Goal: Entertainment & Leisure: Consume media (video, audio)

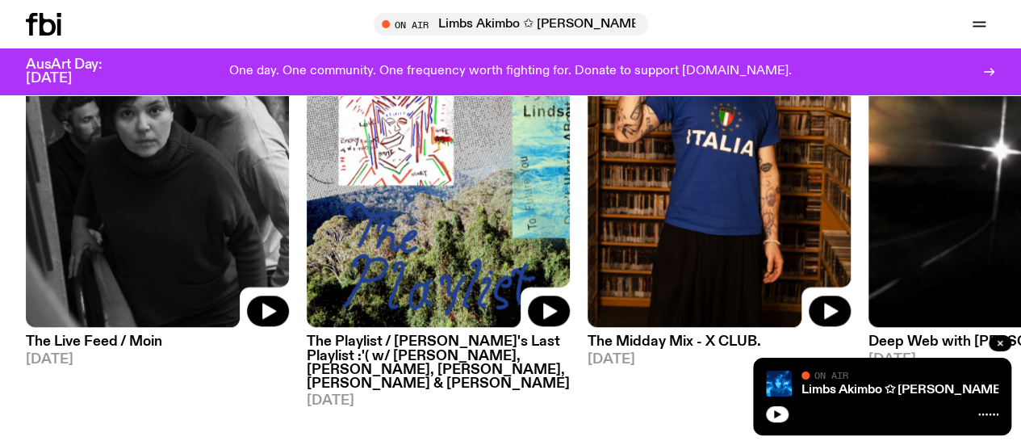
scroll to position [822, 0]
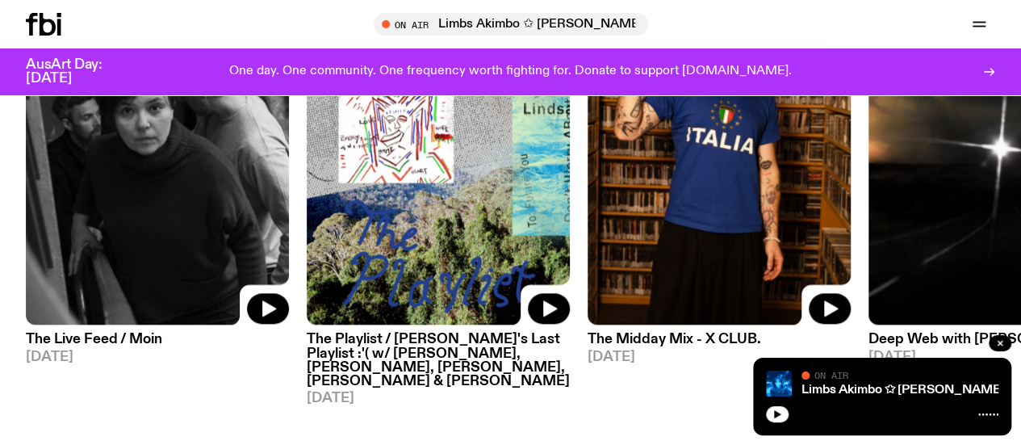
click at [696, 242] on img at bounding box center [719, 149] width 263 height 351
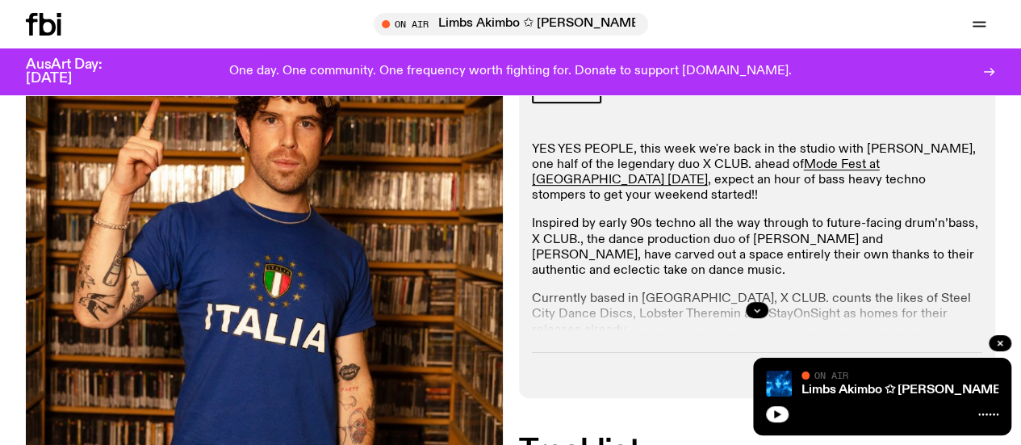
scroll to position [269, 0]
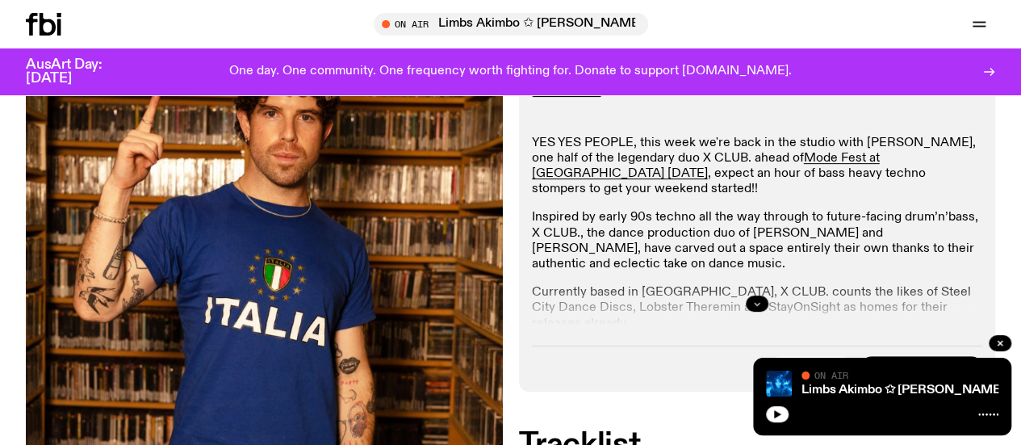
click at [755, 312] on button "button" at bounding box center [757, 303] width 23 height 16
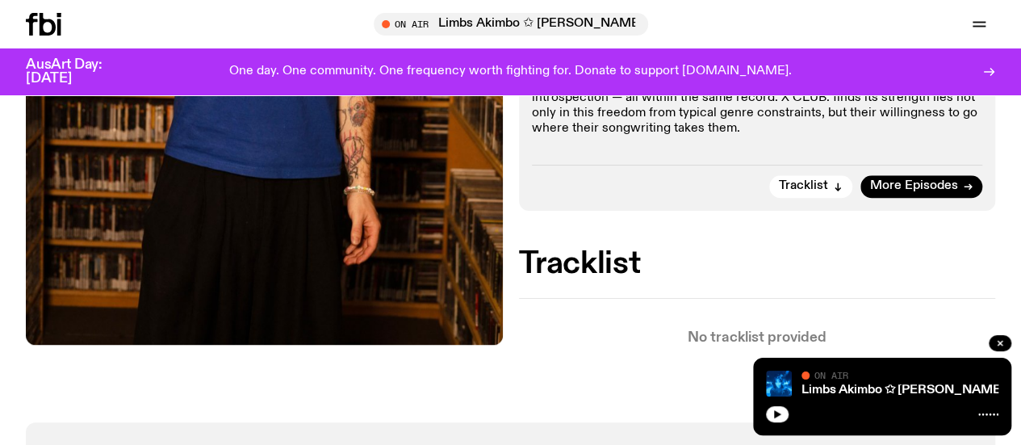
scroll to position [725, 0]
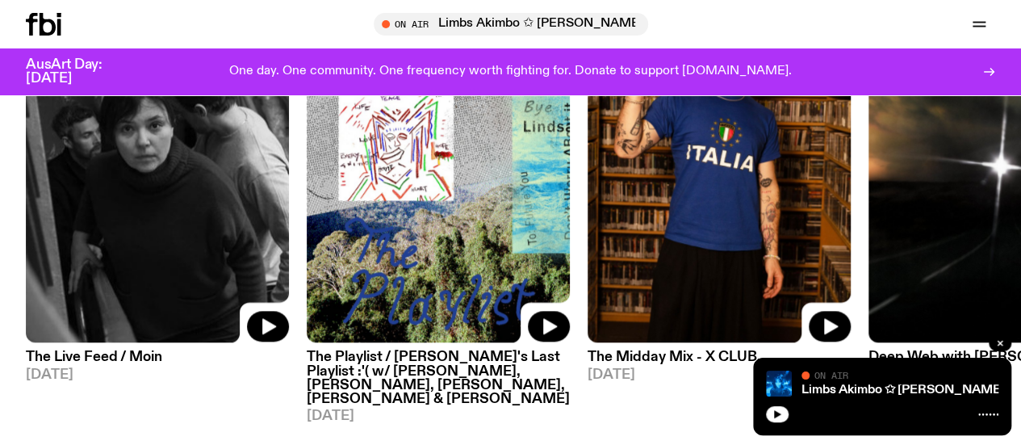
scroll to position [802, 0]
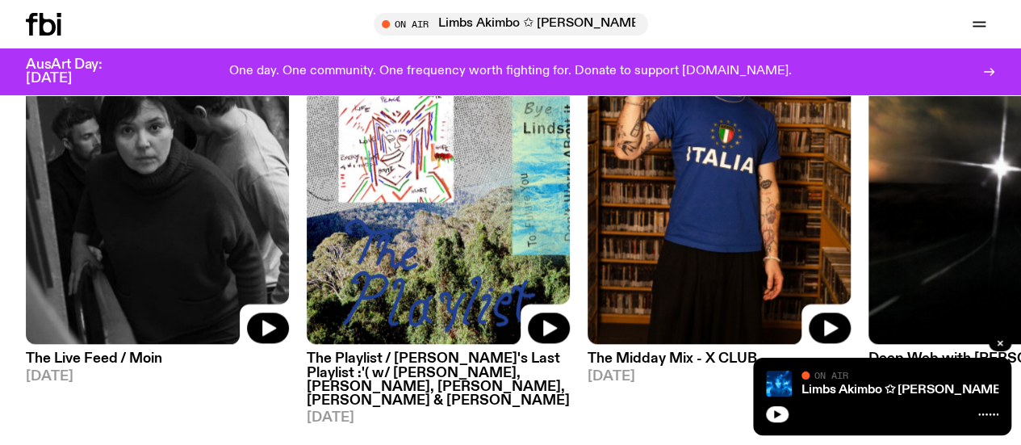
click at [389, 211] on img at bounding box center [438, 169] width 263 height 351
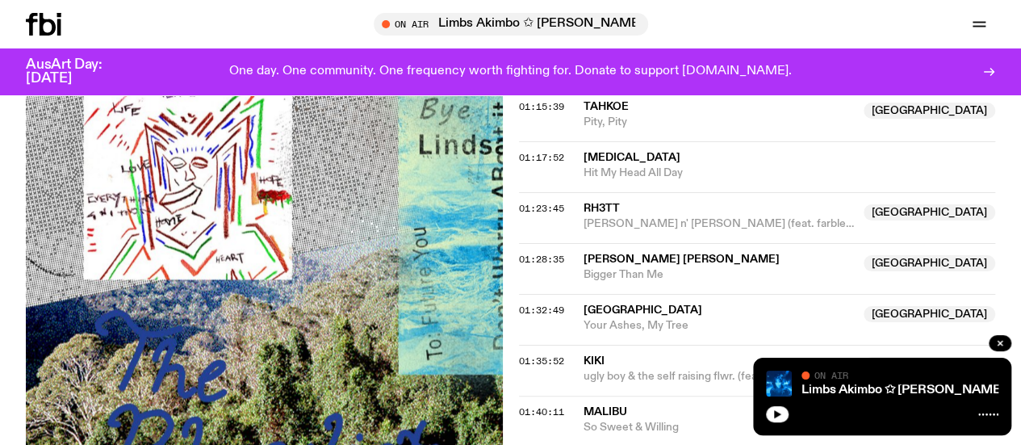
scroll to position [1784, 0]
click at [0, 0] on link "Schedule" at bounding box center [0, 0] width 0 height 0
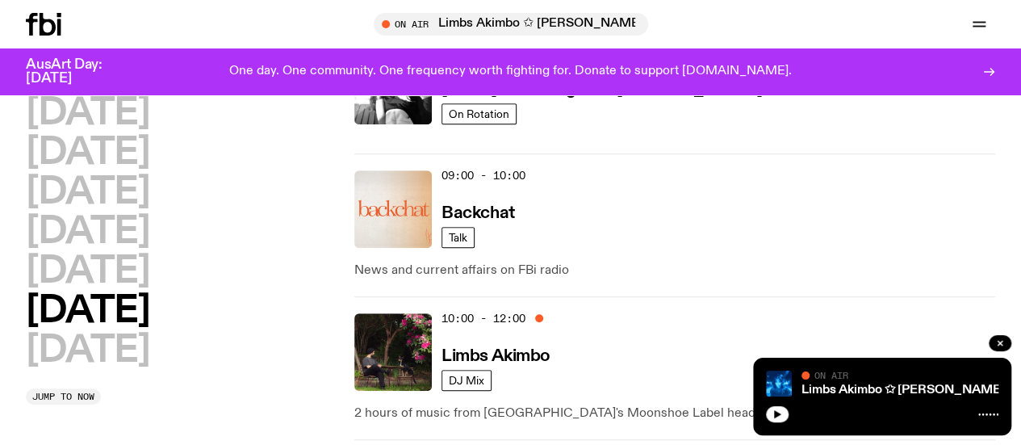
scroll to position [398, 0]
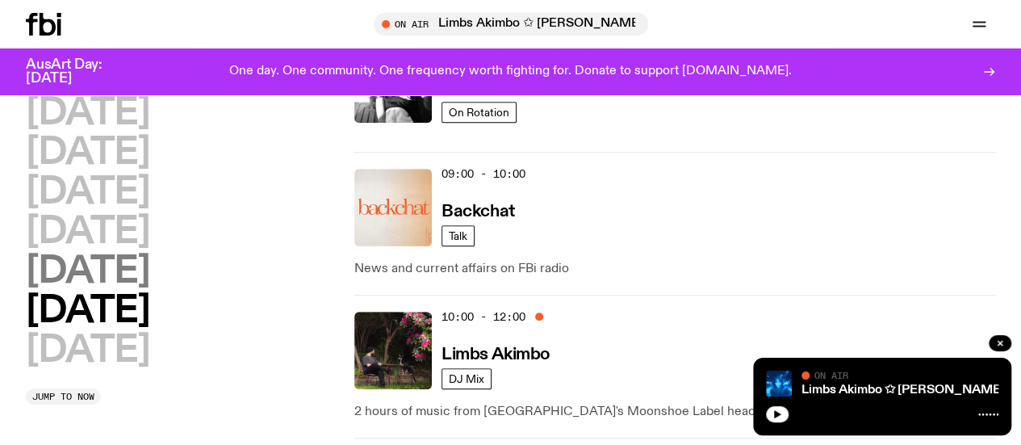
click at [140, 290] on h2 "[DATE]" at bounding box center [88, 271] width 124 height 36
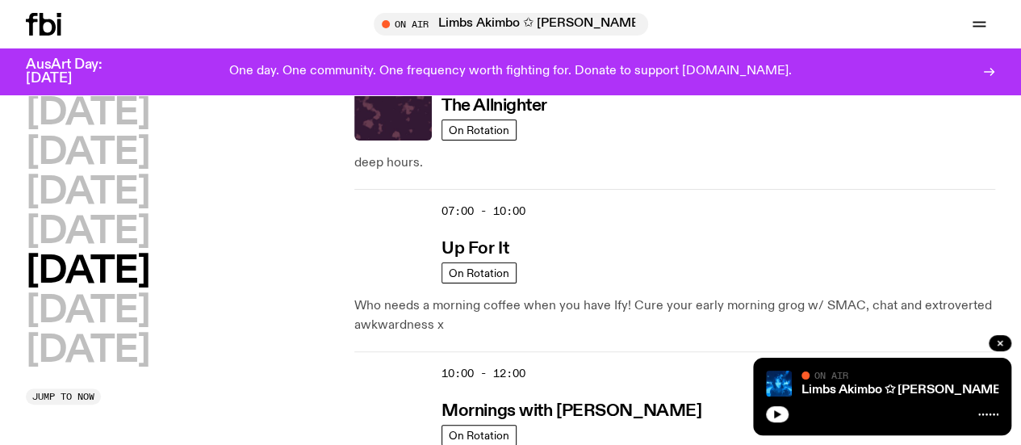
scroll to position [95, 0]
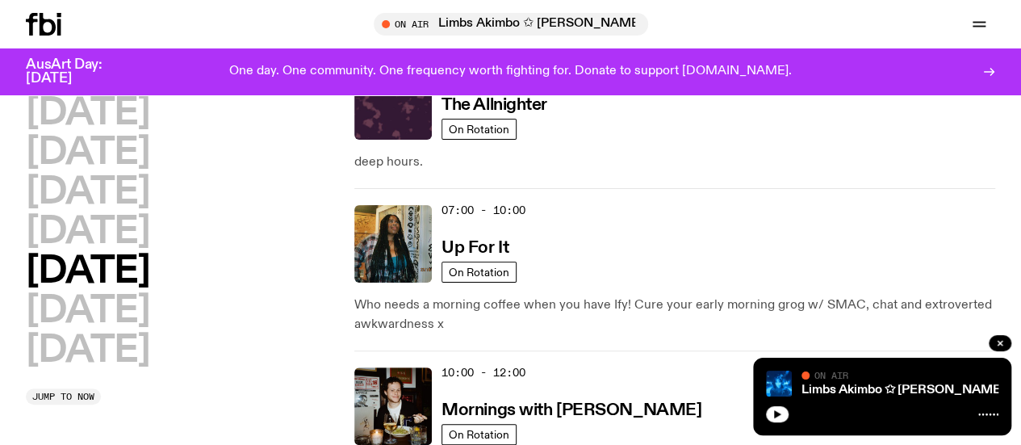
click at [597, 367] on div "10:00 - 12:00 Mornings with Sam Lane" at bounding box center [719, 405] width 554 height 77
click at [588, 402] on h3 "Mornings with [PERSON_NAME]" at bounding box center [572, 410] width 260 height 17
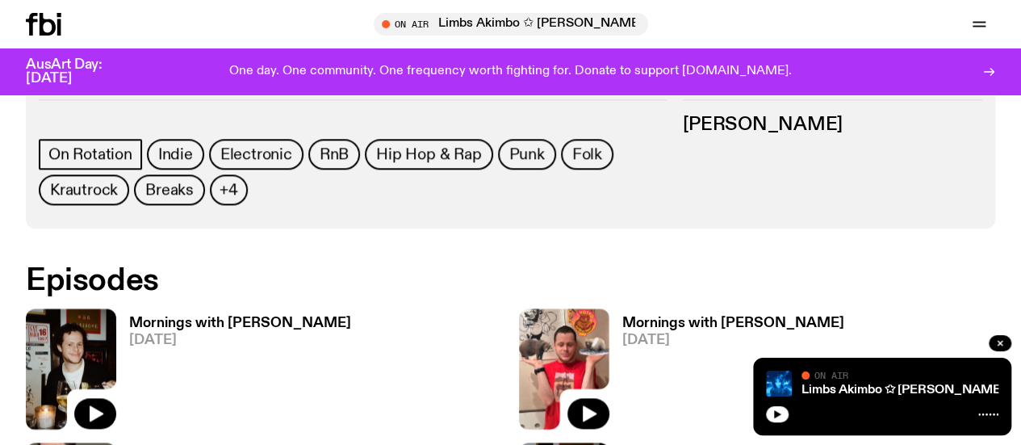
scroll to position [549, 0]
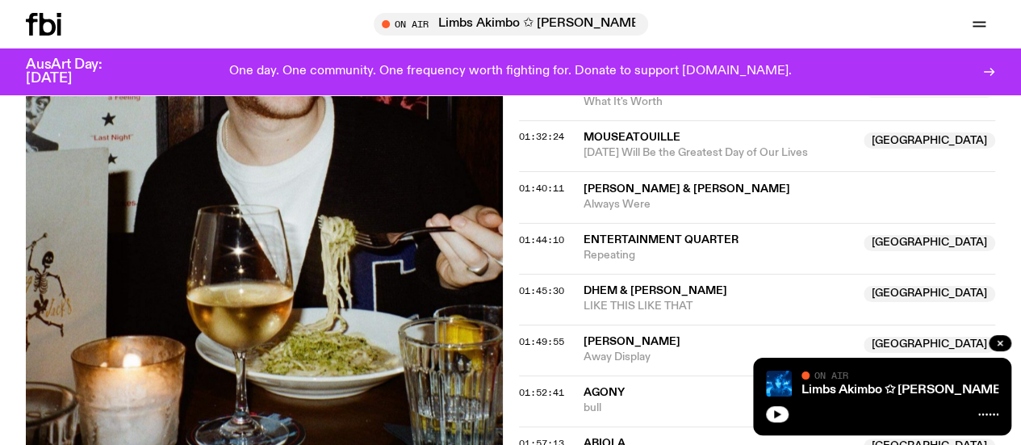
scroll to position [1331, 0]
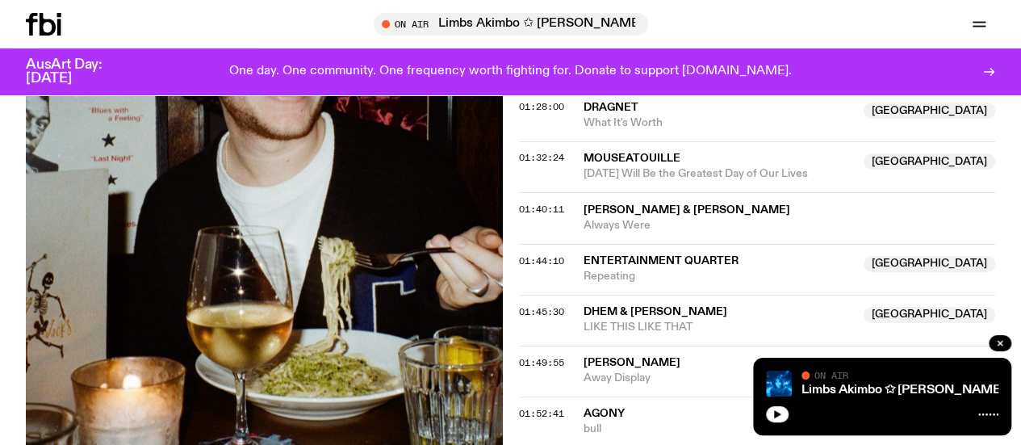
click at [616, 356] on span "[PERSON_NAME]" at bounding box center [632, 361] width 97 height 11
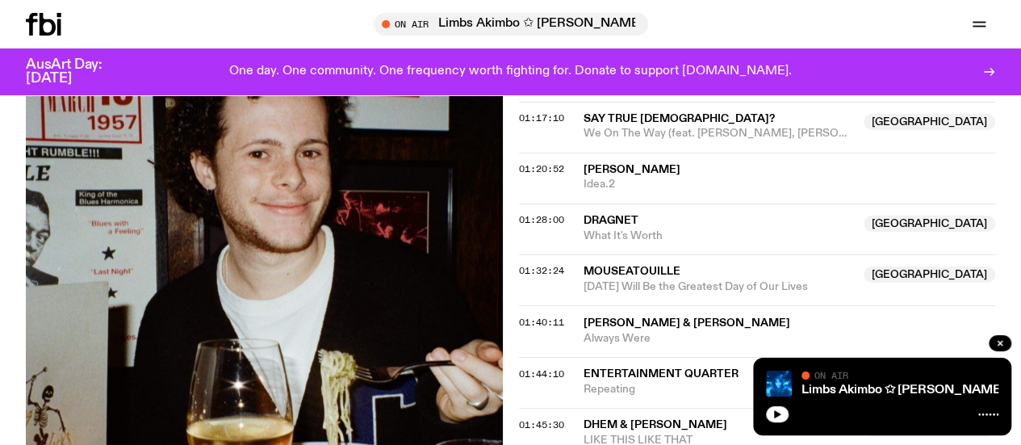
scroll to position [1212, 0]
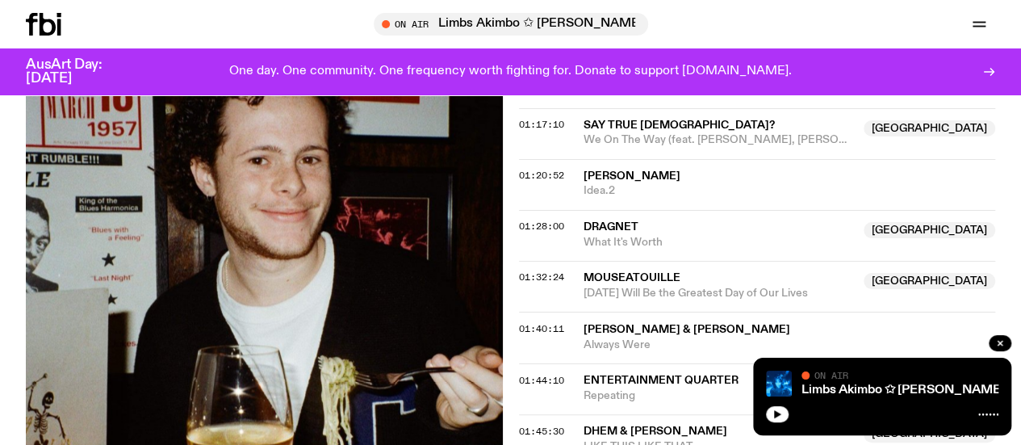
click at [624, 270] on span "Mouseatouille" at bounding box center [719, 277] width 271 height 15
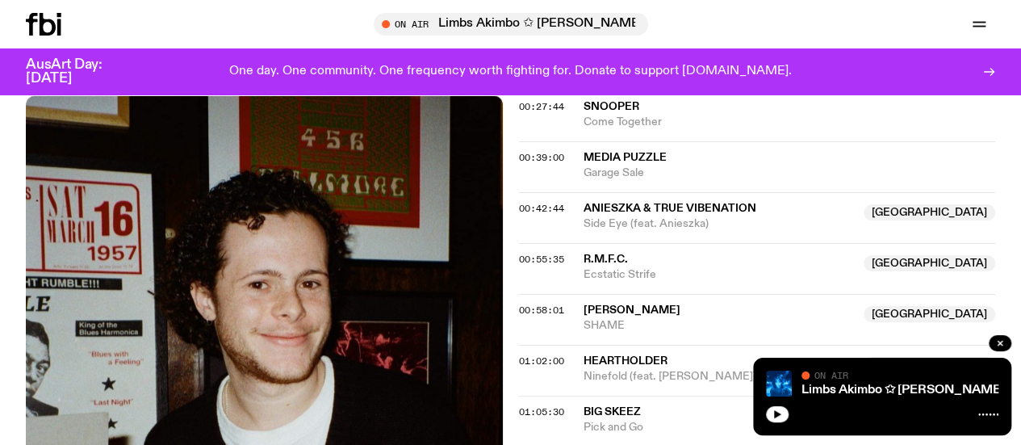
scroll to position [760, 0]
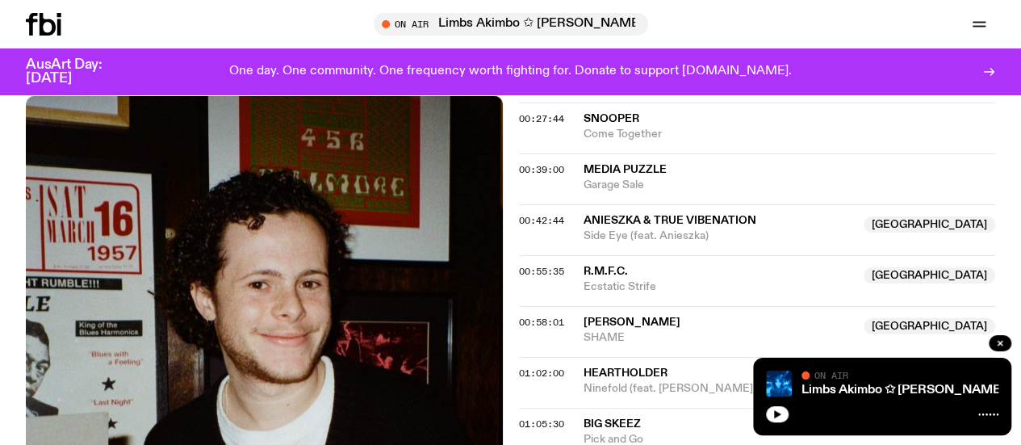
click at [0, 0] on link "Schedule" at bounding box center [0, 0] width 0 height 0
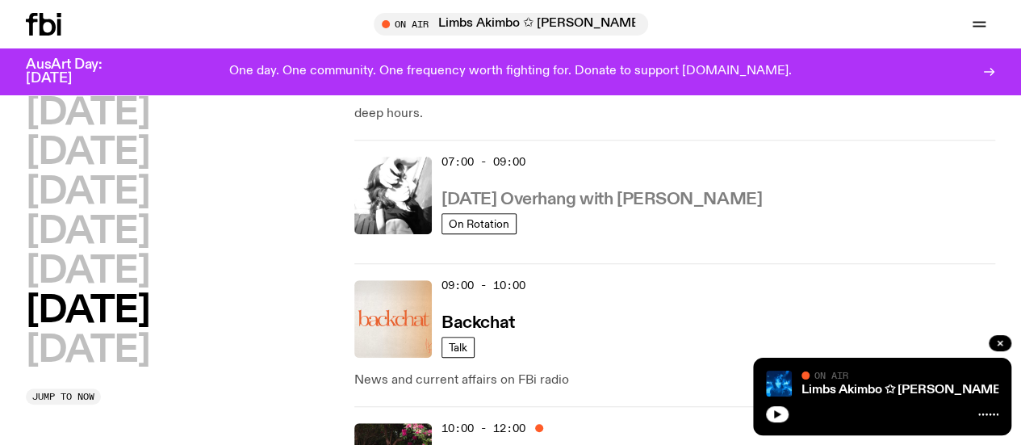
scroll to position [256, 0]
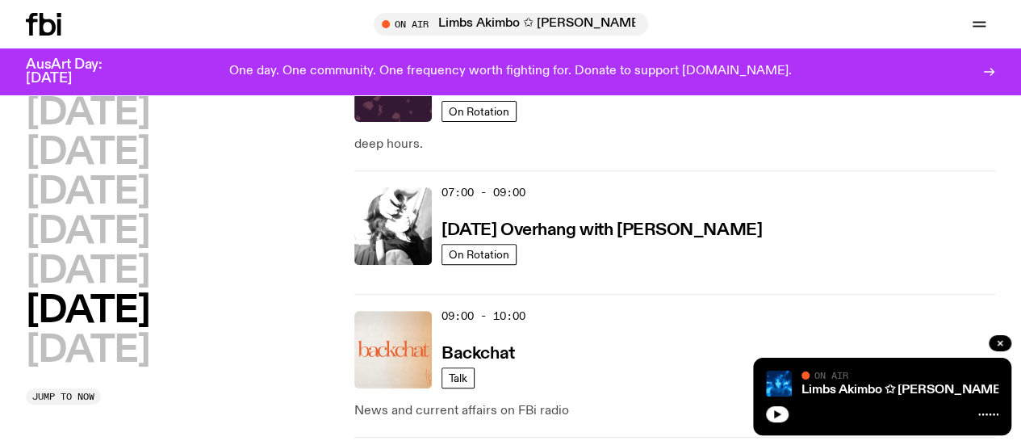
click at [536, 187] on div "07:00 - 09:00 Saturday Overhang with Kate Stanbridge" at bounding box center [719, 225] width 554 height 77
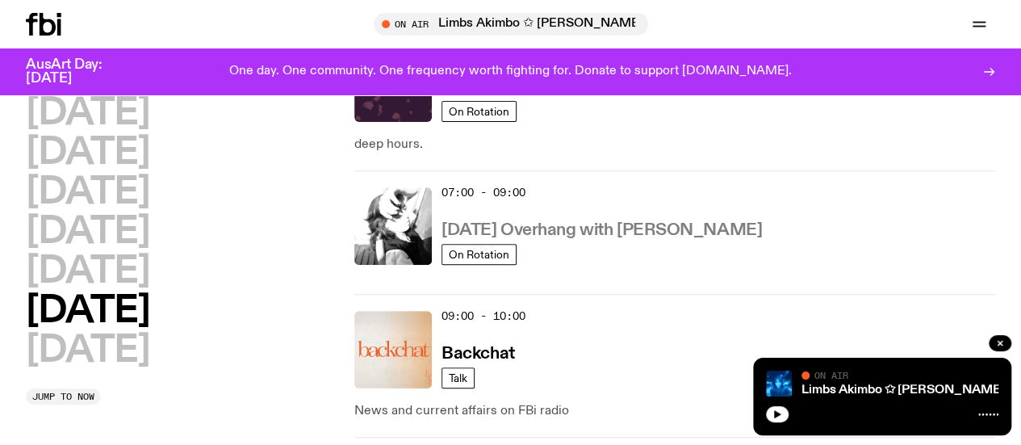
click at [543, 222] on h3 "[DATE] Overhang with [PERSON_NAME]" at bounding box center [602, 230] width 320 height 17
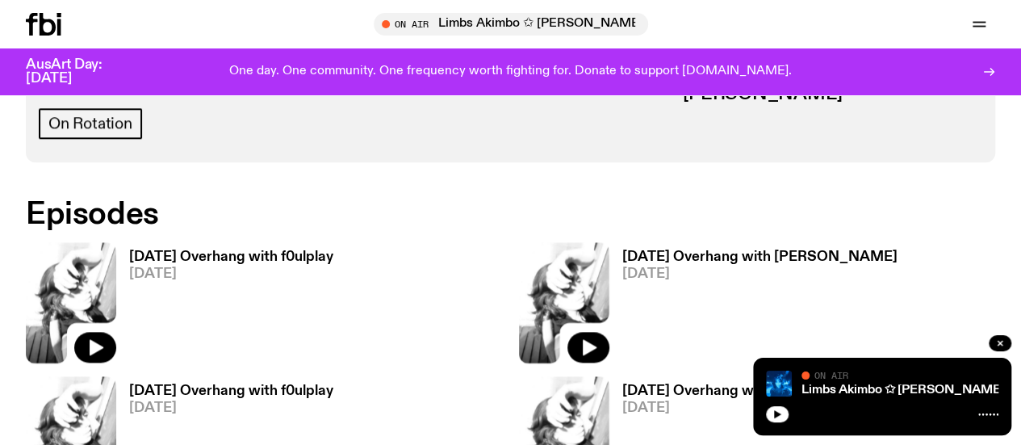
scroll to position [823, 0]
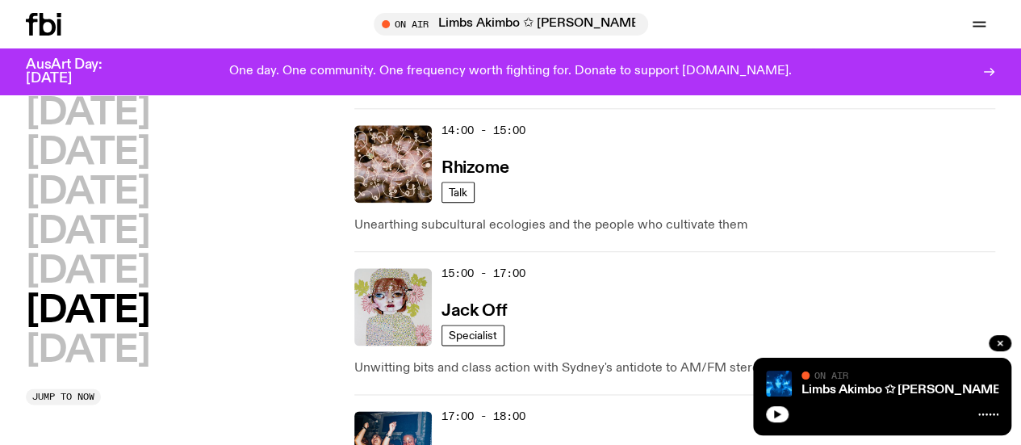
scroll to position [866, 0]
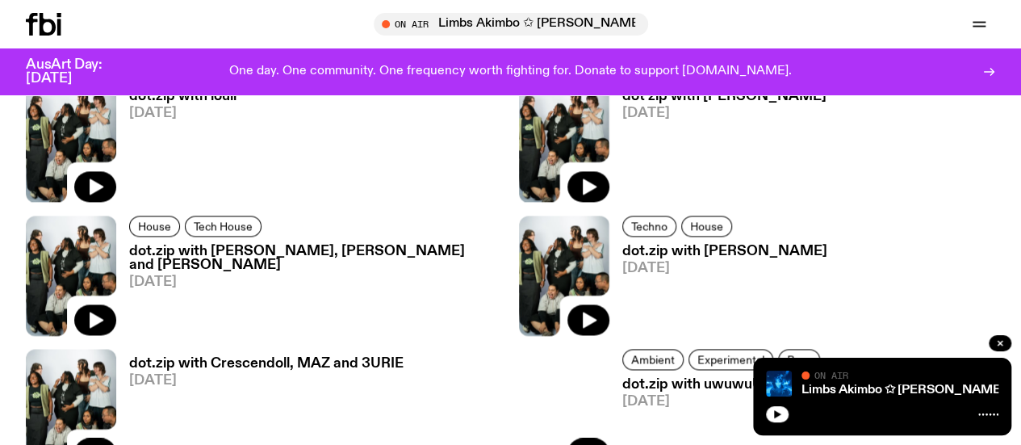
scroll to position [1057, 0]
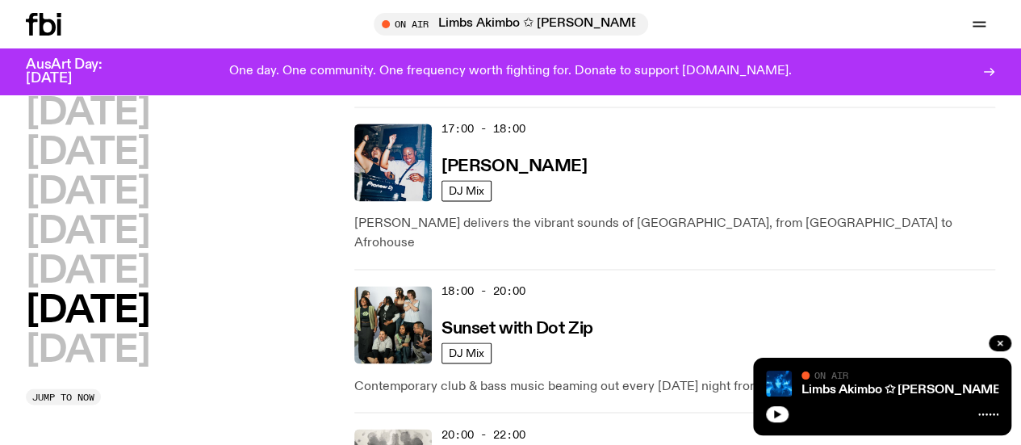
scroll to position [1158, 0]
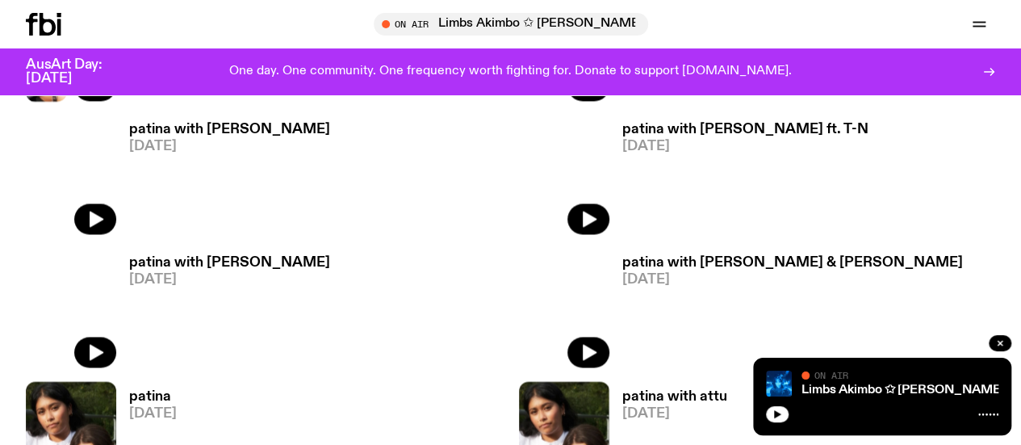
scroll to position [1158, 0]
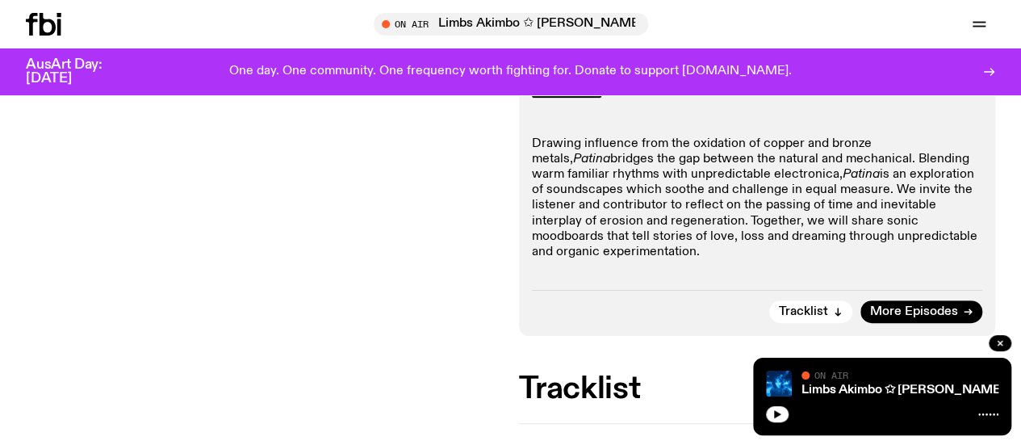
scroll to position [269, 0]
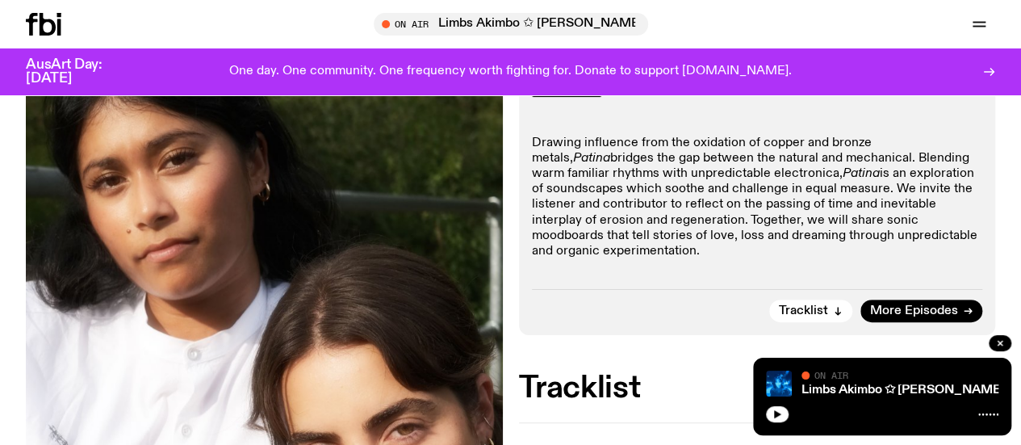
click at [36, 25] on icon at bounding box center [44, 24] width 36 height 23
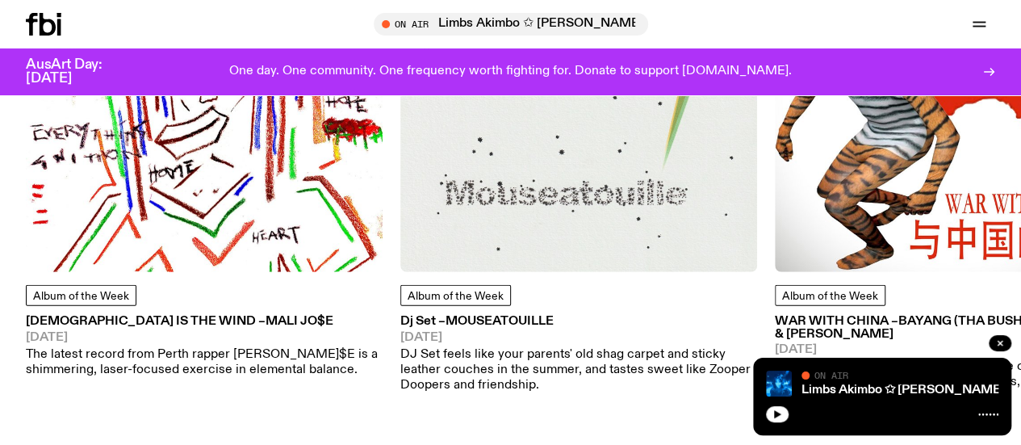
scroll to position [2029, 0]
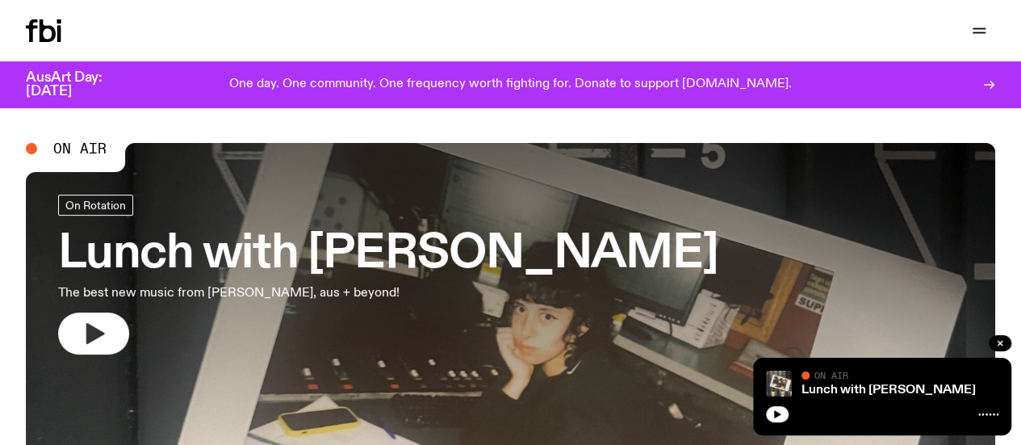
scroll to position [4, 0]
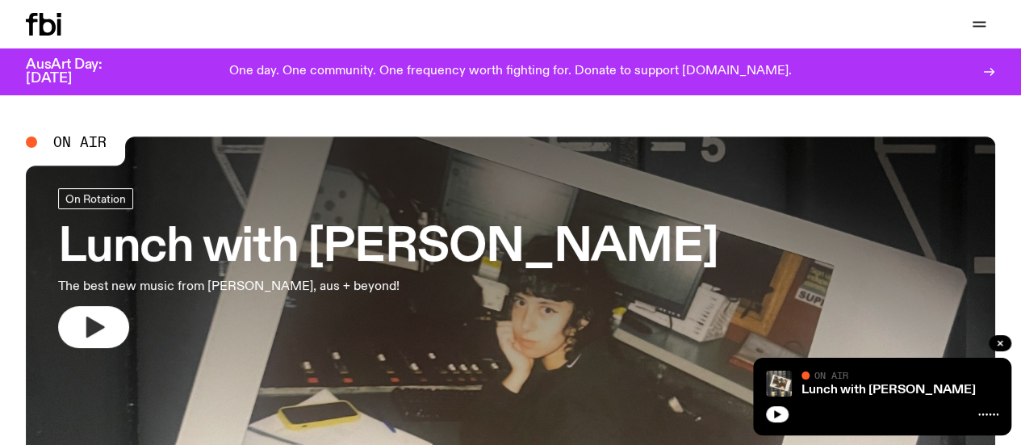
click at [69, 316] on button "button" at bounding box center [93, 327] width 71 height 42
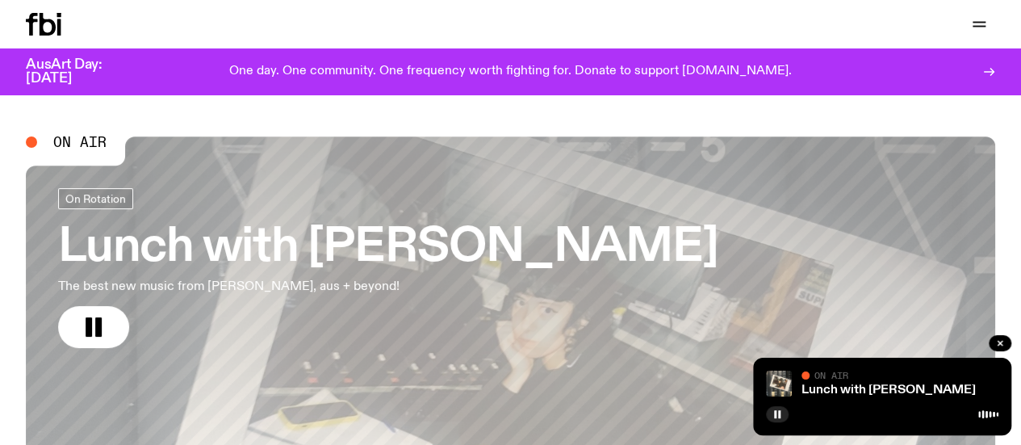
click at [220, 238] on h3 "Lunch with [PERSON_NAME]" at bounding box center [388, 247] width 660 height 45
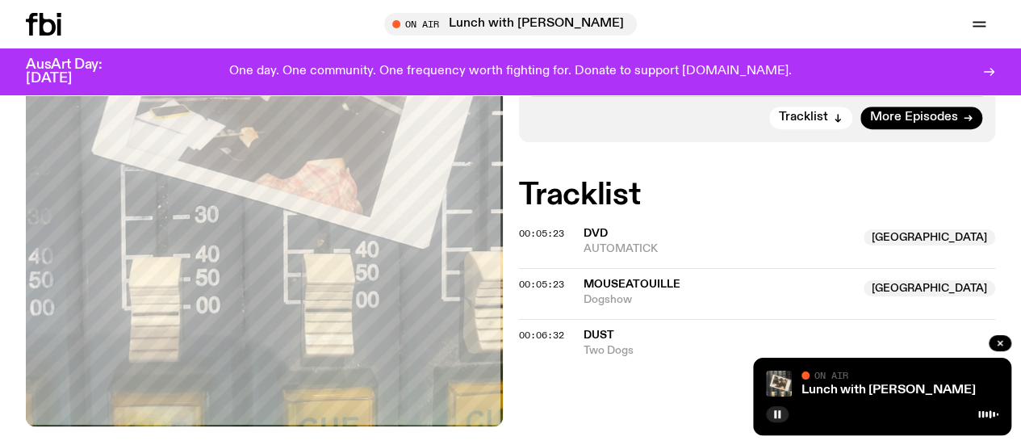
scroll to position [500, 0]
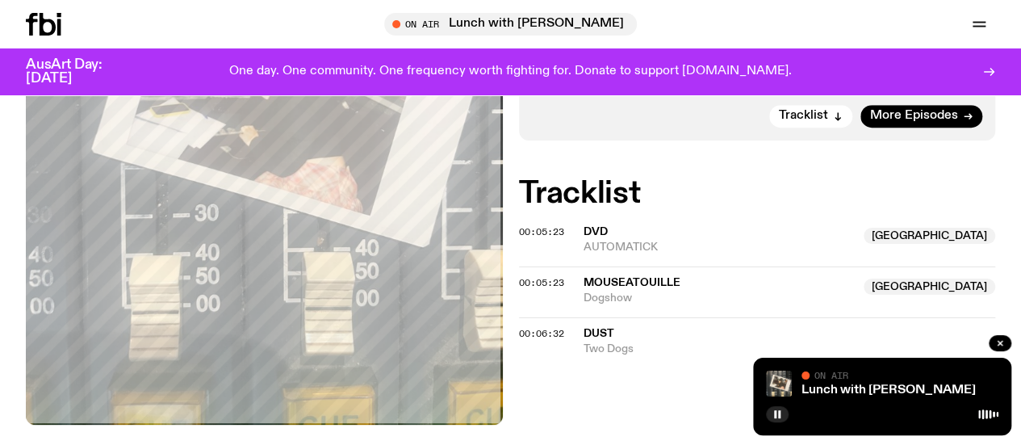
click at [603, 339] on span "dust" at bounding box center [599, 333] width 31 height 11
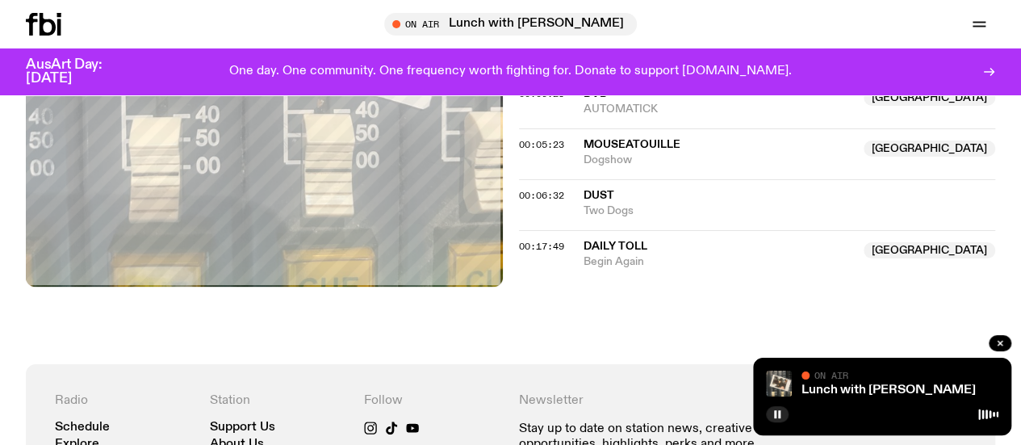
scroll to position [642, 0]
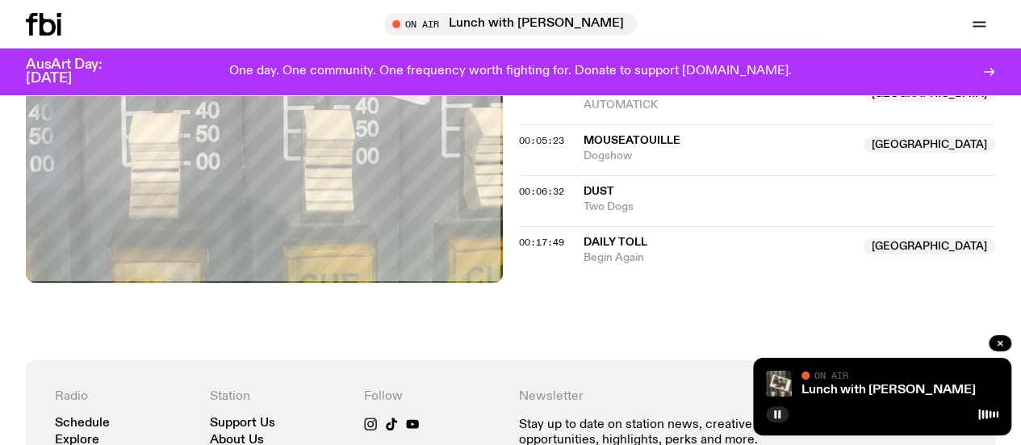
click at [0, 0] on link "Schedule" at bounding box center [0, 0] width 0 height 0
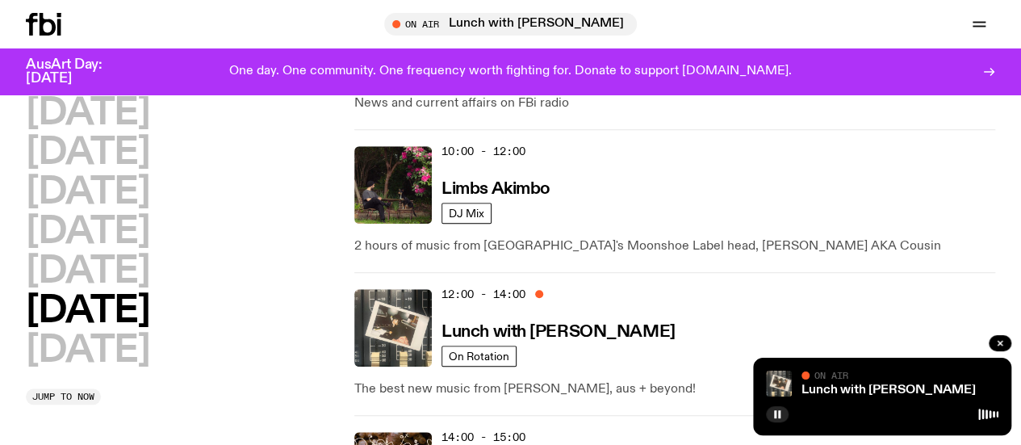
scroll to position [570, 0]
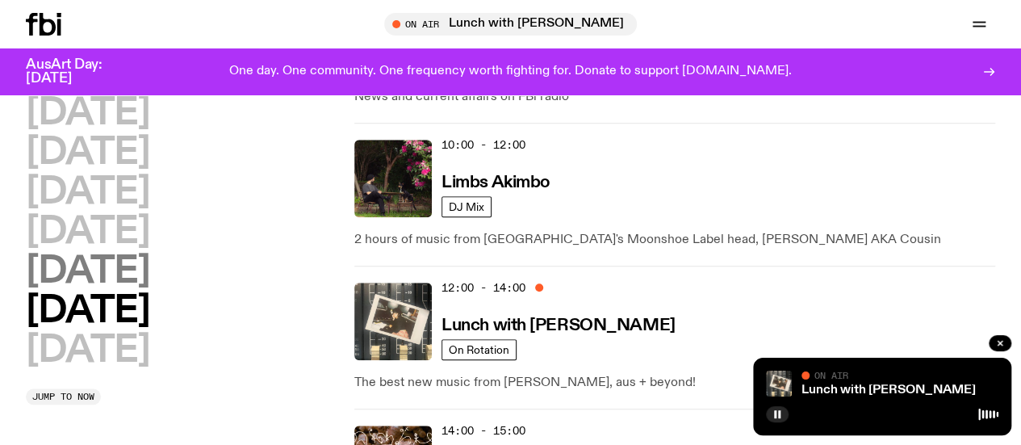
click at [129, 290] on h2 "[DATE]" at bounding box center [88, 271] width 124 height 36
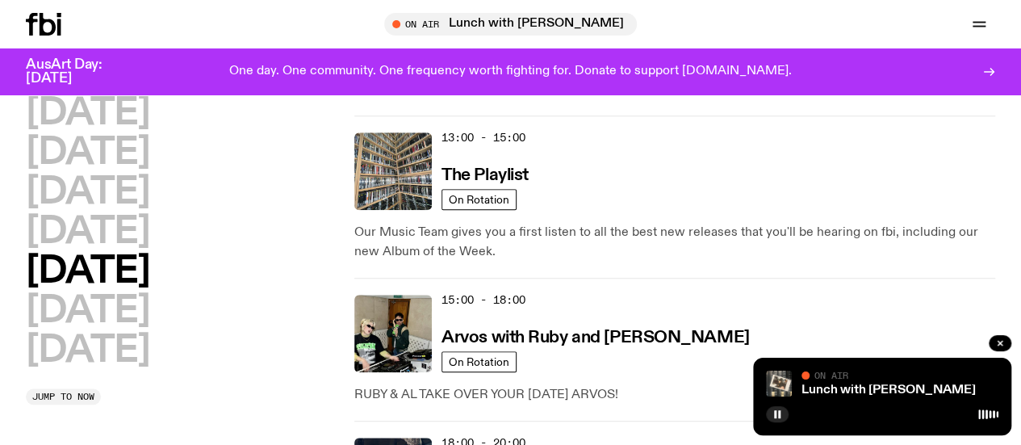
scroll to position [511, 0]
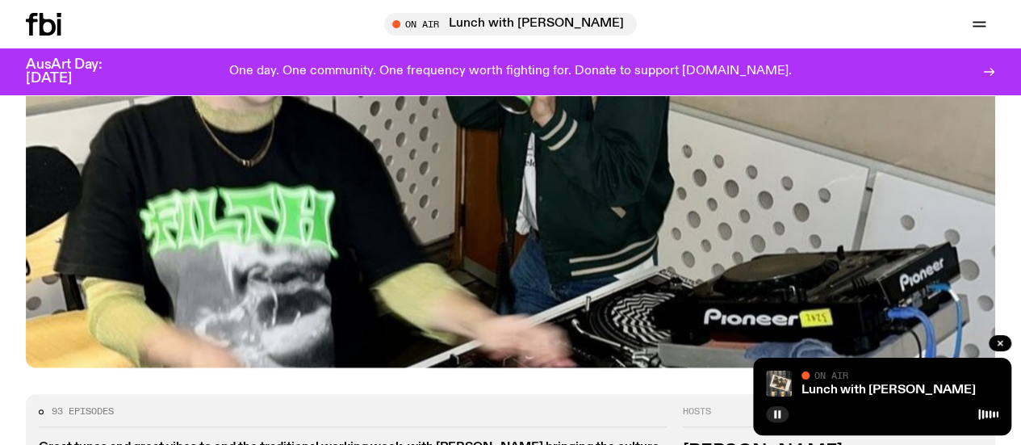
scroll to position [528, 0]
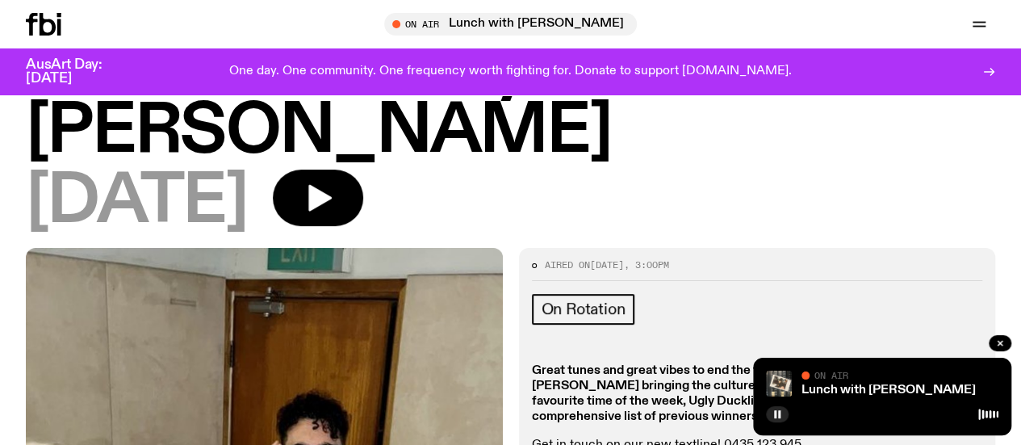
scroll to position [107, 0]
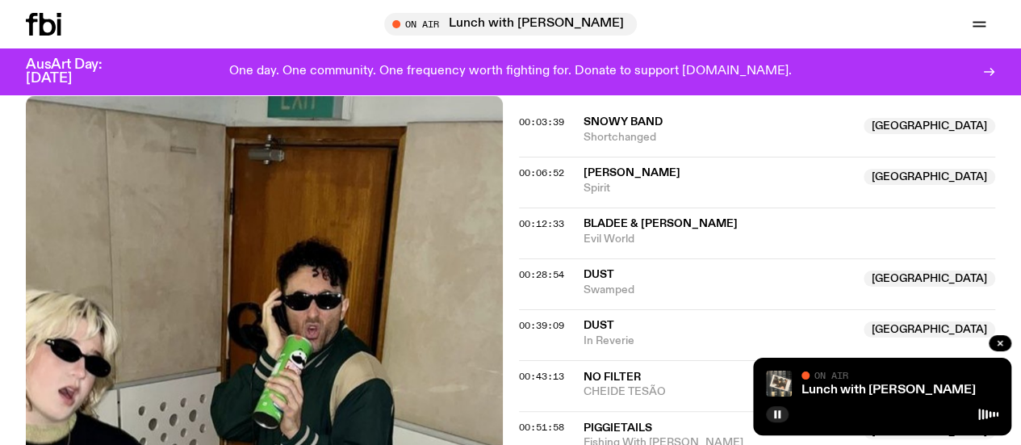
scroll to position [639, 0]
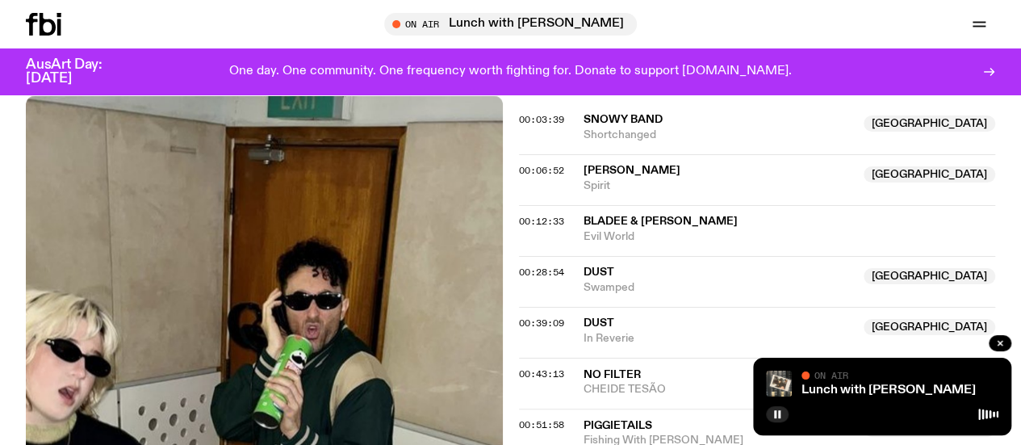
click at [602, 266] on span "Dust" at bounding box center [599, 271] width 31 height 11
click at [297, 199] on img at bounding box center [264, 412] width 477 height 635
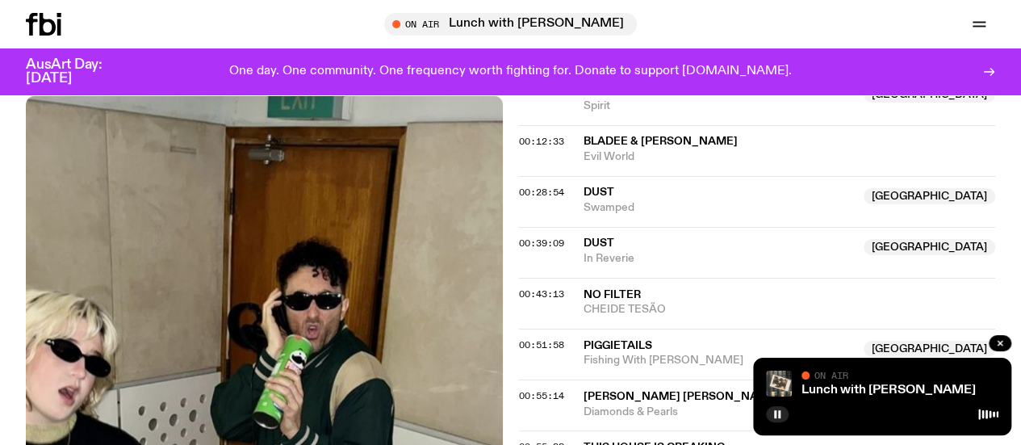
scroll to position [728, 0]
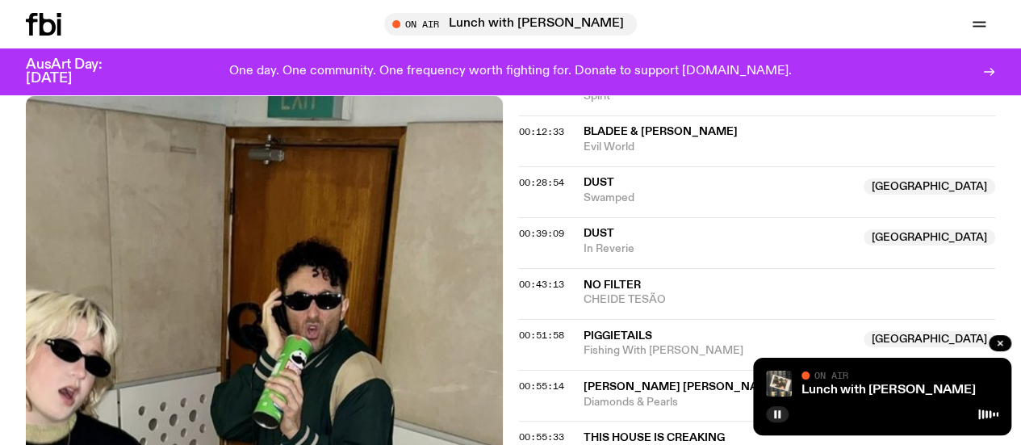
click at [601, 241] on span "In Reverie" at bounding box center [719, 248] width 271 height 15
click at [205, 184] on img at bounding box center [264, 412] width 477 height 635
click at [630, 278] on span "No Filter" at bounding box center [790, 285] width 412 height 15
click at [232, 250] on img at bounding box center [264, 412] width 477 height 635
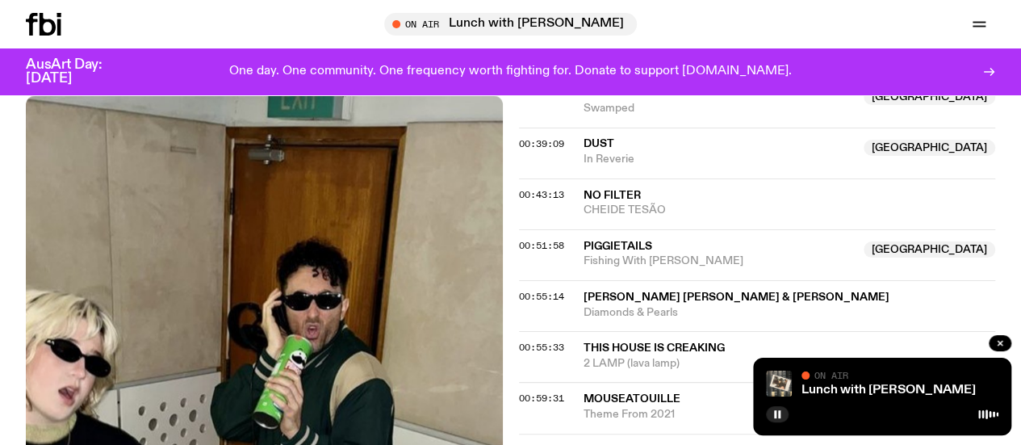
scroll to position [834, 0]
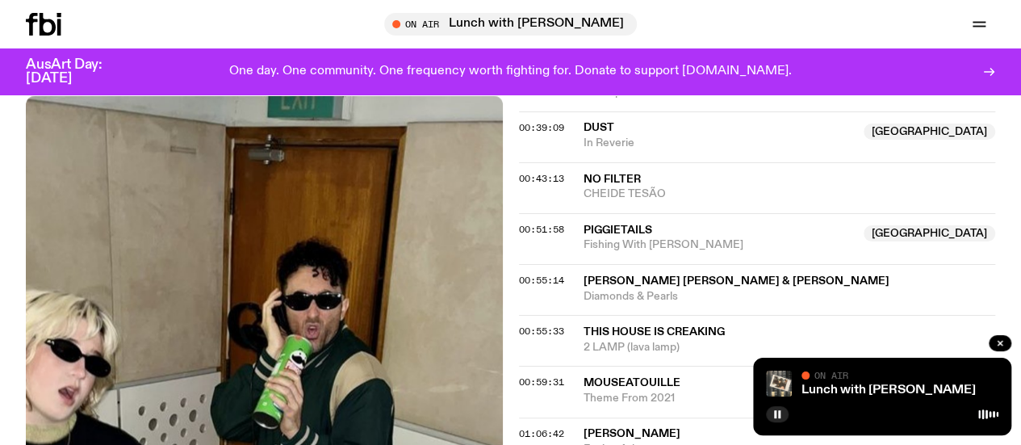
click at [615, 223] on span "Piggietails" at bounding box center [719, 230] width 271 height 15
click at [341, 206] on img at bounding box center [264, 412] width 477 height 635
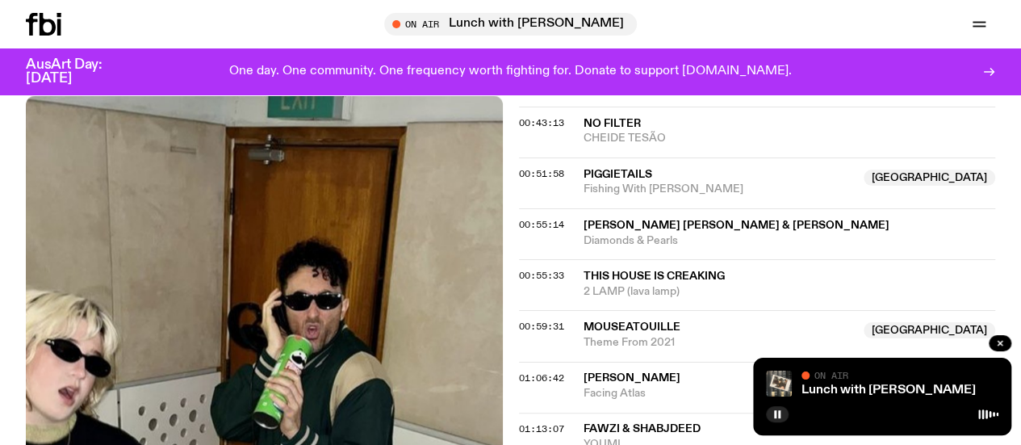
scroll to position [908, 0]
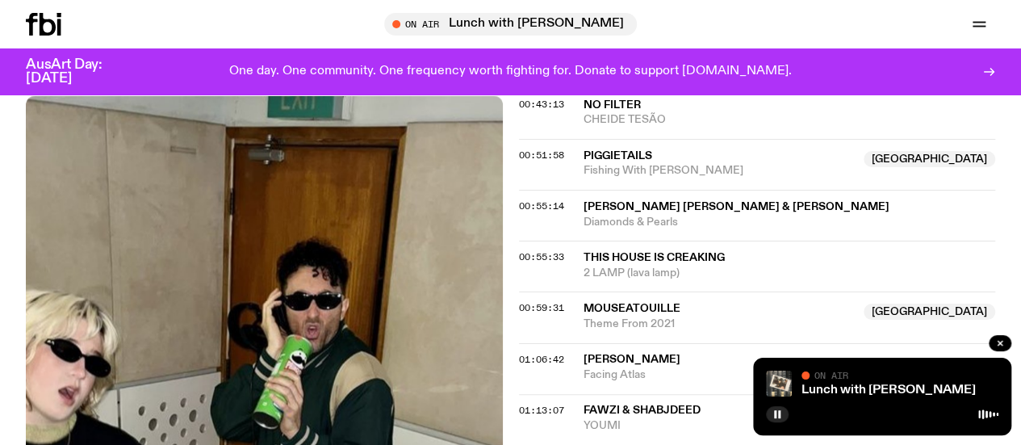
click at [689, 201] on span "[PERSON_NAME] [PERSON_NAME] & [PERSON_NAME]" at bounding box center [737, 206] width 306 height 11
click at [258, 264] on img at bounding box center [264, 412] width 477 height 635
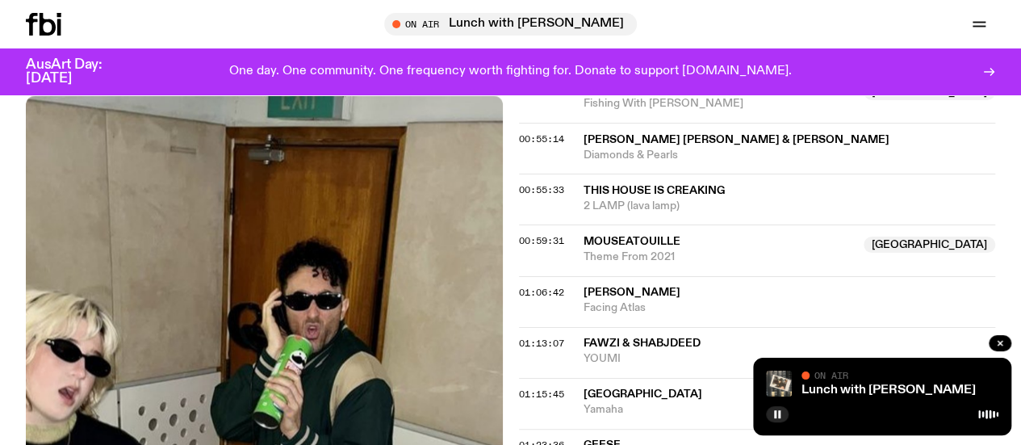
scroll to position [979, 0]
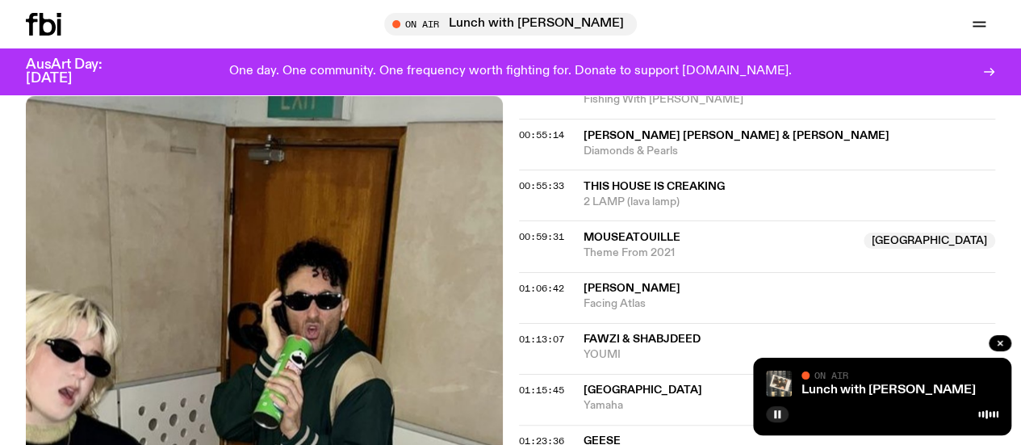
click at [688, 179] on span "This House Is Creaking" at bounding box center [790, 186] width 412 height 15
click at [231, 249] on img at bounding box center [264, 412] width 477 height 635
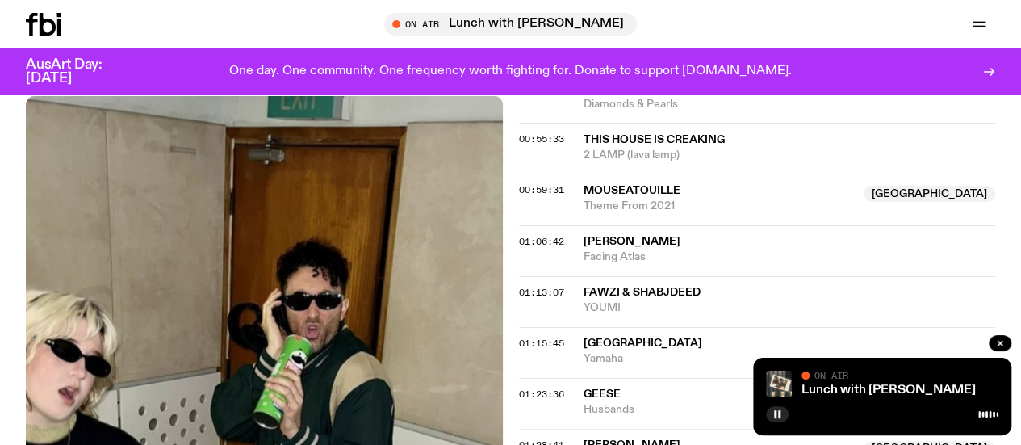
scroll to position [1047, 0]
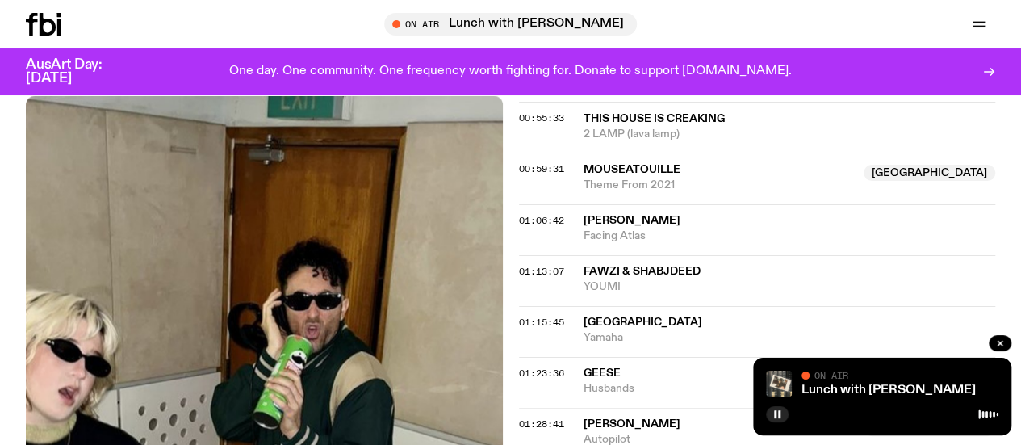
click at [639, 164] on span "Mouseatouille" at bounding box center [632, 169] width 97 height 11
click at [198, 238] on img at bounding box center [264, 412] width 477 height 635
click at [630, 215] on span "[PERSON_NAME]" at bounding box center [632, 220] width 97 height 11
click at [236, 249] on img at bounding box center [264, 412] width 477 height 635
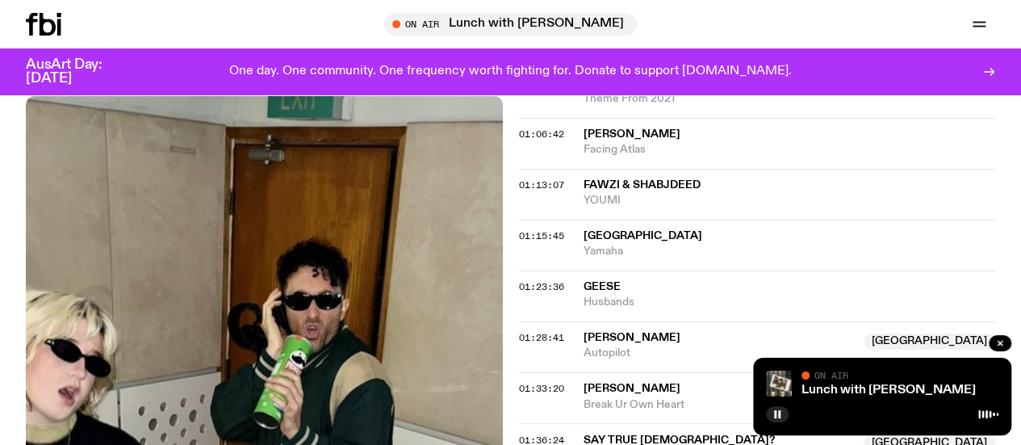
scroll to position [1142, 0]
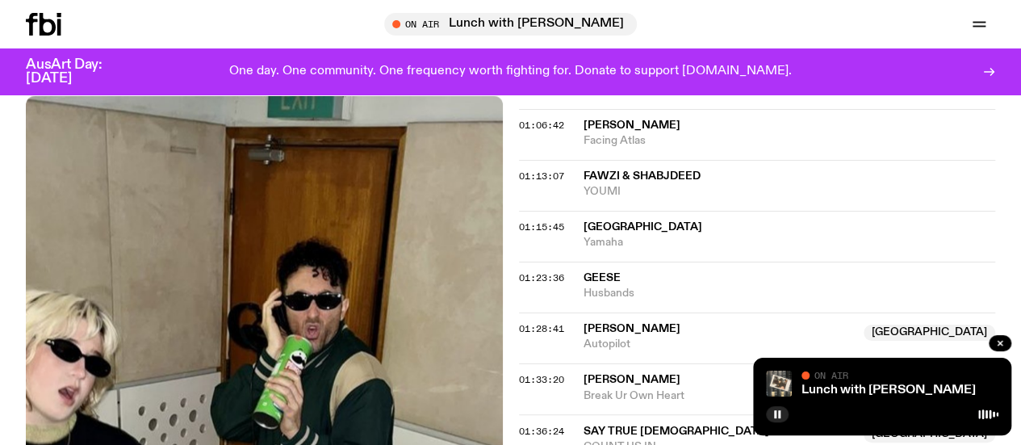
click at [654, 184] on span "YOUMI" at bounding box center [790, 191] width 412 height 15
click at [263, 256] on img at bounding box center [264, 412] width 477 height 635
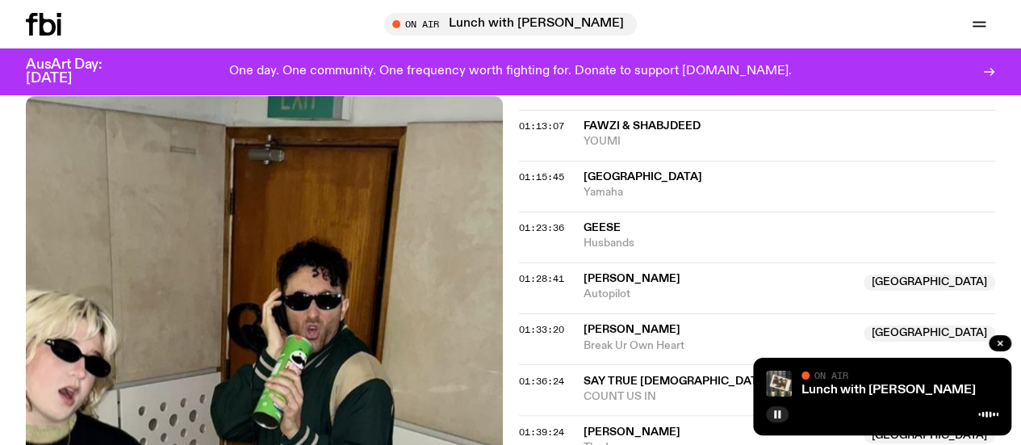
scroll to position [1195, 0]
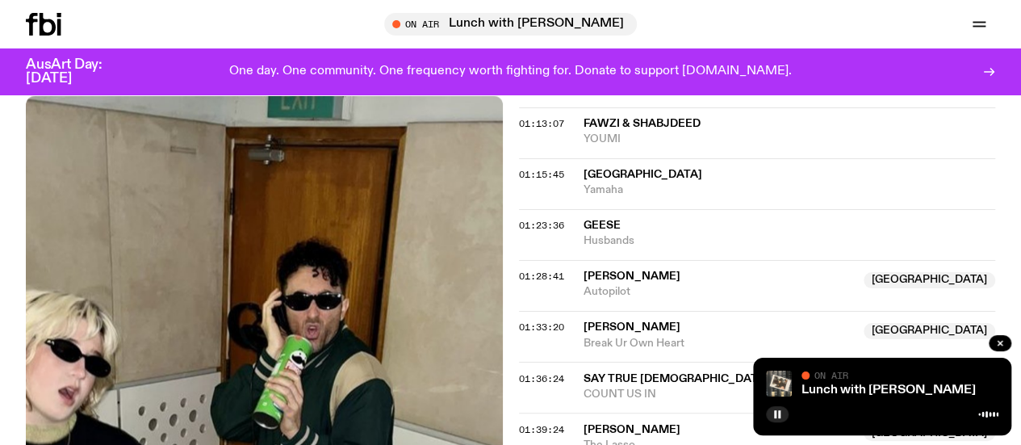
click at [617, 169] on span "[GEOGRAPHIC_DATA]" at bounding box center [643, 174] width 119 height 11
click at [174, 249] on img at bounding box center [264, 412] width 477 height 635
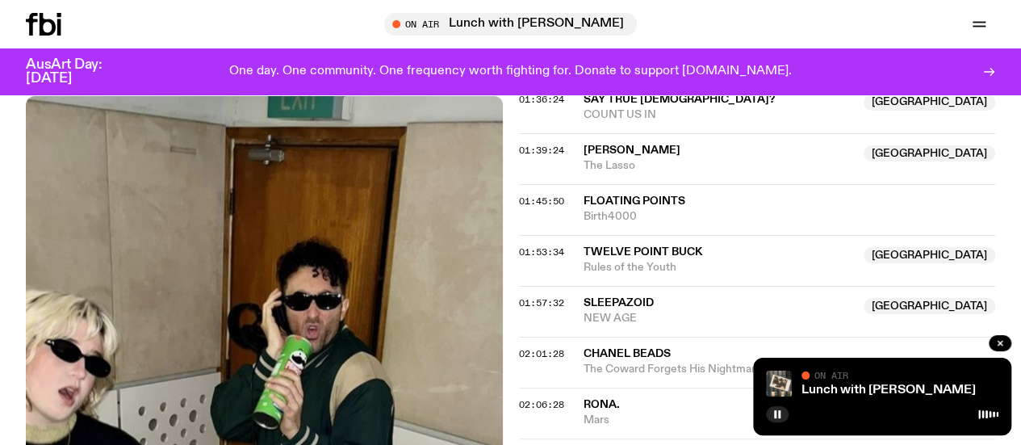
scroll to position [1486, 0]
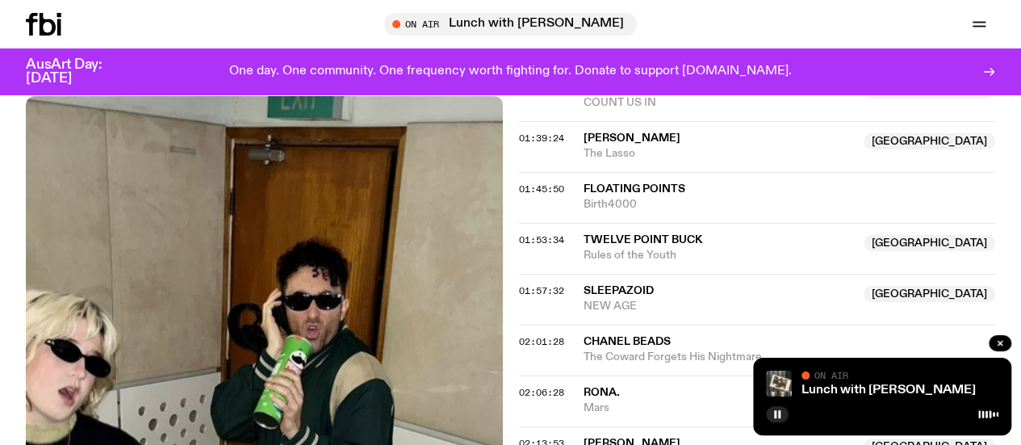
click at [627, 196] on span "Birth4000" at bounding box center [790, 203] width 412 height 15
click at [249, 239] on img at bounding box center [264, 412] width 477 height 635
click at [626, 247] on span "Rules of the Youth" at bounding box center [719, 254] width 271 height 15
click at [270, 262] on img at bounding box center [264, 412] width 477 height 635
click at [630, 283] on span "sleepazoid" at bounding box center [719, 290] width 271 height 15
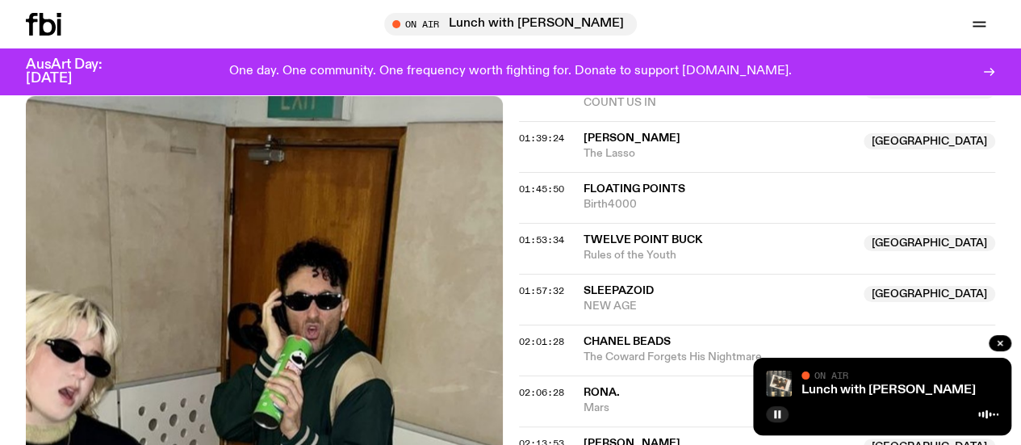
click at [622, 335] on span "Chanel Beads" at bounding box center [627, 340] width 87 height 11
click at [257, 201] on img at bounding box center [264, 412] width 477 height 635
click at [597, 386] on span "RONA." at bounding box center [602, 391] width 36 height 11
click at [274, 323] on img at bounding box center [264, 412] width 477 height 635
click at [608, 437] on span "[PERSON_NAME]" at bounding box center [632, 442] width 97 height 11
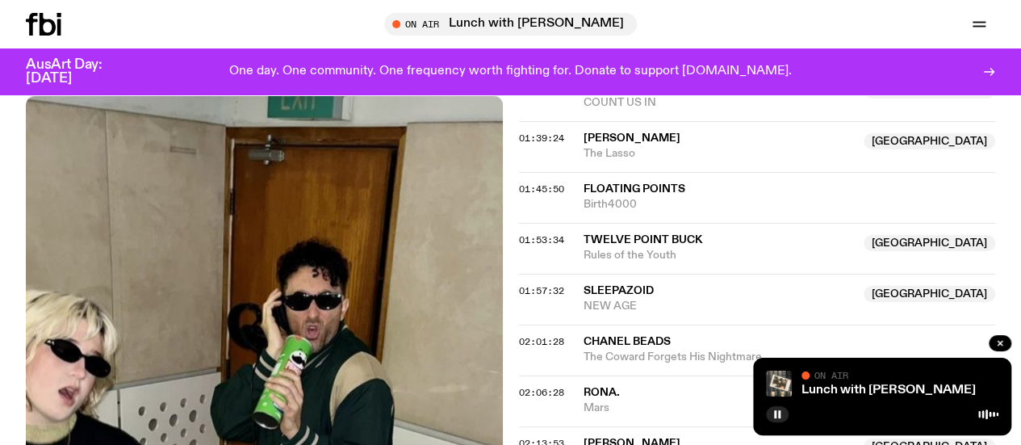
click at [276, 264] on img at bounding box center [264, 412] width 477 height 635
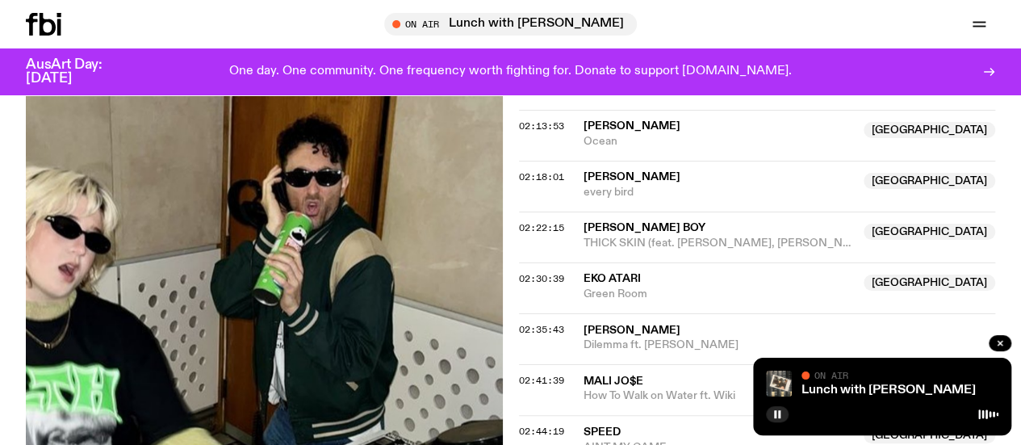
scroll to position [1803, 0]
click at [613, 170] on span "[PERSON_NAME]" at bounding box center [632, 175] width 97 height 11
click at [249, 257] on img at bounding box center [264, 289] width 477 height 635
click at [621, 220] on span "[PERSON_NAME] Boy" at bounding box center [719, 227] width 271 height 15
click at [295, 314] on img at bounding box center [264, 289] width 477 height 635
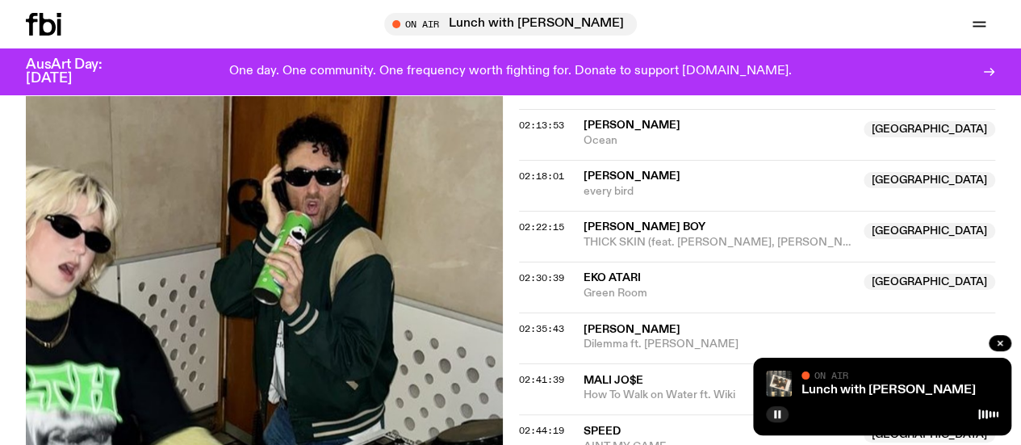
click at [622, 272] on span "EKO ATARI" at bounding box center [612, 277] width 57 height 11
click at [258, 238] on img at bounding box center [264, 289] width 477 height 635
click at [617, 324] on span "[PERSON_NAME]" at bounding box center [632, 329] width 97 height 11
click at [307, 222] on img at bounding box center [264, 289] width 477 height 635
click at [621, 373] on span "MALI JO$E" at bounding box center [719, 380] width 271 height 15
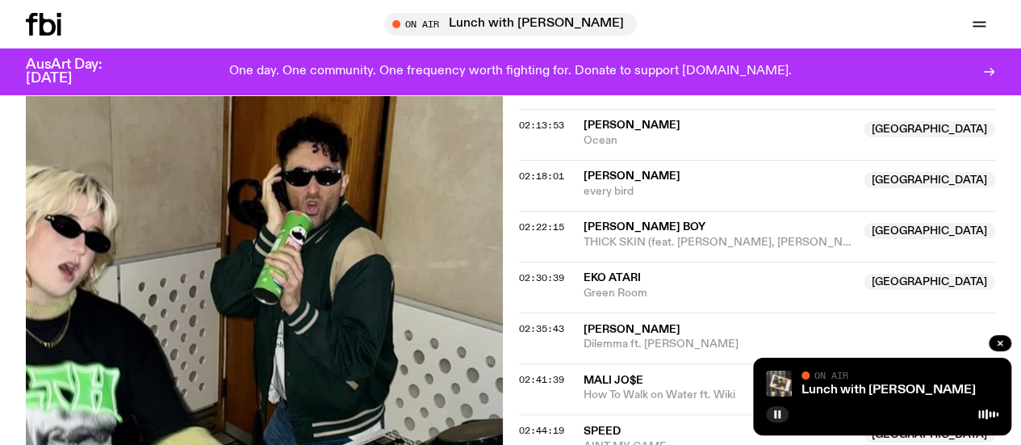
click at [266, 246] on img at bounding box center [264, 289] width 477 height 635
click at [618, 439] on span "AINT MY GAME" at bounding box center [719, 446] width 271 height 15
click at [271, 296] on img at bounding box center [264, 289] width 477 height 635
click at [297, 208] on img at bounding box center [264, 289] width 477 height 635
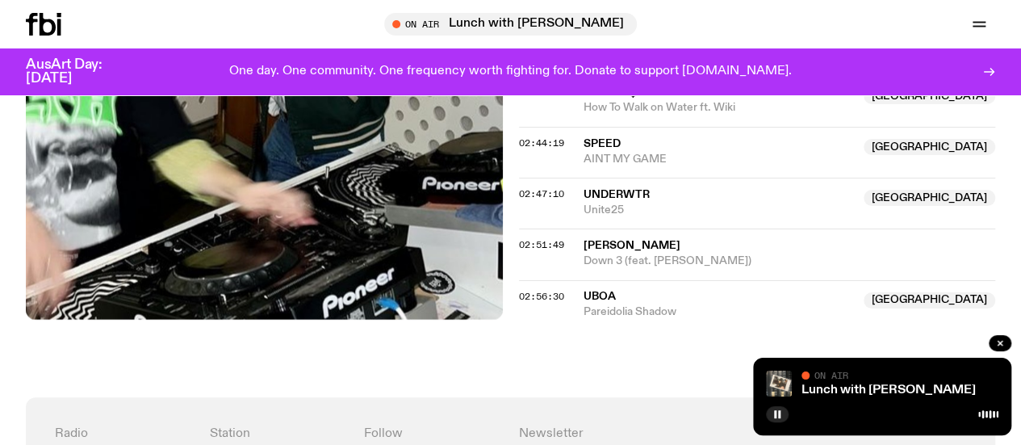
scroll to position [2107, 0]
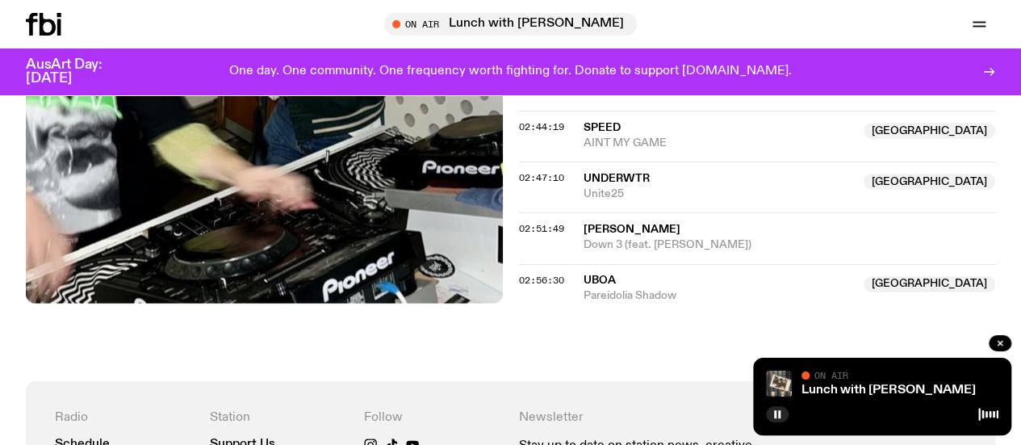
click at [652, 224] on span "[PERSON_NAME]" at bounding box center [632, 229] width 97 height 11
click at [613, 288] on span "Pareidolia Shadow" at bounding box center [719, 295] width 271 height 15
click at [636, 237] on span "Down 3 (feat. [PERSON_NAME])" at bounding box center [790, 244] width 412 height 15
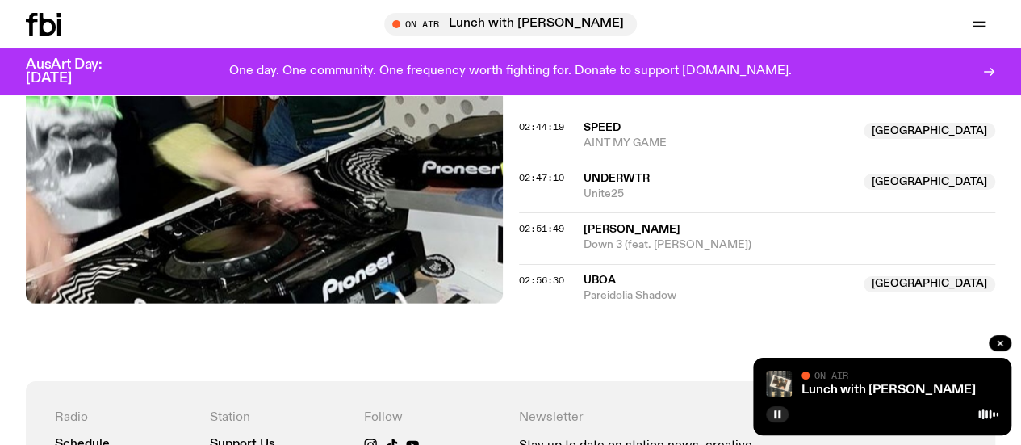
click at [0, 0] on link "Schedule" at bounding box center [0, 0] width 0 height 0
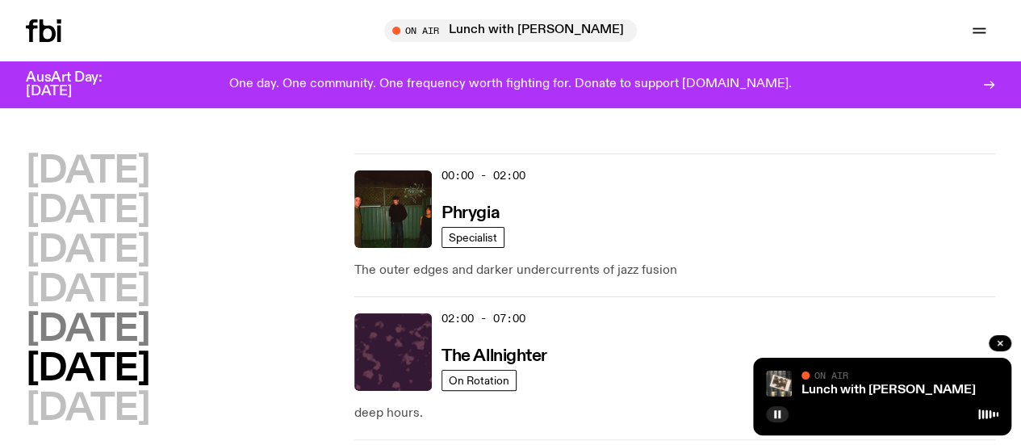
drag, startPoint x: 115, startPoint y: 358, endPoint x: 45, endPoint y: 362, distance: 69.5
click at [45, 348] on h2 "[DATE]" at bounding box center [88, 330] width 124 height 36
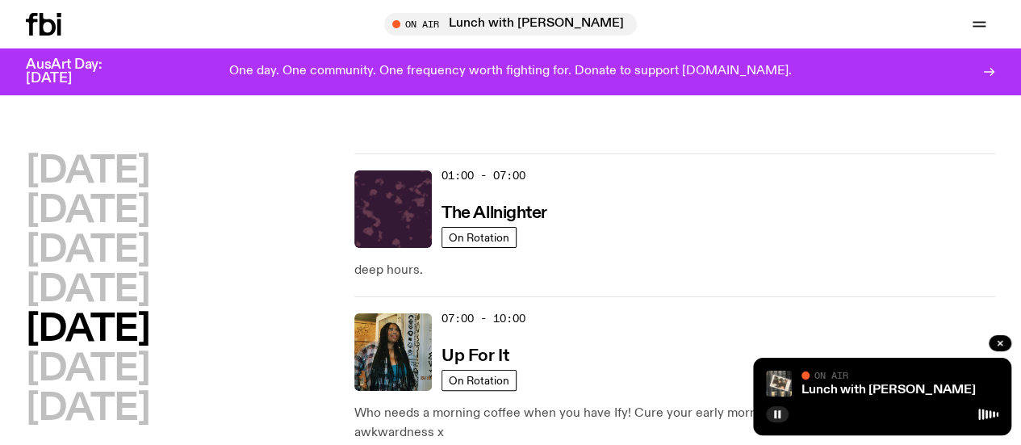
scroll to position [45, 0]
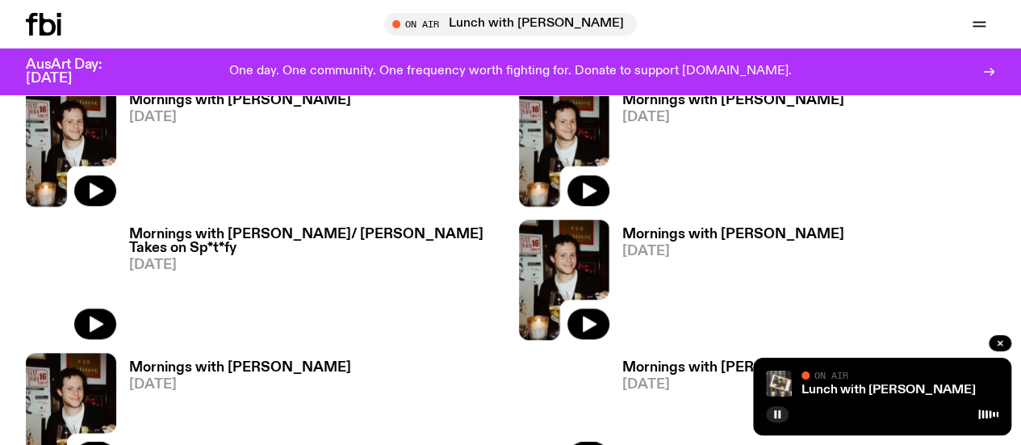
scroll to position [752, 0]
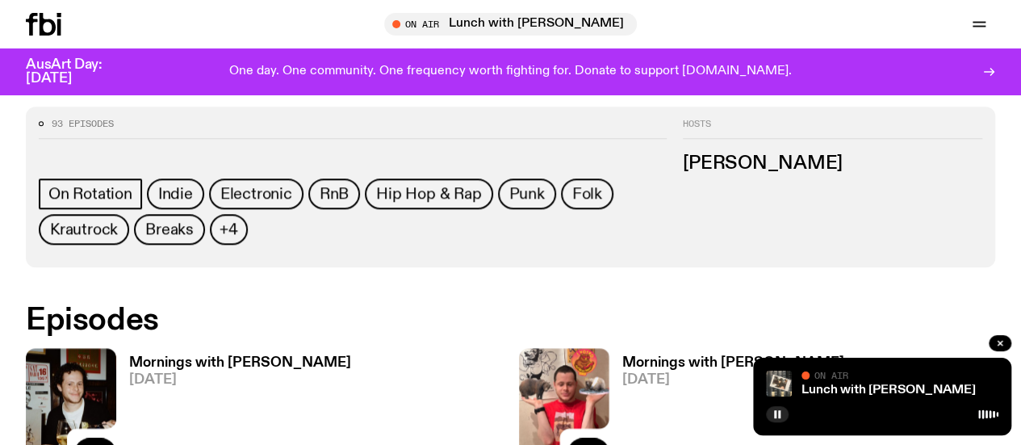
click at [252, 92] on div "AusArt Day: [DATE] One day. One community. One frequency worth fighting for. Do…" at bounding box center [510, 71] width 969 height 47
click at [236, 356] on h3 "Mornings with [PERSON_NAME]" at bounding box center [240, 363] width 222 height 14
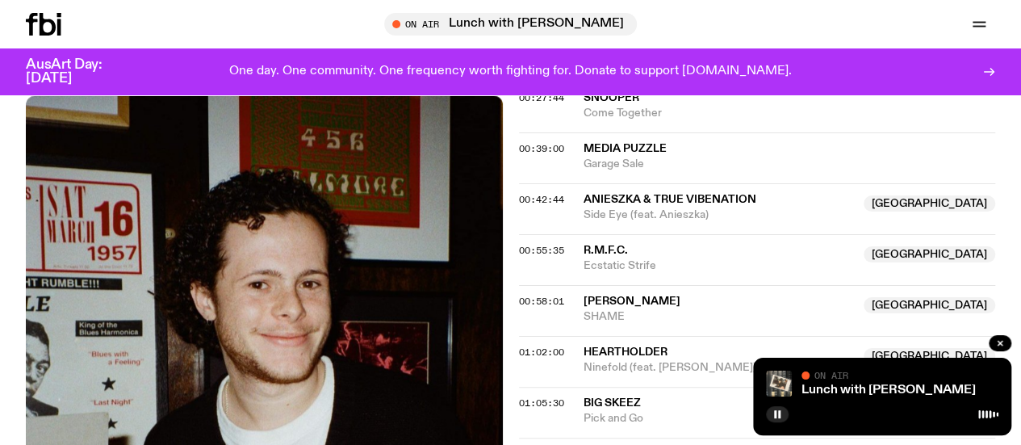
scroll to position [781, 0]
click at [613, 244] on span "R.M.F.C." at bounding box center [606, 249] width 44 height 11
click at [297, 222] on img at bounding box center [264, 412] width 477 height 635
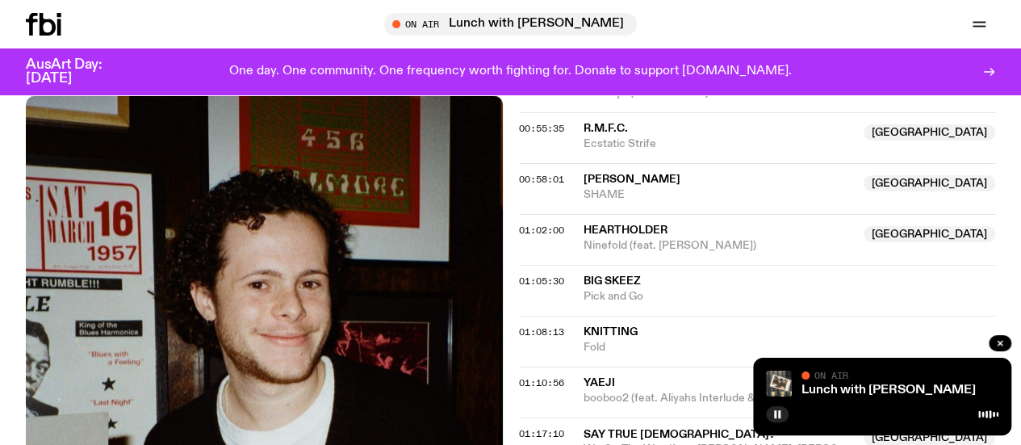
scroll to position [908, 0]
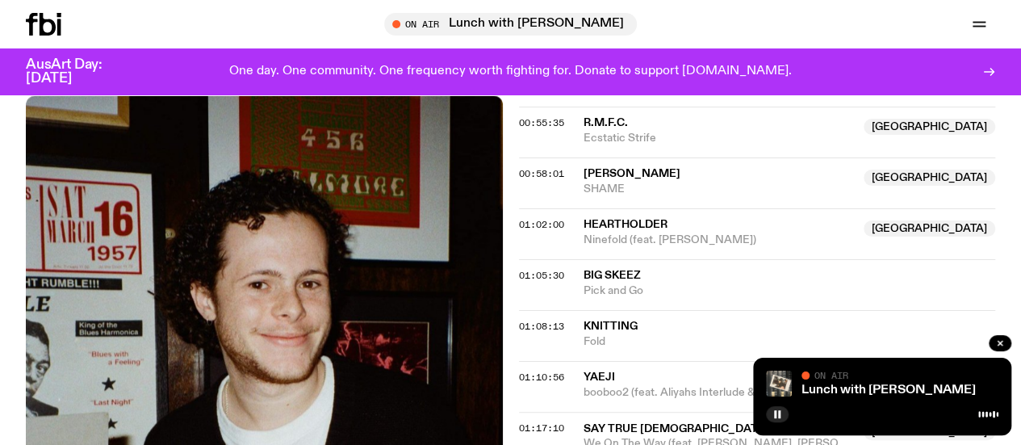
click at [612, 168] on span "[PERSON_NAME]" at bounding box center [632, 173] width 97 height 11
click at [295, 215] on img at bounding box center [264, 412] width 477 height 635
click at [626, 219] on span "heartholder" at bounding box center [626, 224] width 84 height 11
click at [316, 209] on img at bounding box center [264, 412] width 477 height 635
click at [623, 270] on span "Big Skeez" at bounding box center [612, 275] width 57 height 11
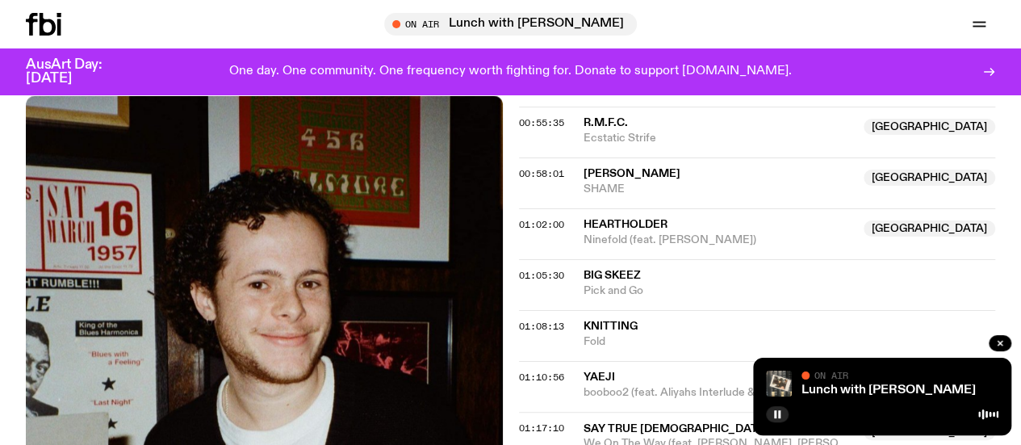
click at [254, 248] on img at bounding box center [264, 412] width 477 height 635
click at [607, 320] on span "knitting" at bounding box center [611, 325] width 54 height 11
click at [286, 232] on img at bounding box center [264, 412] width 477 height 635
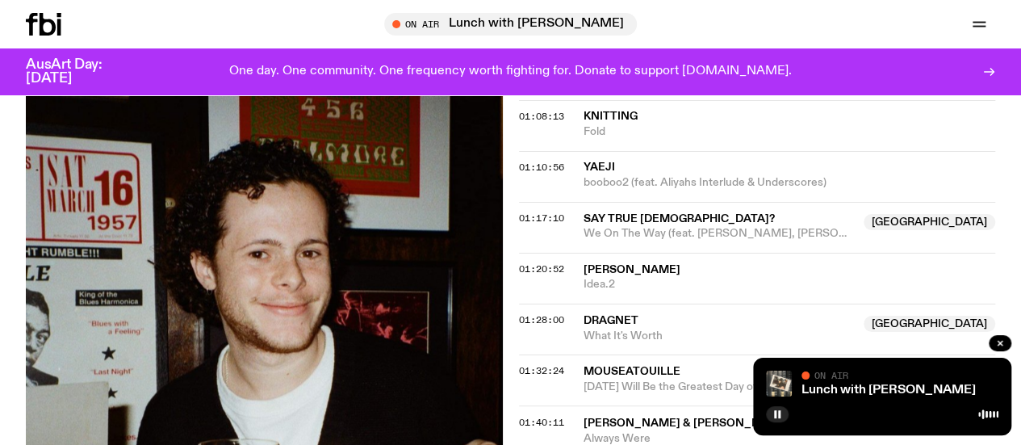
scroll to position [1119, 0]
click at [639, 159] on span "yaeji" at bounding box center [790, 166] width 412 height 15
click at [254, 196] on img at bounding box center [264, 381] width 477 height 635
click at [628, 225] on span "We On The Way (feat. [PERSON_NAME], [PERSON_NAME], Big Deej & ECB)" at bounding box center [719, 232] width 271 height 15
click at [283, 245] on img at bounding box center [264, 381] width 477 height 635
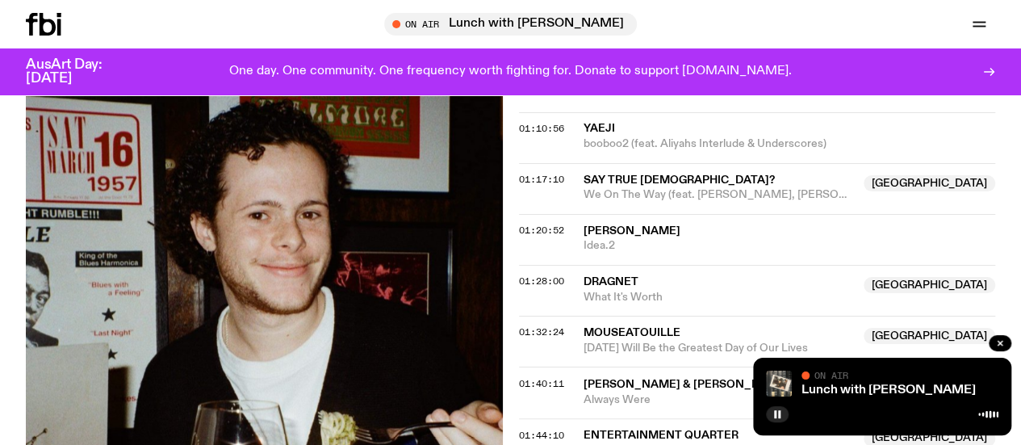
scroll to position [1158, 0]
click at [610, 237] on span "Idea.2" at bounding box center [790, 244] width 412 height 15
click at [270, 249] on img at bounding box center [264, 342] width 477 height 635
click at [625, 289] on span "What It's Worth" at bounding box center [719, 296] width 271 height 15
click at [622, 326] on span "Mouseatouille" at bounding box center [632, 331] width 97 height 11
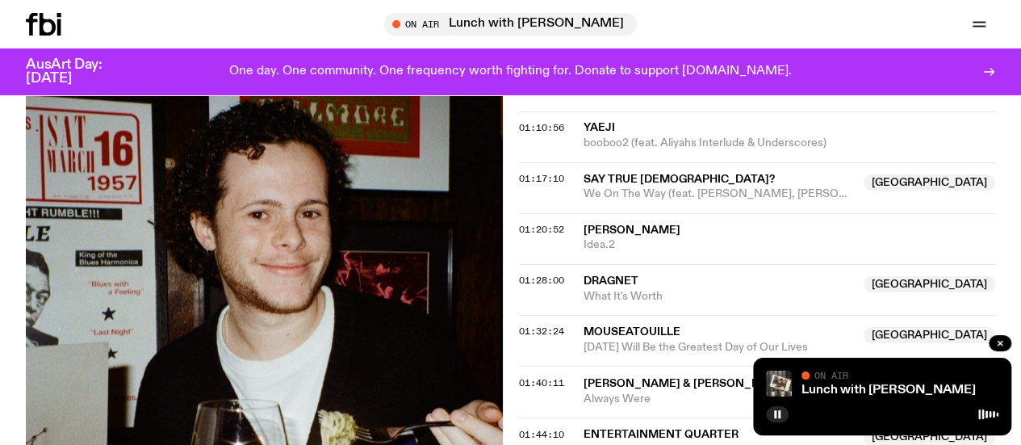
click at [260, 224] on img at bounding box center [264, 342] width 477 height 635
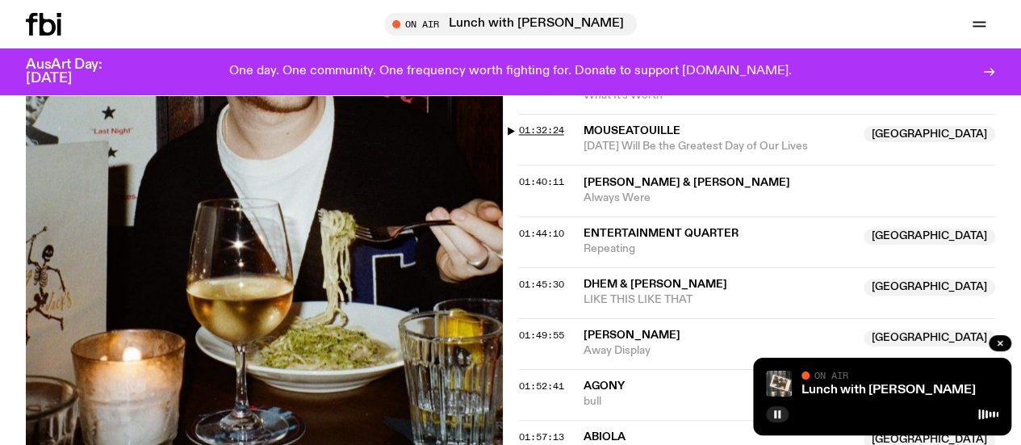
scroll to position [1361, 0]
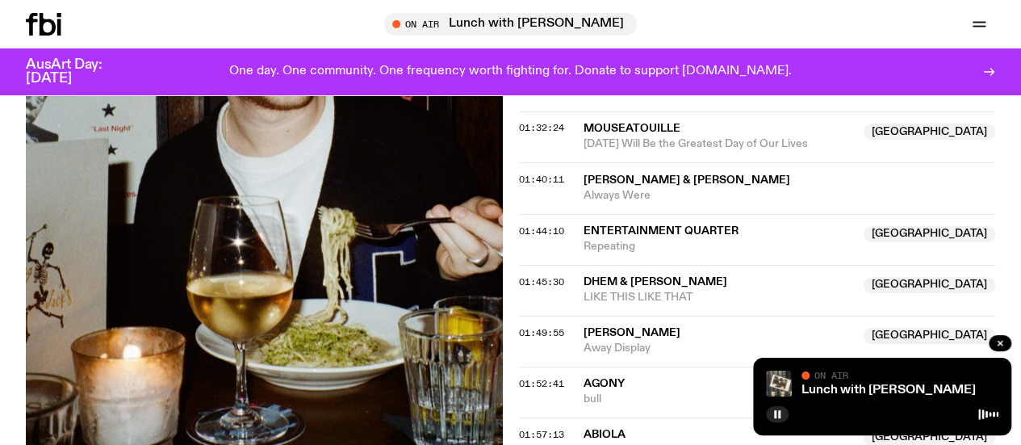
click at [738, 174] on span "[PERSON_NAME] & [PERSON_NAME]" at bounding box center [687, 179] width 207 height 11
click at [302, 235] on img at bounding box center [264, 139] width 477 height 635
click at [623, 224] on span "Entertainment Quarter" at bounding box center [661, 229] width 155 height 11
click at [289, 254] on img at bounding box center [264, 139] width 477 height 635
click at [629, 274] on span "DHEM & [PERSON_NAME]" at bounding box center [719, 281] width 271 height 15
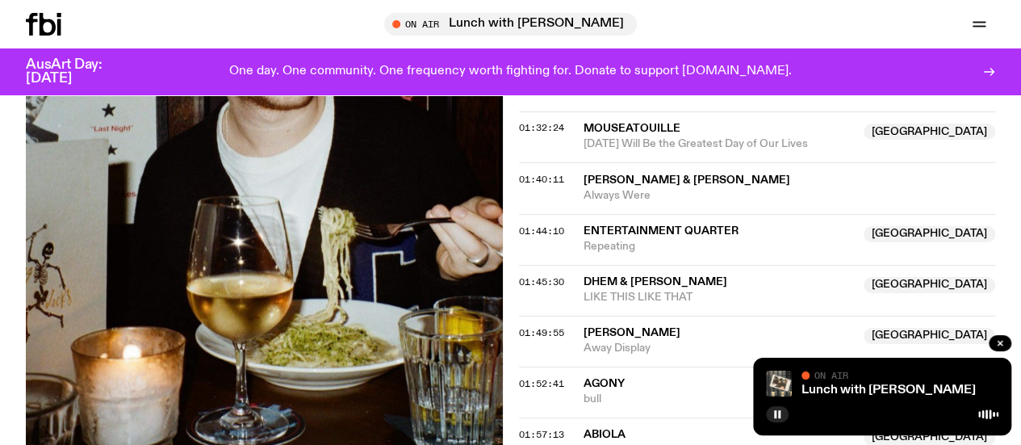
click at [249, 278] on img at bounding box center [264, 139] width 477 height 635
click at [608, 340] on span "Away Display" at bounding box center [719, 347] width 271 height 15
click at [207, 283] on img at bounding box center [264, 139] width 477 height 635
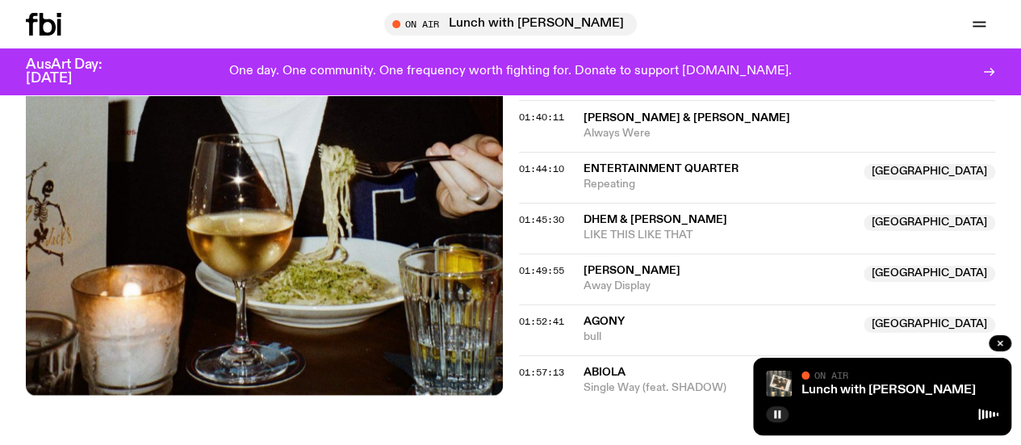
scroll to position [1429, 0]
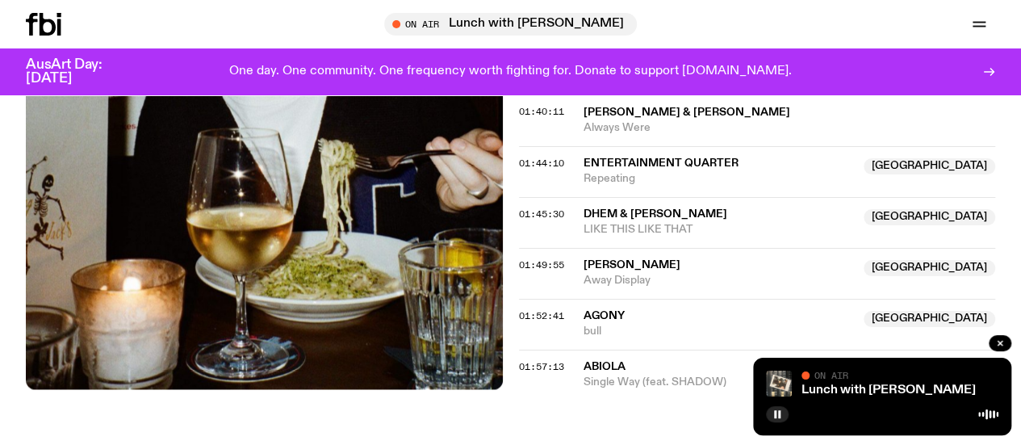
click at [224, 280] on img at bounding box center [264, 71] width 477 height 635
click at [589, 309] on span "AGONY" at bounding box center [604, 314] width 41 height 11
click at [256, 276] on img at bounding box center [264, 71] width 477 height 635
click at [611, 374] on span "Single Way (feat. SHADOW)" at bounding box center [719, 381] width 271 height 15
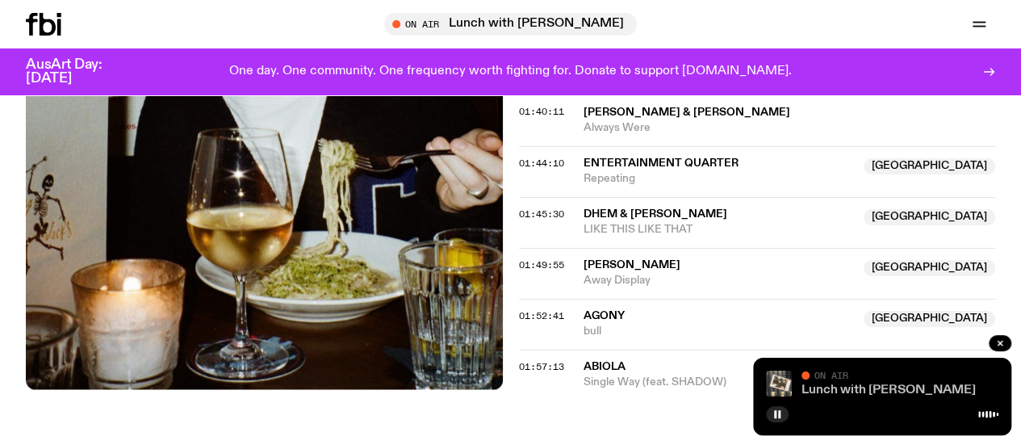
click at [861, 390] on link "Lunch with [PERSON_NAME]" at bounding box center [889, 389] width 174 height 13
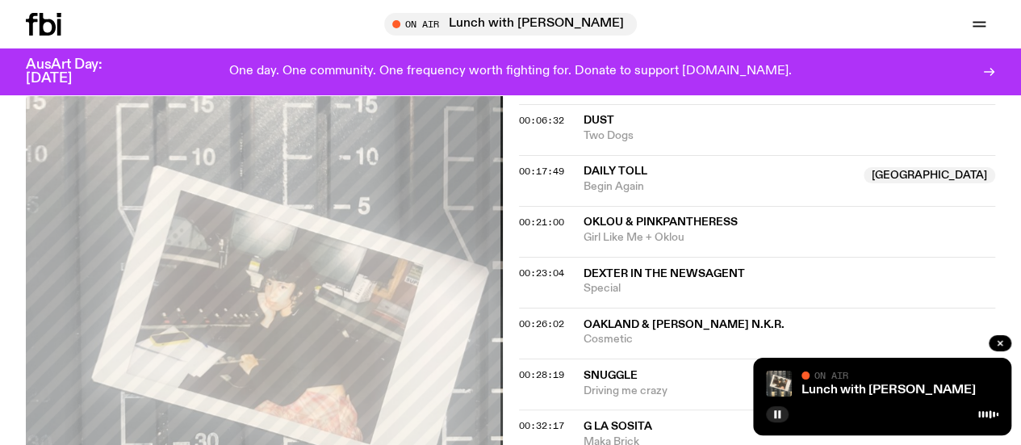
scroll to position [712, 0]
click at [616, 195] on span "Begin Again" at bounding box center [719, 187] width 271 height 15
click at [638, 246] on span "Girl Like Me + Oklou" at bounding box center [790, 238] width 412 height 15
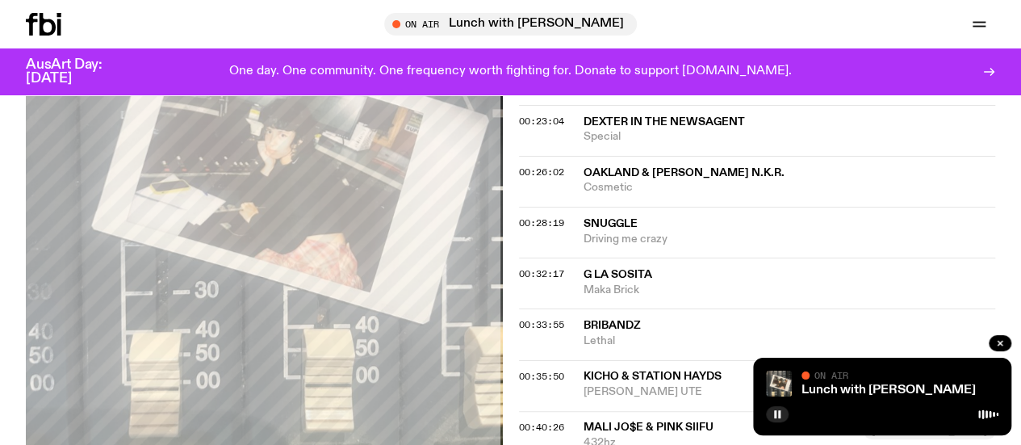
scroll to position [863, 0]
click at [604, 146] on span "Special" at bounding box center [790, 138] width 412 height 15
click at [632, 180] on span "oakland & [PERSON_NAME] N.K.R." at bounding box center [684, 174] width 201 height 11
click at [608, 249] on span "Driving me crazy" at bounding box center [790, 240] width 412 height 15
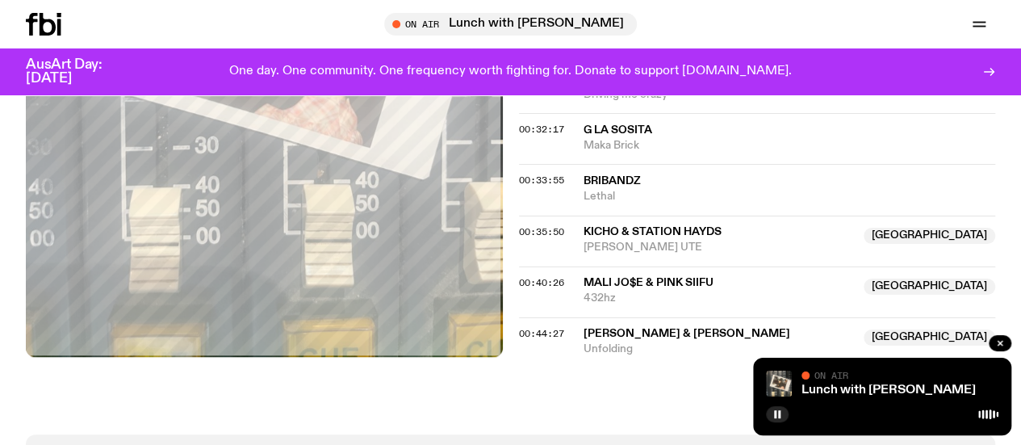
scroll to position [1025, 0]
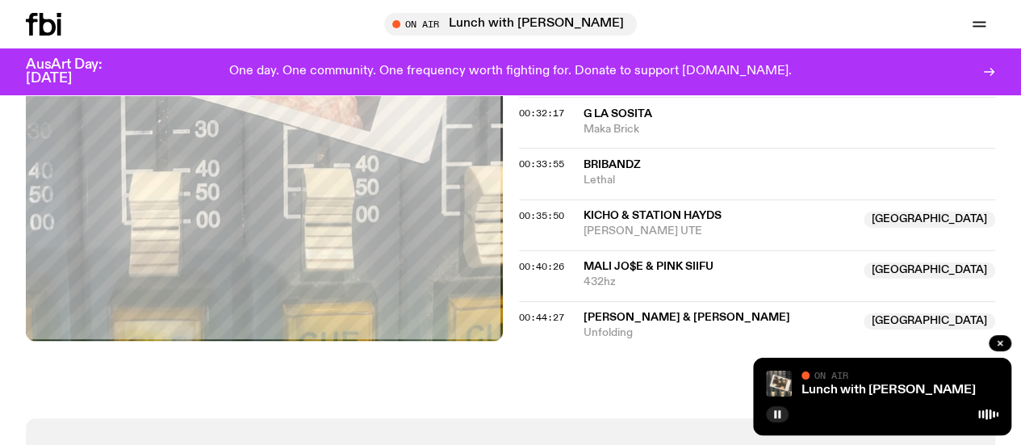
click at [622, 119] on span "G La Sosita" at bounding box center [618, 113] width 69 height 11
click at [616, 170] on span "Bribandz" at bounding box center [612, 164] width 57 height 11
click at [637, 224] on span "KICHO & Station Hayds" at bounding box center [719, 215] width 271 height 15
click at [609, 272] on span "MALI JO$E & Pink Siifu" at bounding box center [649, 266] width 130 height 11
click at [643, 323] on span "[PERSON_NAME] & [PERSON_NAME]" at bounding box center [687, 317] width 207 height 11
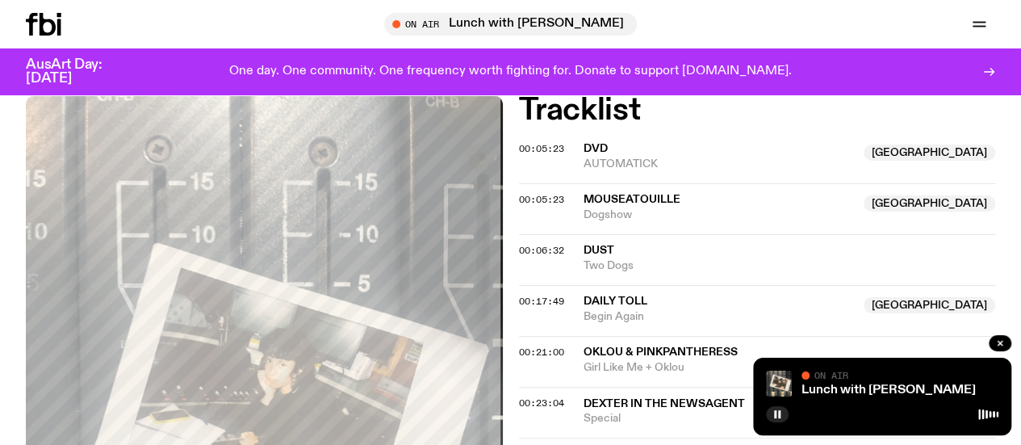
scroll to position [557, 0]
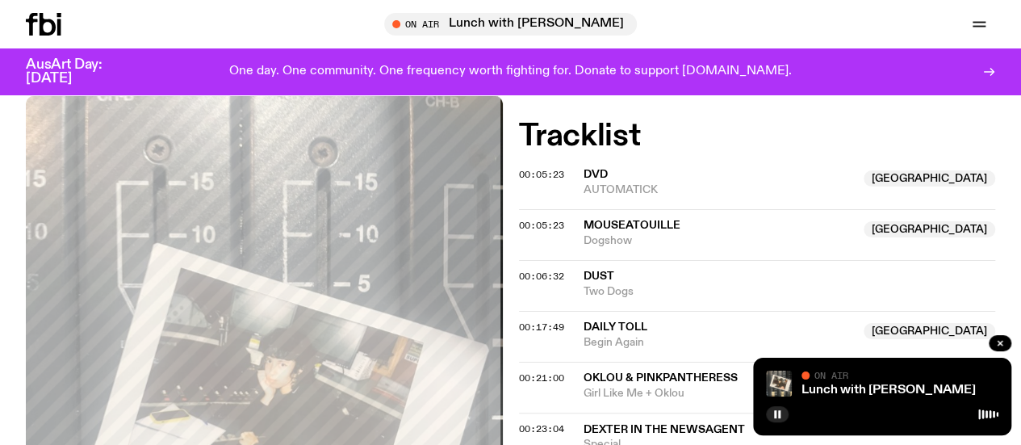
click at [602, 350] on span "Begin Again" at bounding box center [719, 342] width 271 height 15
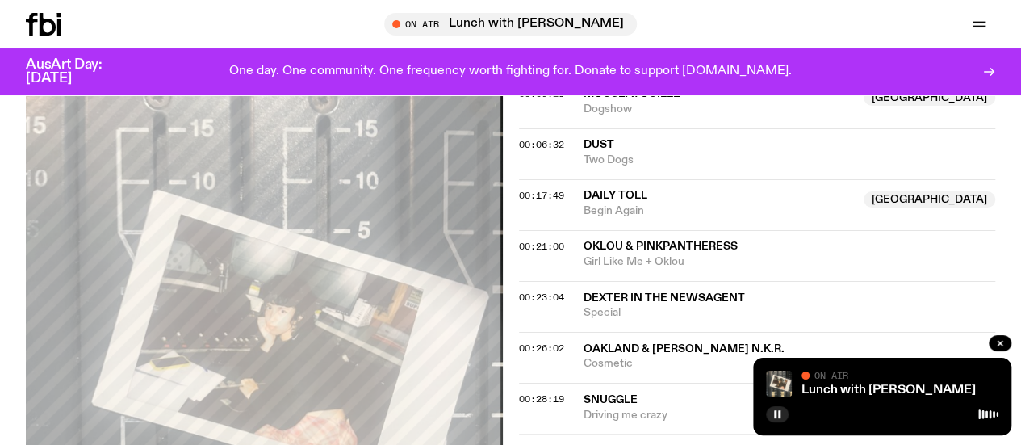
scroll to position [713, 0]
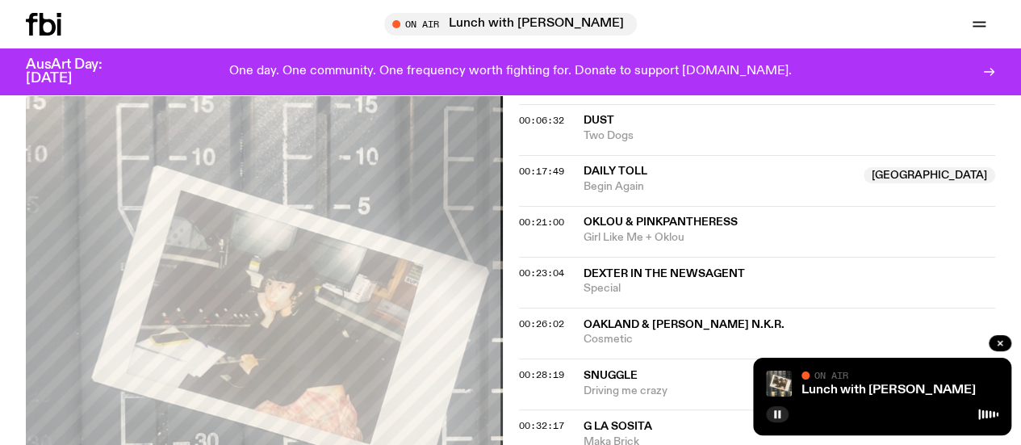
click at [634, 228] on span "Oklou & PinkPantheress" at bounding box center [661, 221] width 154 height 11
click at [621, 279] on span "dexter in the newsagent" at bounding box center [664, 273] width 161 height 11
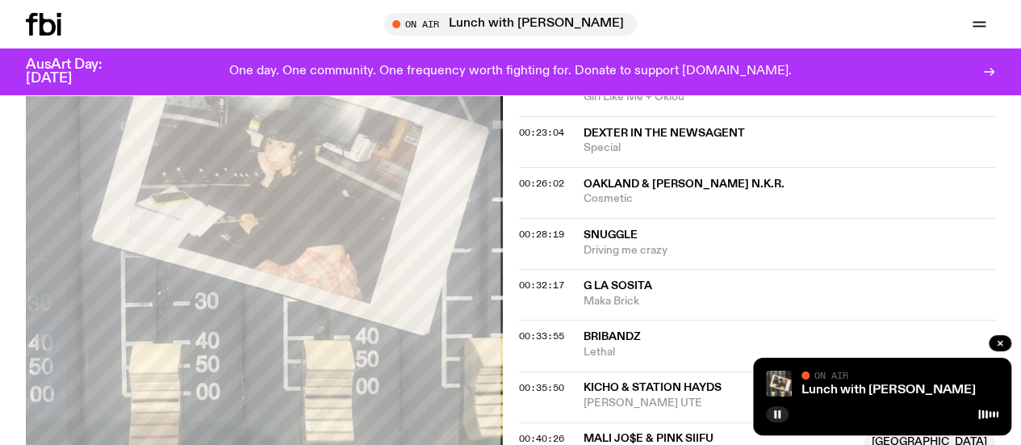
scroll to position [874, 0]
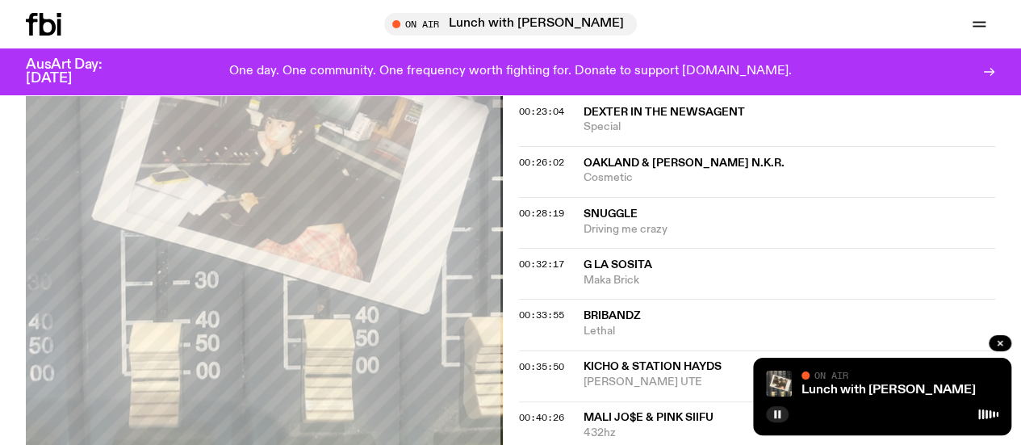
click at [638, 174] on div "00:26:02 oakland & [PERSON_NAME] N.K.R. Cosmetic" at bounding box center [757, 171] width 477 height 51
click at [634, 169] on span "oakland & [PERSON_NAME] N.K.R." at bounding box center [684, 162] width 201 height 11
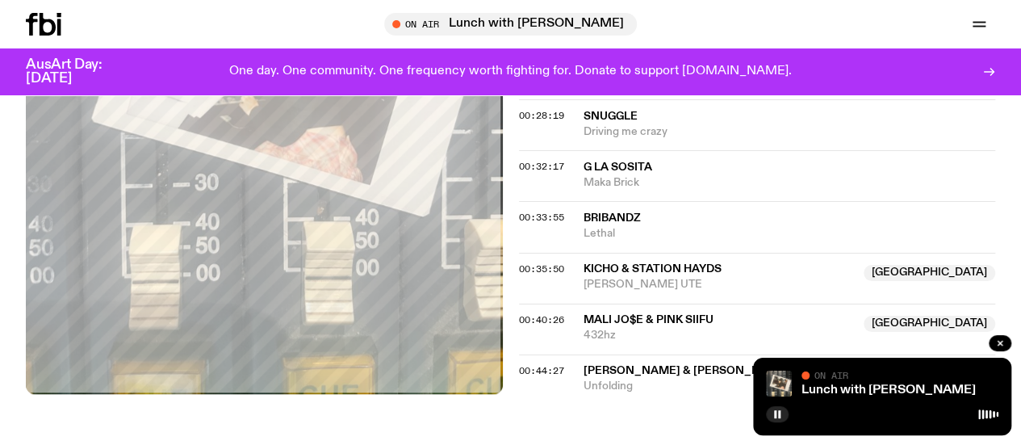
scroll to position [986, 0]
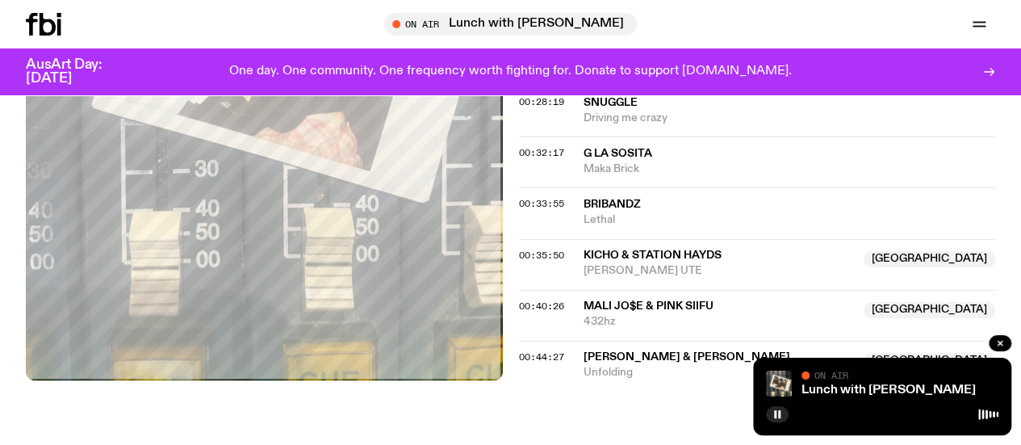
click at [610, 126] on span "Driving me crazy" at bounding box center [790, 118] width 412 height 15
click at [616, 159] on span "G La Sosita" at bounding box center [618, 153] width 69 height 11
click at [601, 212] on span "Bribandz" at bounding box center [790, 204] width 412 height 15
click at [633, 263] on span "KICHO & Station Hayds" at bounding box center [719, 255] width 271 height 15
click at [650, 329] on span "432hz" at bounding box center [719, 321] width 271 height 15
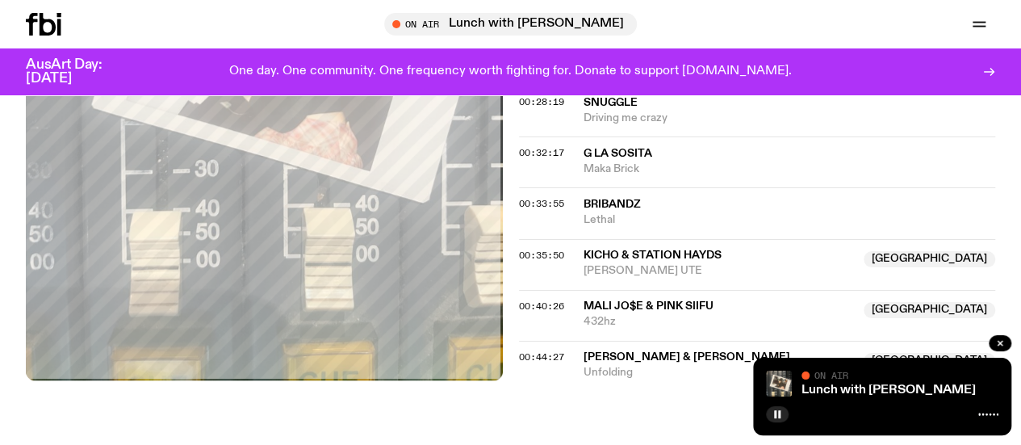
click at [607, 362] on span "[PERSON_NAME] & [PERSON_NAME]" at bounding box center [687, 356] width 207 height 11
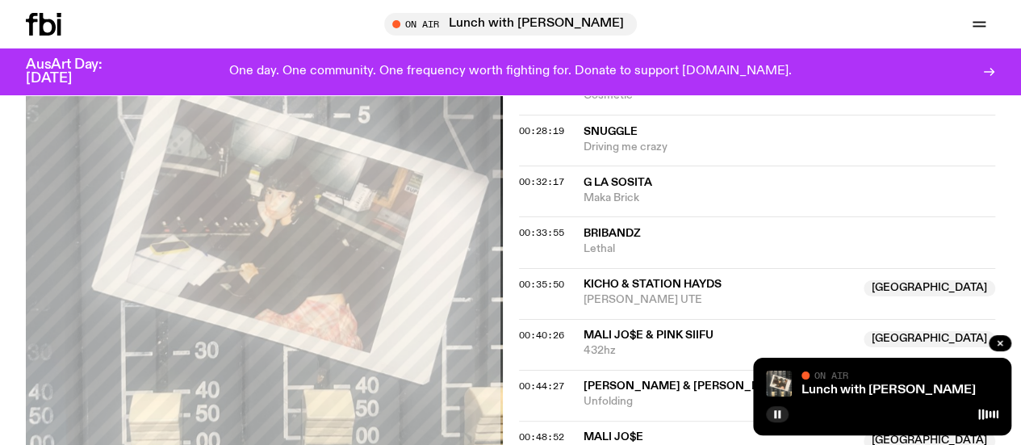
scroll to position [956, 0]
click at [654, 308] on span "[PERSON_NAME] UTE" at bounding box center [719, 300] width 271 height 15
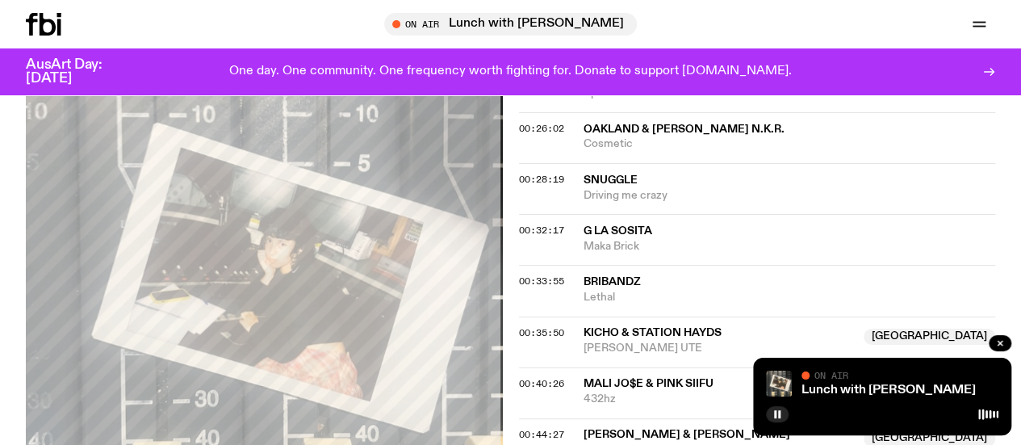
scroll to position [902, 0]
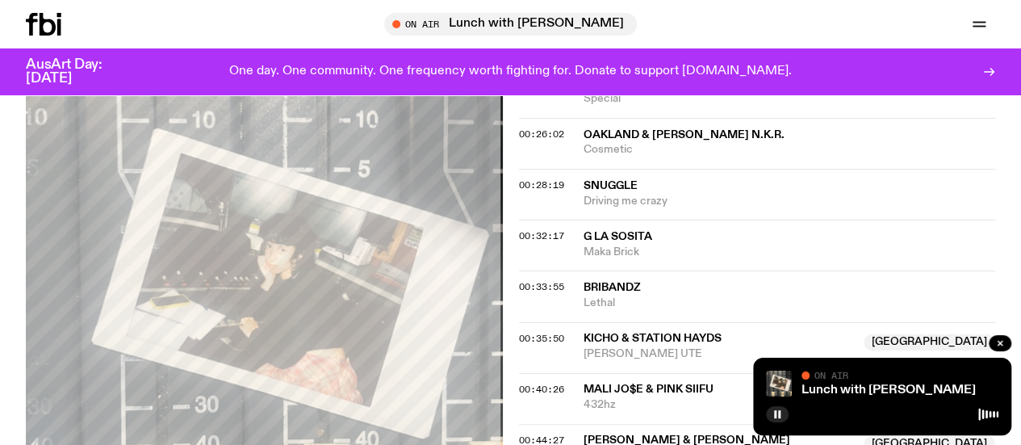
click at [626, 140] on span "oakland & [PERSON_NAME] N.K.R." at bounding box center [684, 134] width 201 height 11
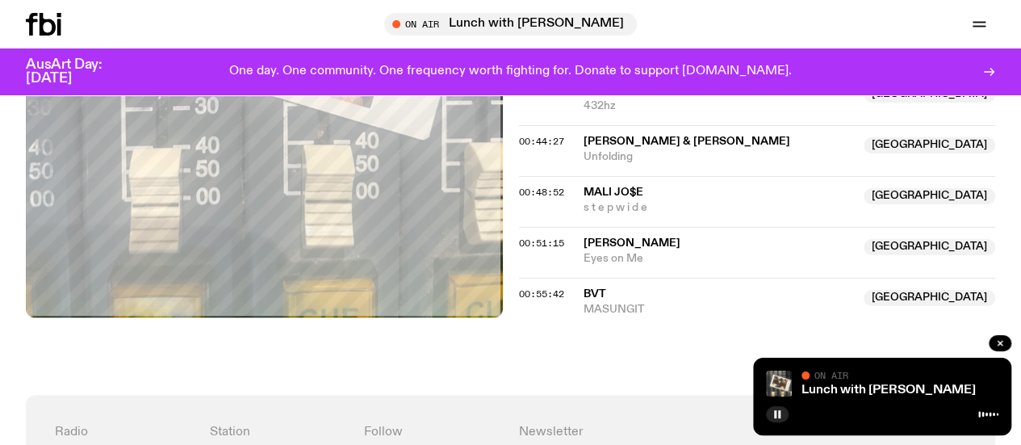
scroll to position [1181, 0]
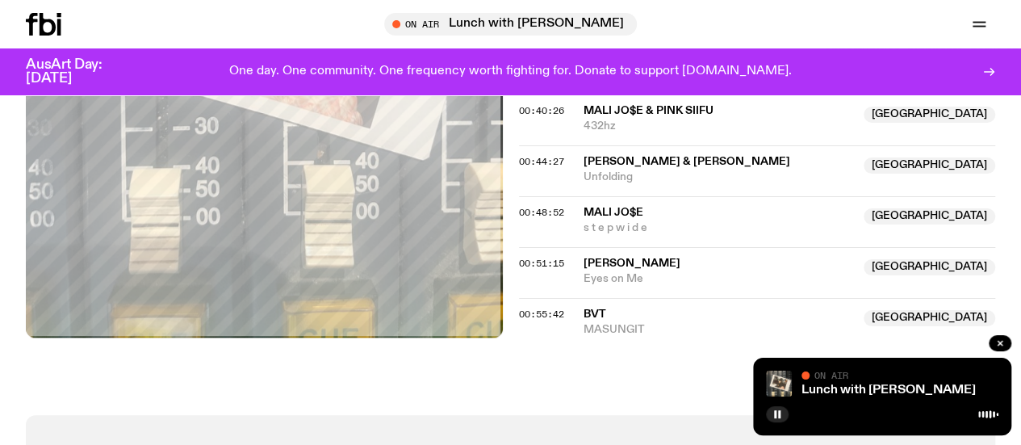
click at [613, 218] on span "MALI JO$E" at bounding box center [614, 212] width 60 height 11
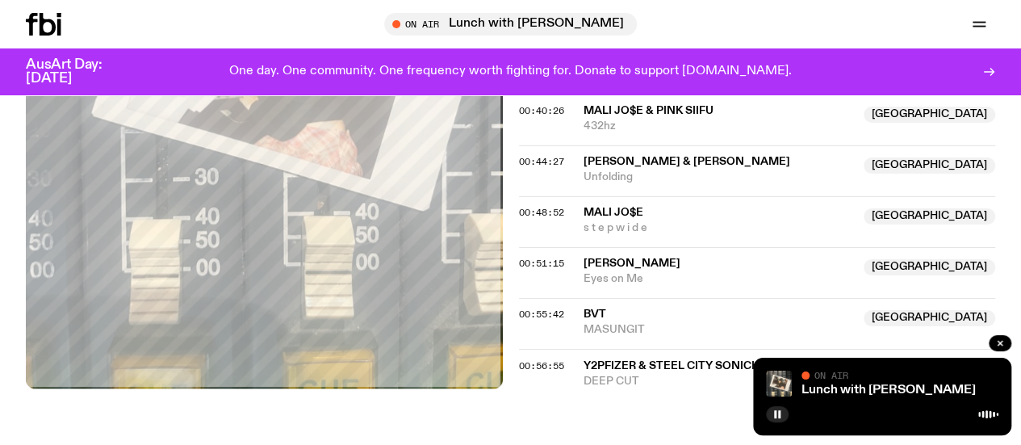
click at [634, 287] on span "Eyes on Me" at bounding box center [719, 278] width 271 height 15
click at [619, 322] on span "BVT" at bounding box center [719, 314] width 271 height 15
click at [620, 371] on span "y2pfizer & Steel City Sonichu" at bounding box center [676, 364] width 184 height 11
click at [678, 371] on span "y2pfizer & Steel City Sonichu" at bounding box center [676, 364] width 184 height 11
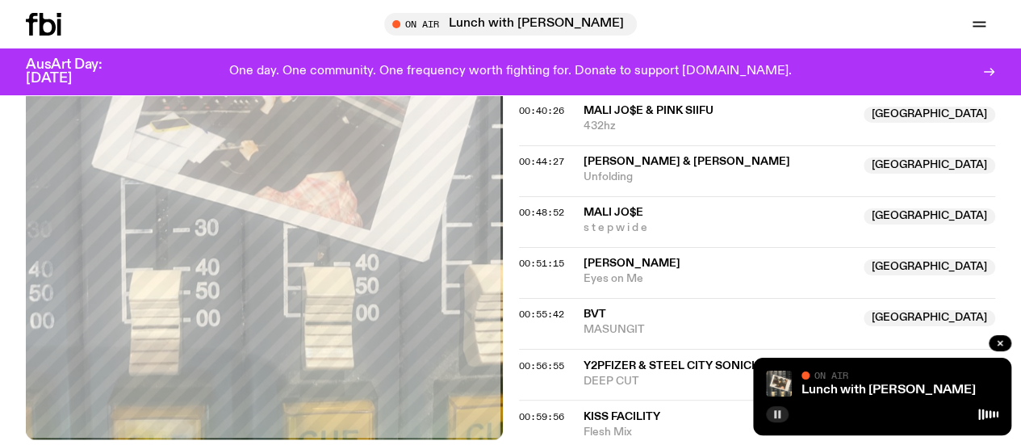
click at [777, 412] on icon "button" at bounding box center [778, 414] width 10 height 10
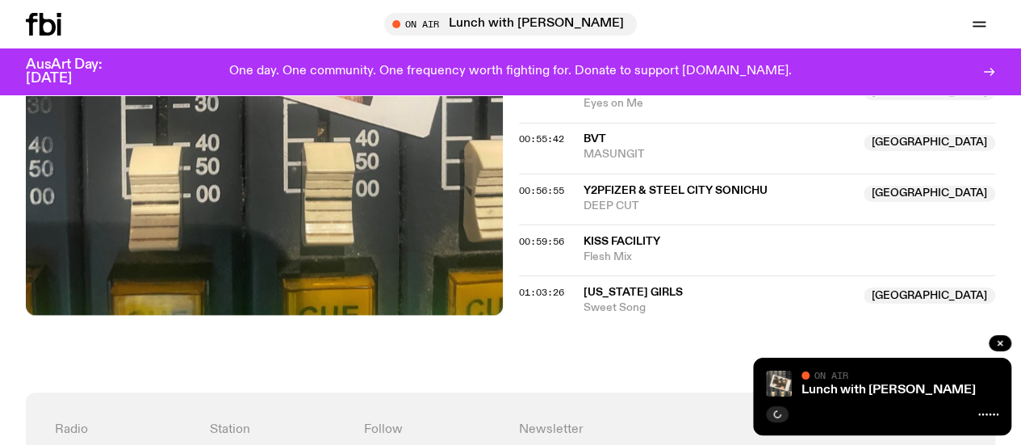
scroll to position [1352, 0]
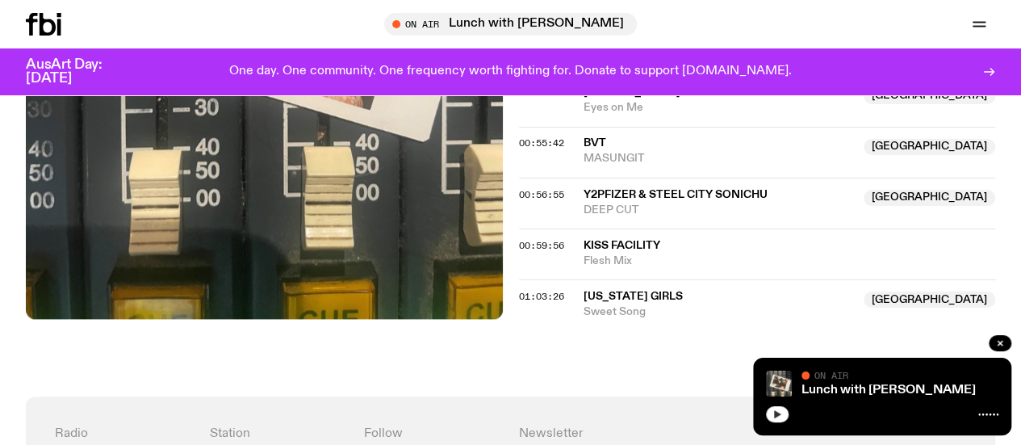
click at [785, 414] on button "button" at bounding box center [777, 414] width 23 height 16
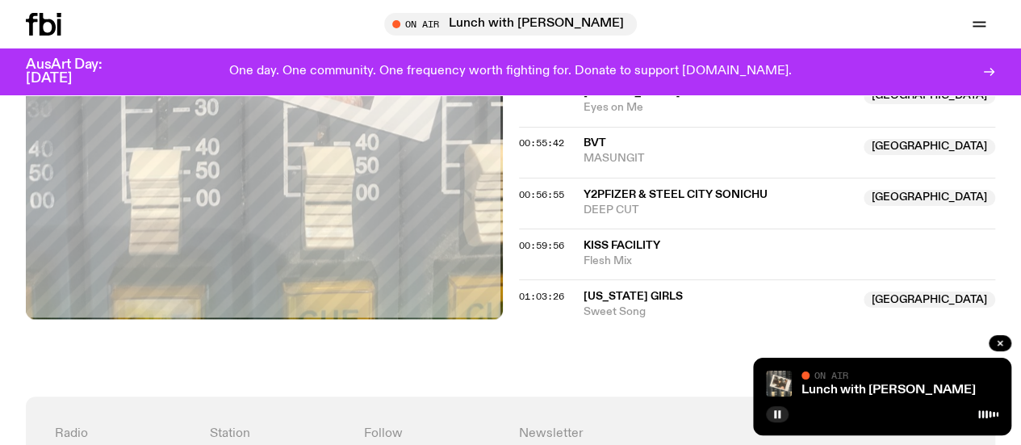
click at [635, 250] on span "Kiss Facility" at bounding box center [622, 244] width 77 height 11
click at [630, 304] on span "[US_STATE] Girls" at bounding box center [719, 295] width 271 height 15
click at [627, 250] on span "Kiss Facility" at bounding box center [622, 244] width 77 height 11
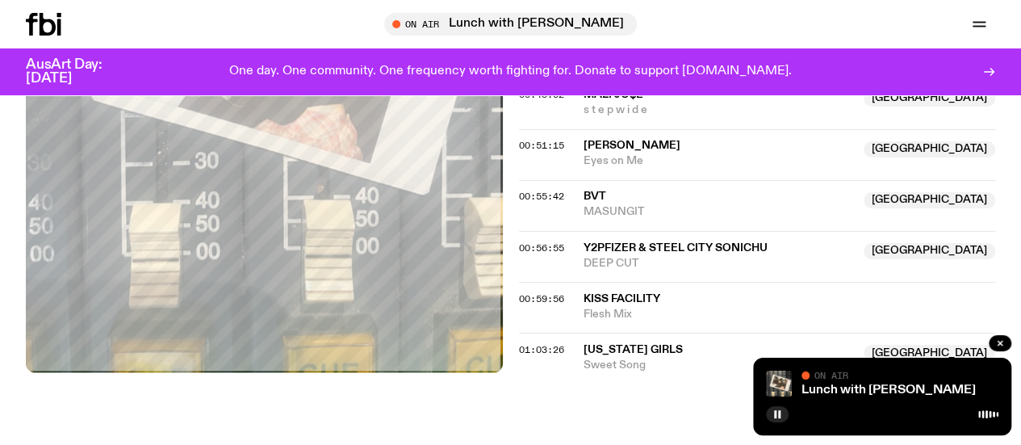
scroll to position [1307, 0]
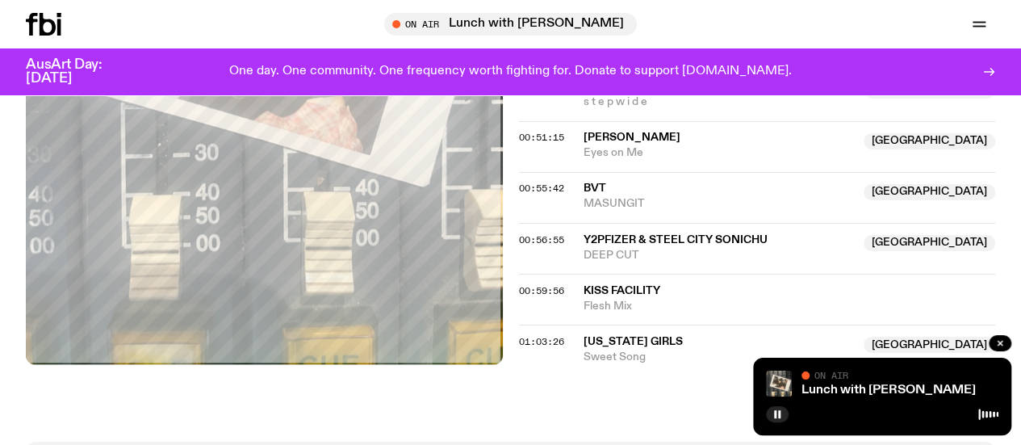
click at [611, 92] on span "MALI JO$E" at bounding box center [614, 86] width 60 height 11
click at [618, 161] on span "Eyes on Me" at bounding box center [719, 152] width 271 height 15
click at [599, 211] on span "MASUNGIT" at bounding box center [719, 203] width 271 height 15
click at [596, 245] on span "y2pfizer & Steel City Sonichu" at bounding box center [676, 238] width 184 height 11
click at [629, 295] on span "Kiss Facility" at bounding box center [622, 289] width 77 height 11
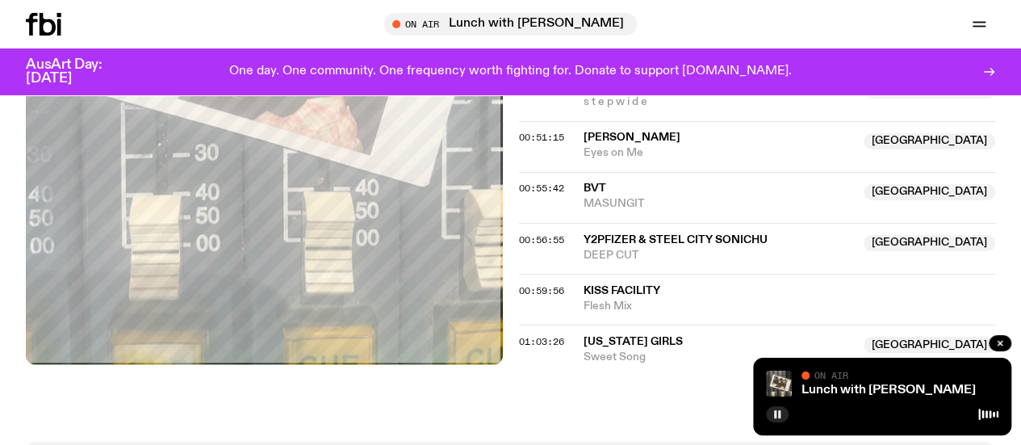
click at [626, 346] on span "[US_STATE] Girls" at bounding box center [633, 340] width 99 height 11
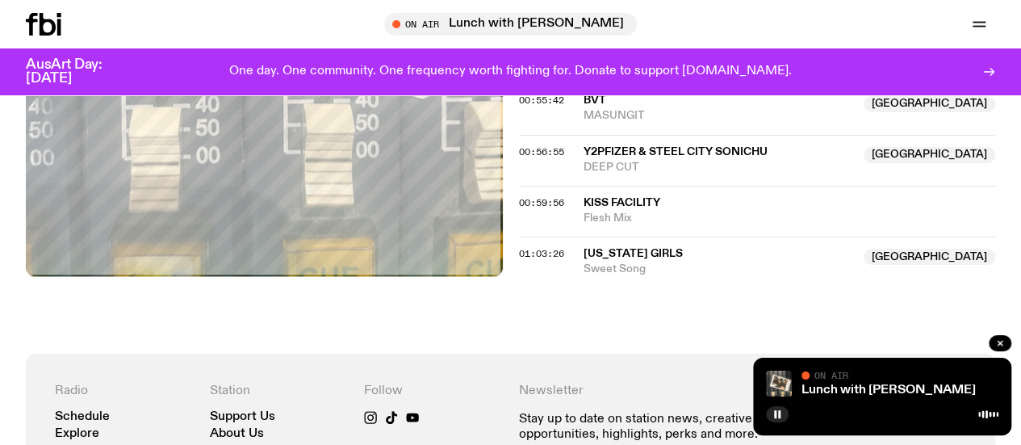
scroll to position [1396, 0]
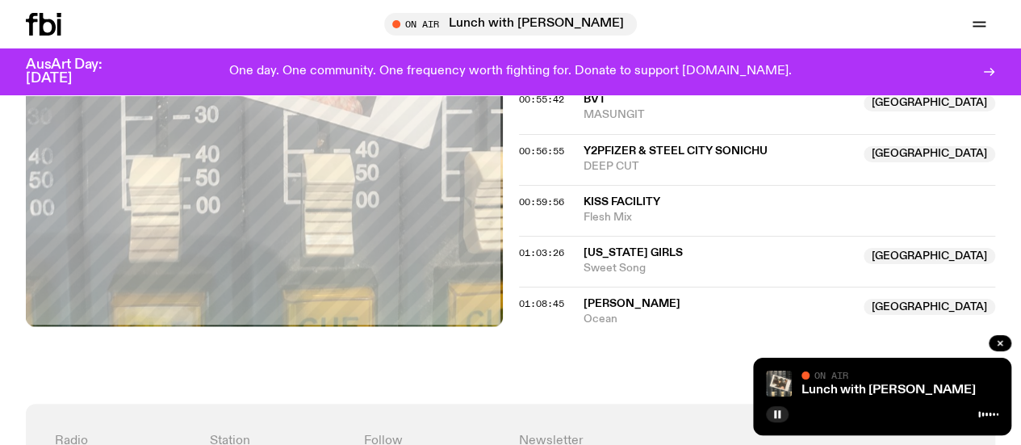
click at [629, 308] on span "[PERSON_NAME]" at bounding box center [632, 302] width 97 height 11
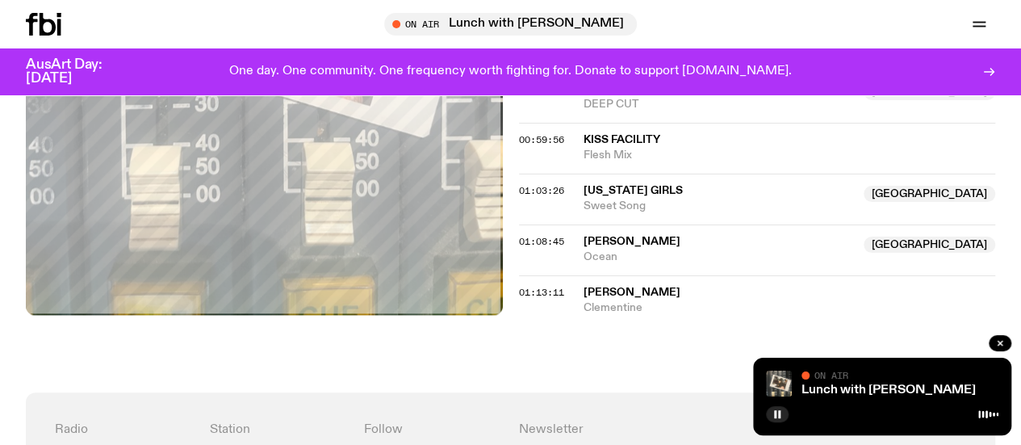
scroll to position [1459, 0]
click at [632, 314] on span "Clementine" at bounding box center [790, 306] width 412 height 15
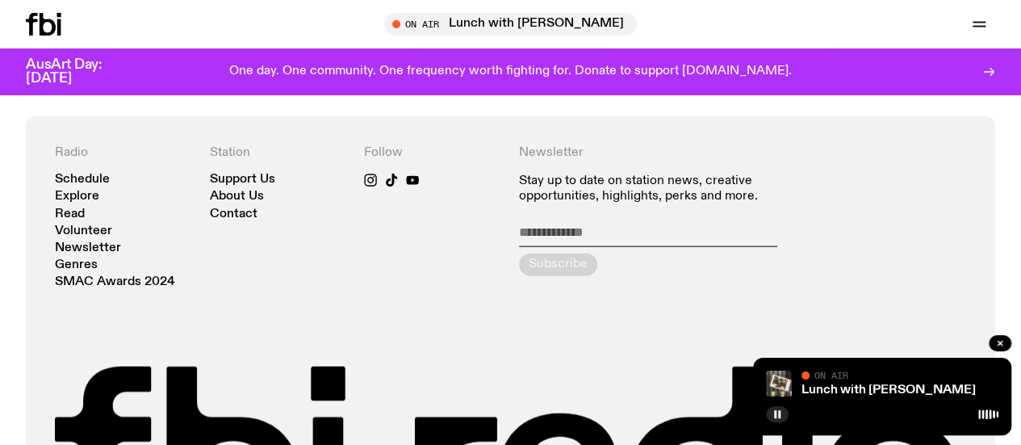
scroll to position [1974, 0]
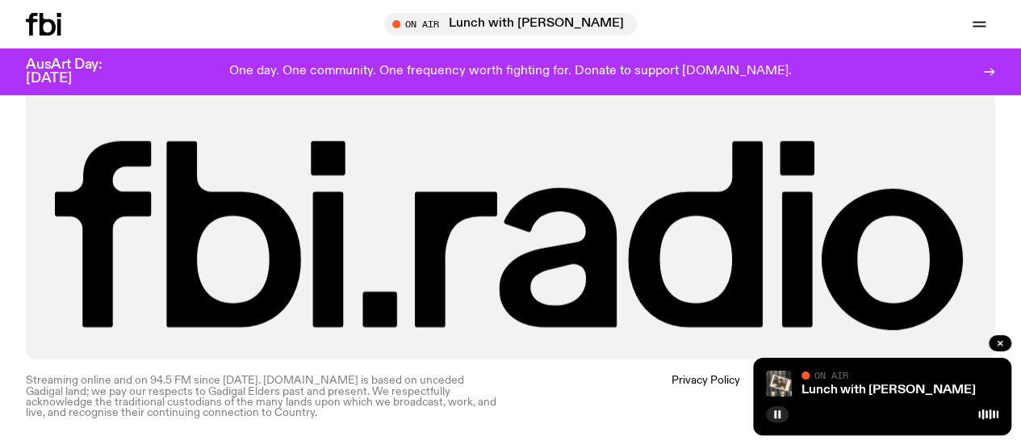
click at [33, 27] on icon at bounding box center [44, 24] width 36 height 23
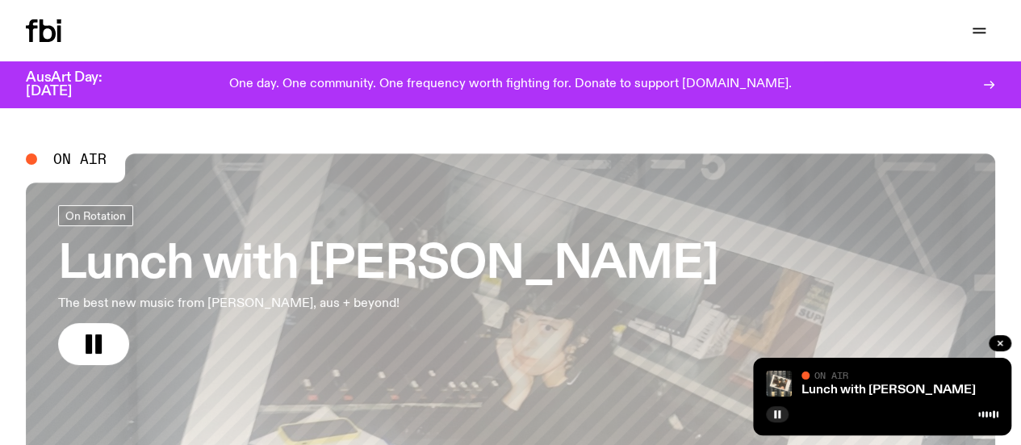
click at [378, 253] on h3 "Lunch with [PERSON_NAME]" at bounding box center [388, 264] width 660 height 45
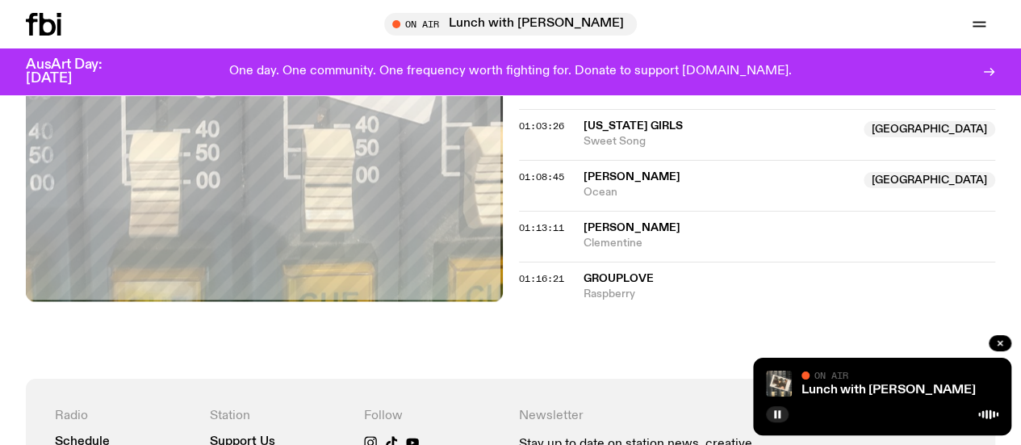
scroll to position [1483, 0]
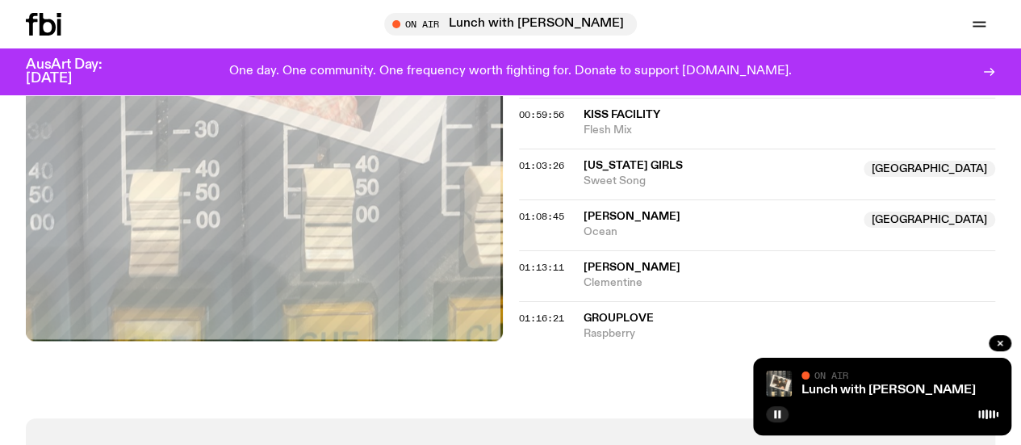
click at [625, 341] on span "Raspberry" at bounding box center [790, 332] width 412 height 15
click at [652, 272] on span "Elliott Smith" at bounding box center [632, 266] width 97 height 11
click at [625, 323] on span "GROUPLOVE" at bounding box center [619, 317] width 70 height 11
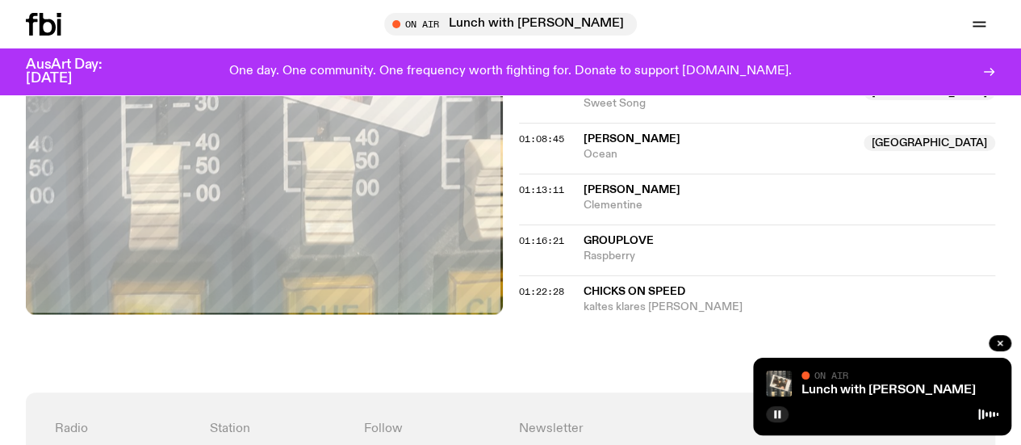
scroll to position [1560, 0]
click at [640, 296] on span "chicks on speed" at bounding box center [635, 290] width 102 height 11
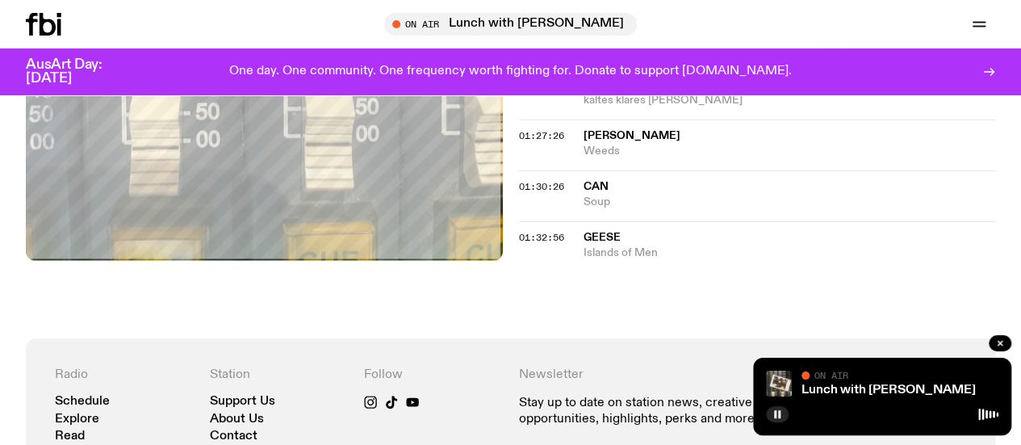
scroll to position [1767, 0]
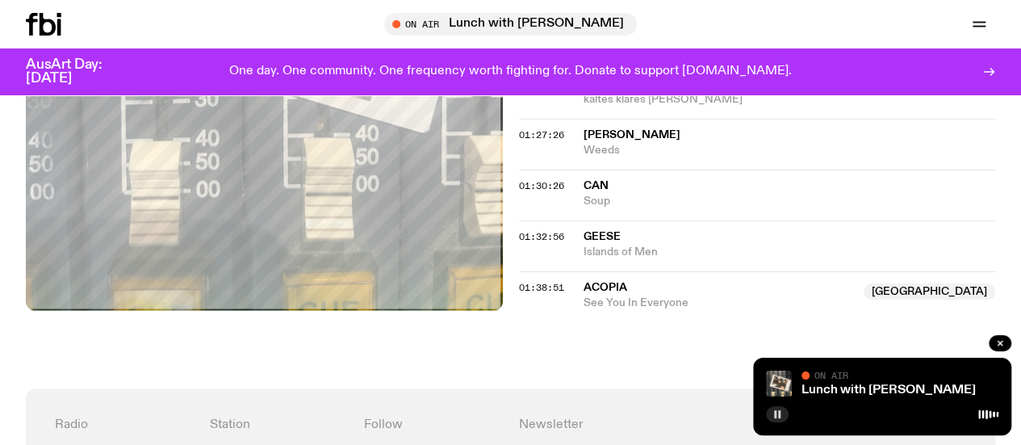
click at [777, 409] on icon "button" at bounding box center [778, 414] width 10 height 10
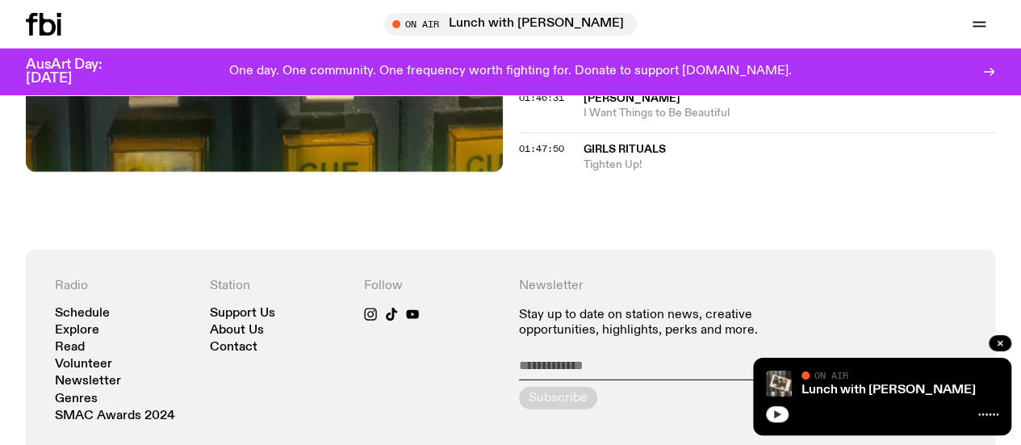
scroll to position [2066, 0]
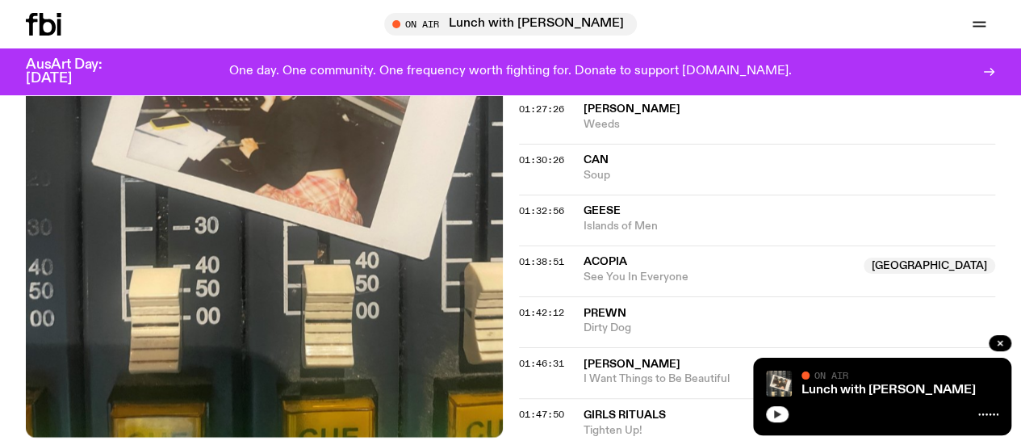
scroll to position [1794, 0]
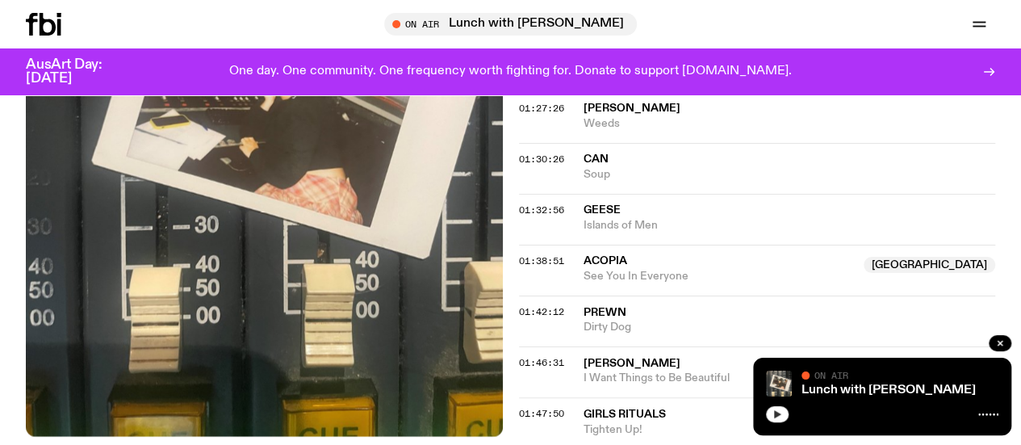
click at [612, 114] on span "Sugababes" at bounding box center [632, 108] width 97 height 11
click at [597, 182] on span "Soup" at bounding box center [790, 174] width 412 height 15
click at [605, 216] on span "Geese" at bounding box center [602, 209] width 37 height 11
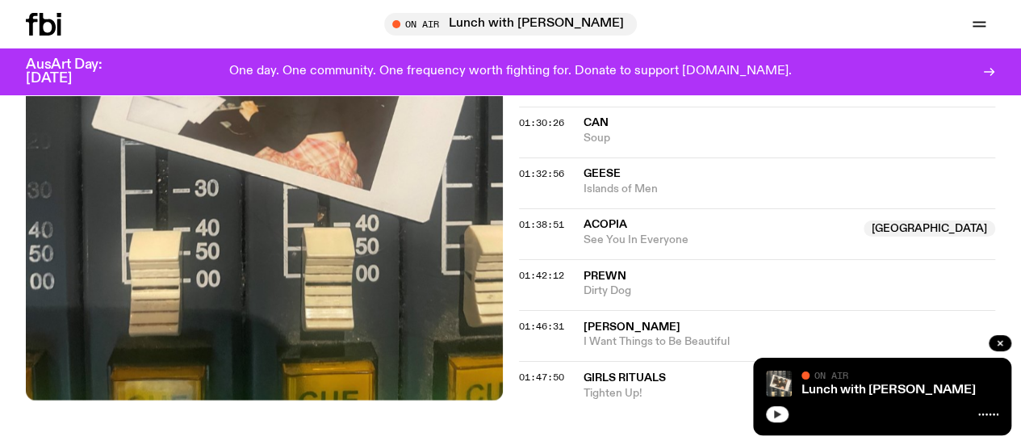
scroll to position [1828, 0]
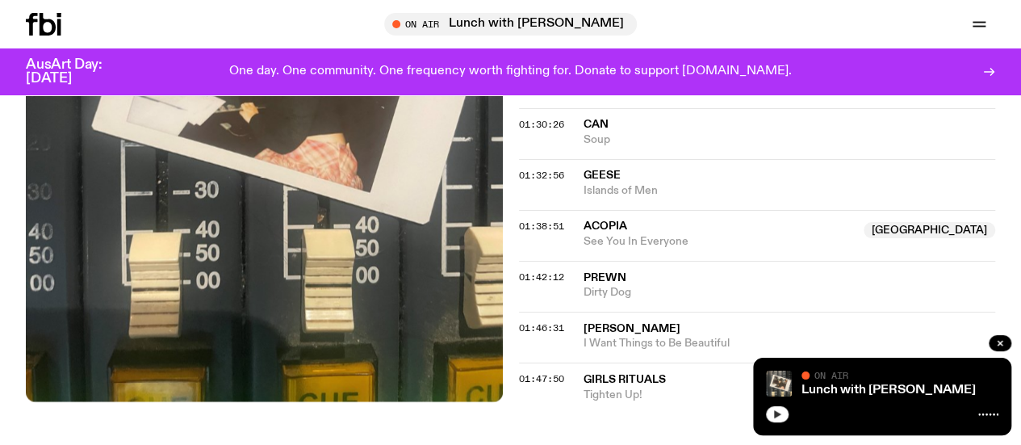
click at [618, 232] on span "Acopia" at bounding box center [606, 225] width 44 height 11
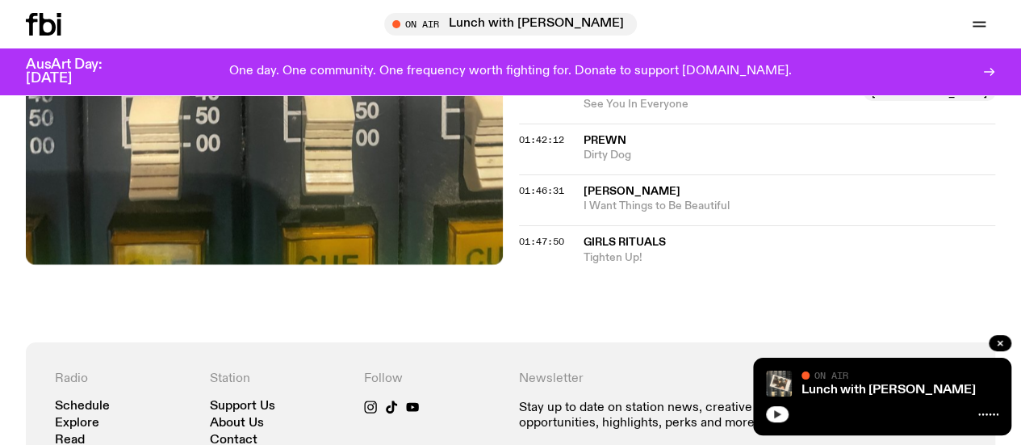
scroll to position [1987, 0]
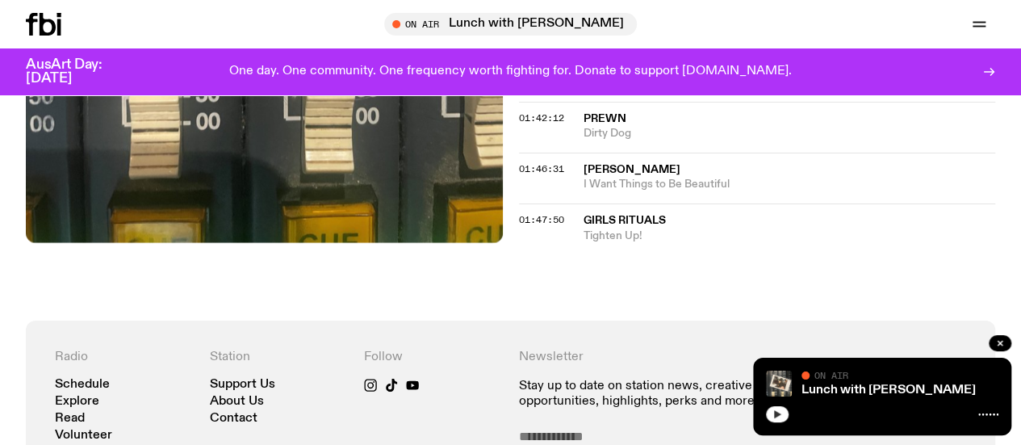
click at [612, 124] on span "Prewn" at bounding box center [605, 118] width 43 height 11
click at [638, 175] on span "Devi McCallion" at bounding box center [632, 169] width 97 height 11
click at [634, 241] on span "Tighten Up!" at bounding box center [790, 235] width 412 height 15
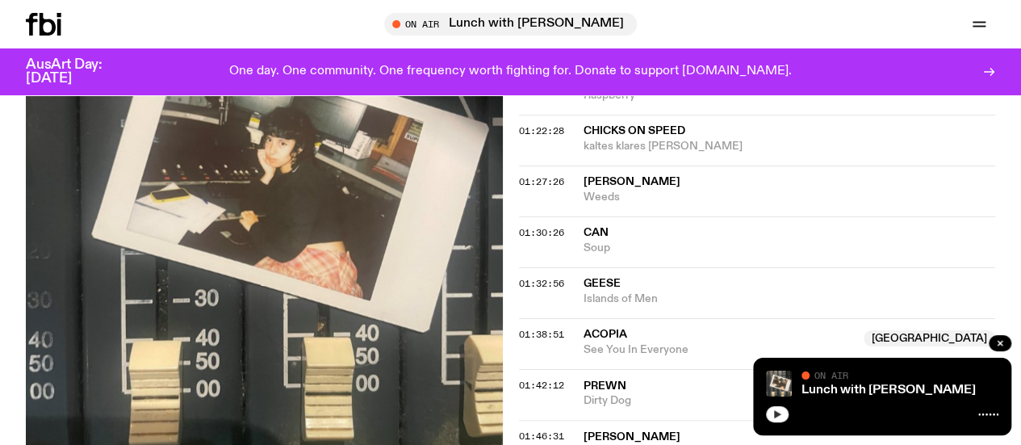
scroll to position [1711, 0]
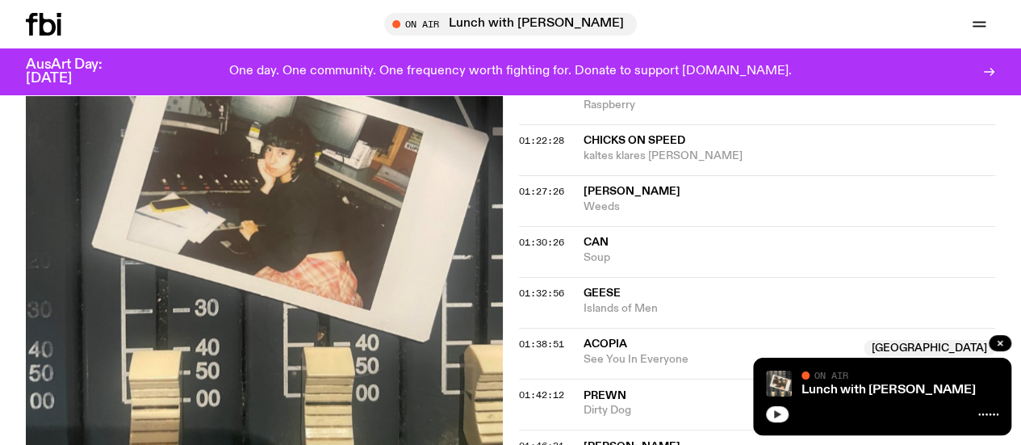
click at [605, 215] on span "Weeds" at bounding box center [790, 206] width 412 height 15
click at [612, 250] on span "Can" at bounding box center [790, 242] width 412 height 15
click at [599, 301] on span "Geese" at bounding box center [790, 293] width 412 height 15
click at [614, 350] on span "Acopia" at bounding box center [606, 343] width 44 height 11
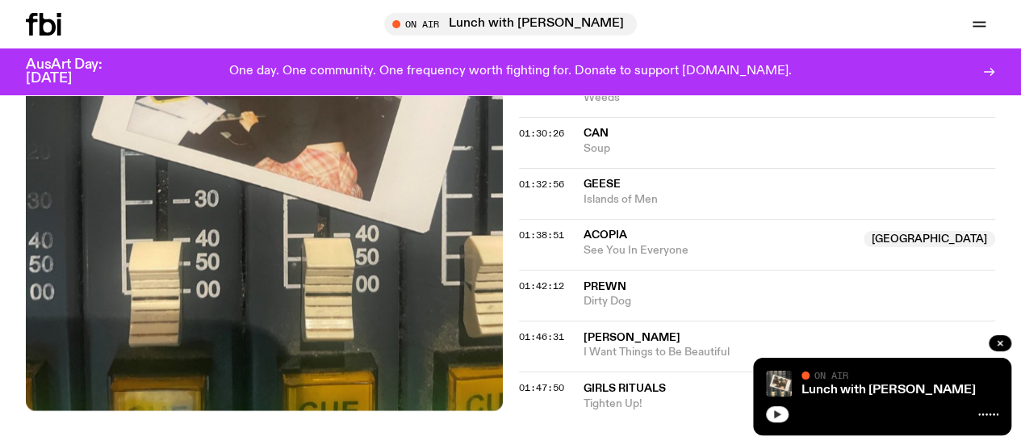
scroll to position [1828, 0]
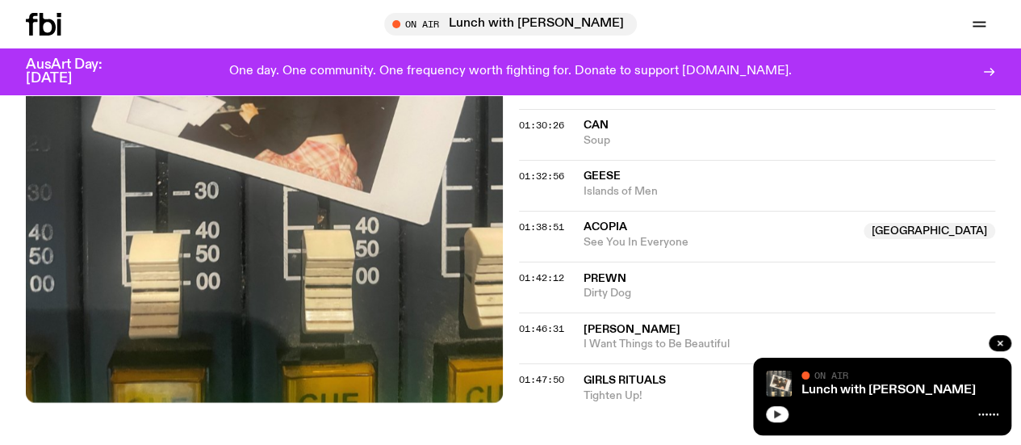
click at [612, 284] on span "Prewn" at bounding box center [605, 278] width 43 height 11
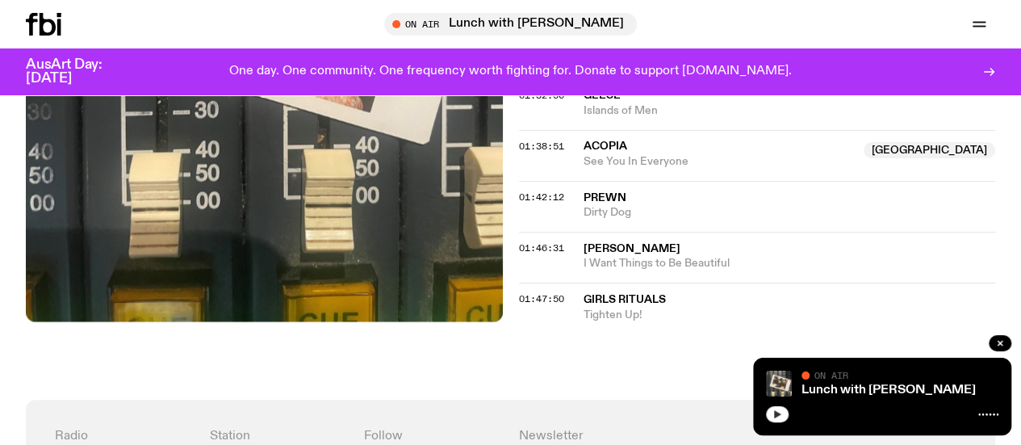
scroll to position [1909, 0]
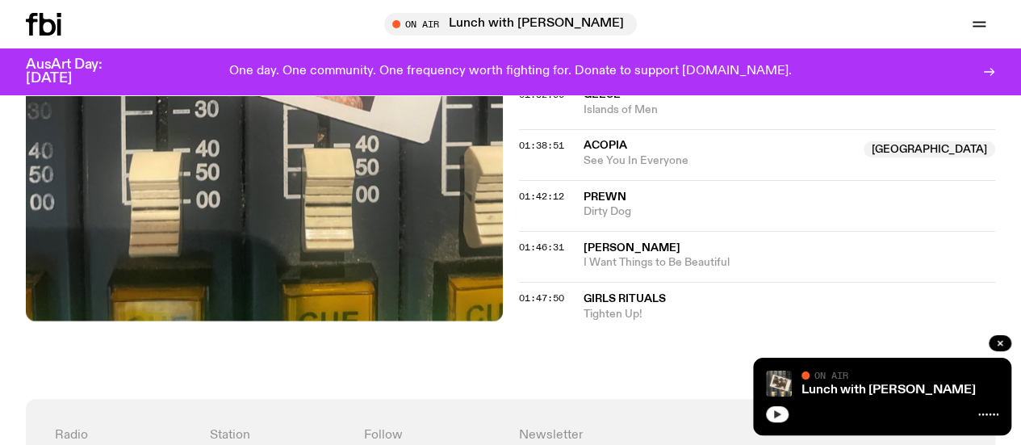
click at [617, 270] on span "I Want Things to Be Beautiful" at bounding box center [790, 262] width 412 height 15
click at [638, 304] on span "Girls Rituals" at bounding box center [625, 298] width 82 height 11
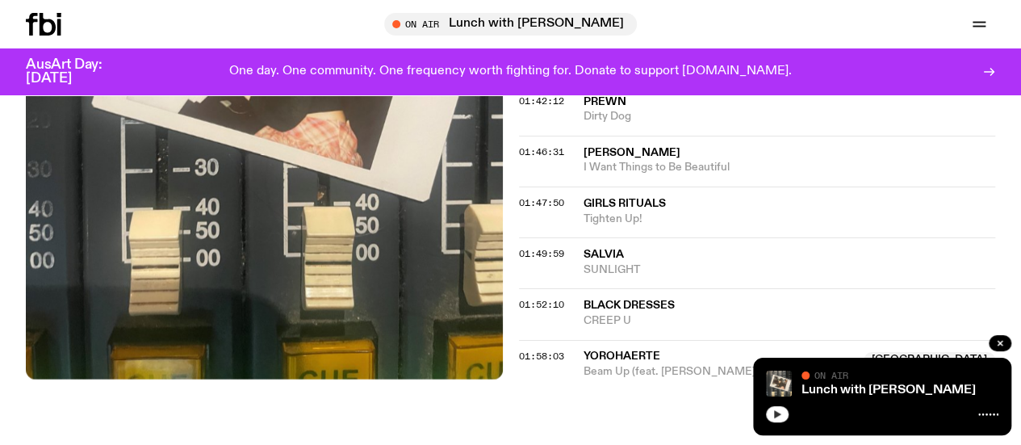
scroll to position [2005, 0]
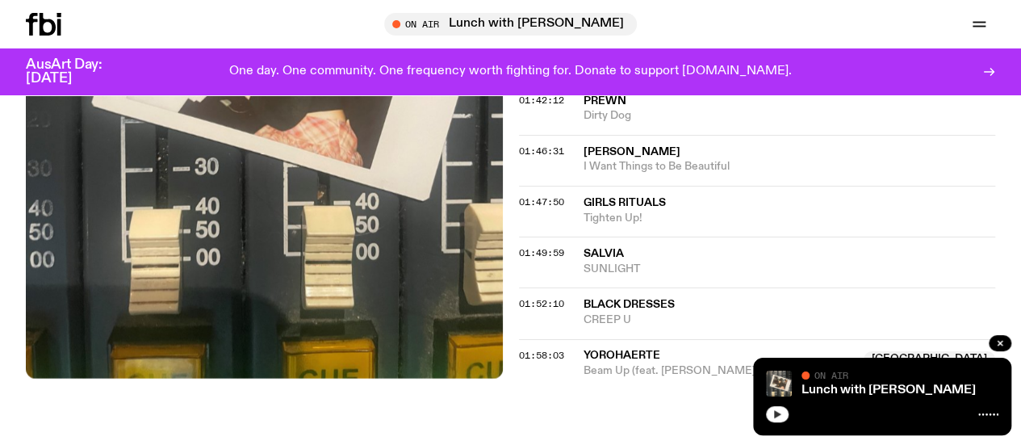
click at [628, 262] on span "Salvia" at bounding box center [790, 253] width 412 height 15
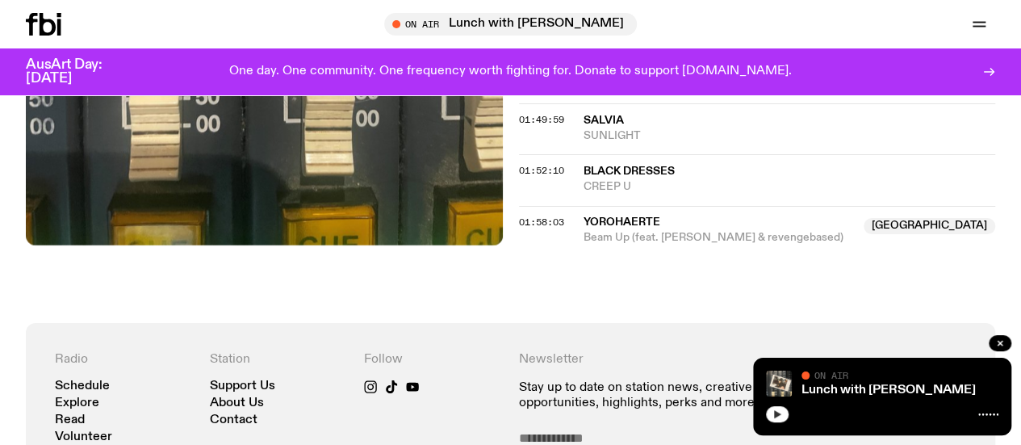
scroll to position [2139, 0]
click at [633, 176] on span "Black Dresses" at bounding box center [629, 170] width 91 height 11
click at [610, 244] on span "Beam Up (feat. Skratcha & revengebased)" at bounding box center [719, 236] width 271 height 15
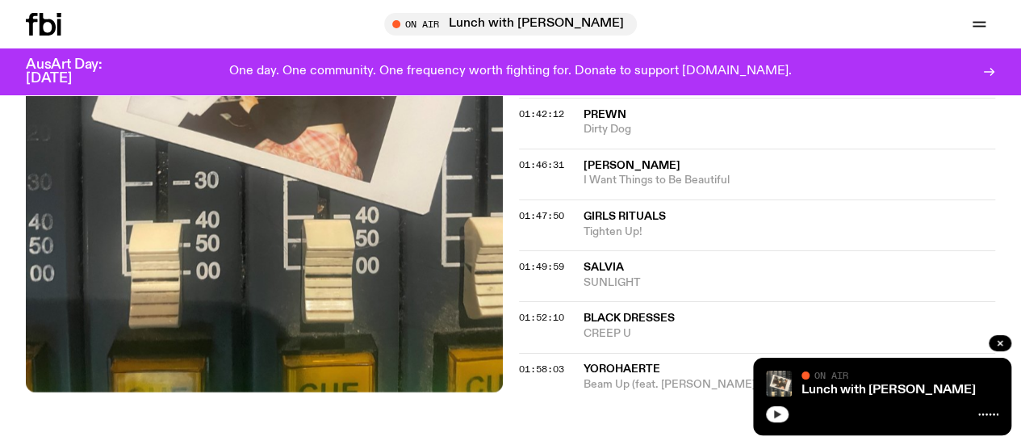
scroll to position [1991, 0]
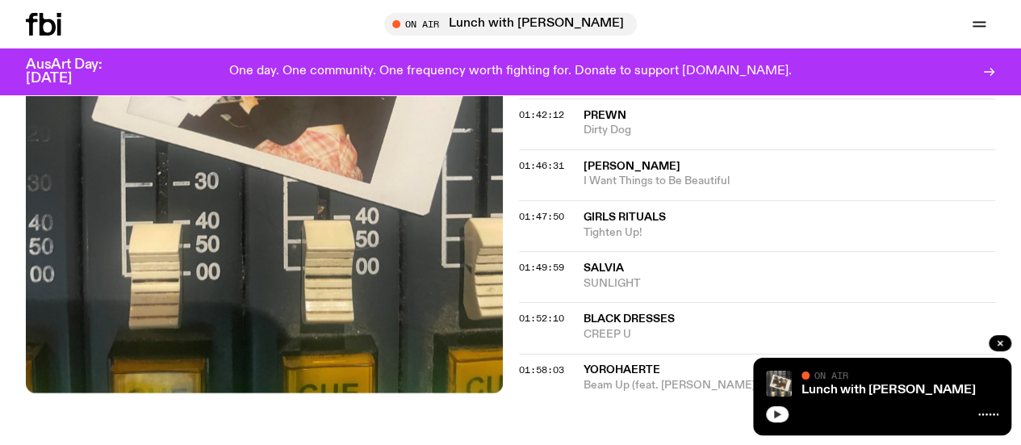
click at [607, 276] on span "Salvia" at bounding box center [790, 268] width 412 height 15
click at [608, 325] on span "Black Dresses" at bounding box center [629, 318] width 91 height 11
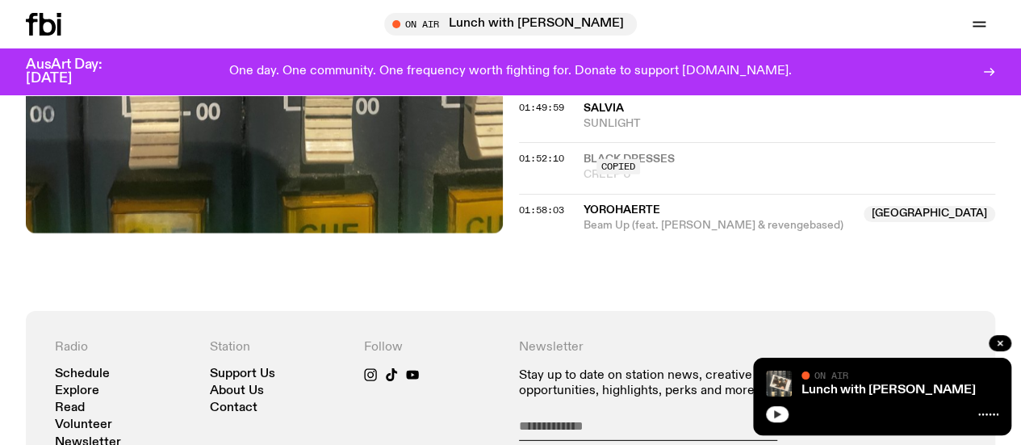
scroll to position [2157, 0]
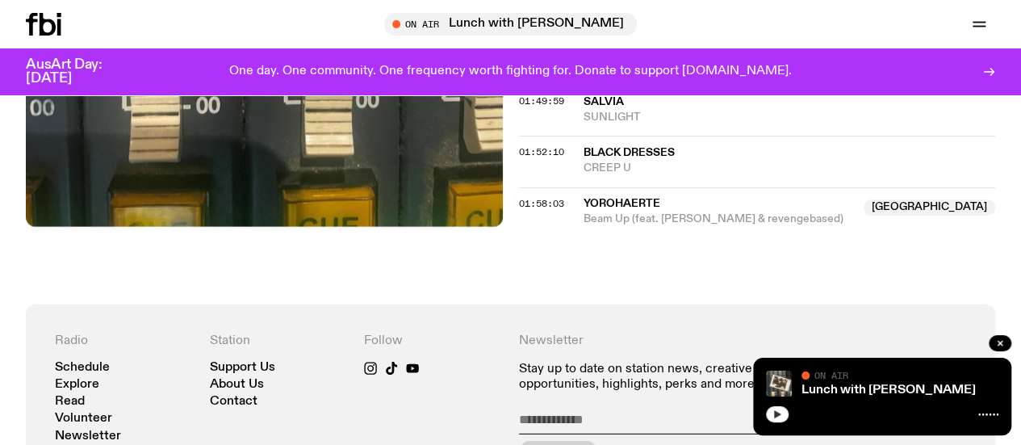
click at [627, 207] on div "01:58:03 Yorohaerte Australia Beam Up (feat. Skratcha & revengebased) Australia" at bounding box center [757, 207] width 477 height 40
click at [616, 227] on span "Beam Up (feat. Skratcha & revengebased)" at bounding box center [719, 218] width 271 height 15
click at [55, 14] on icon at bounding box center [44, 24] width 36 height 23
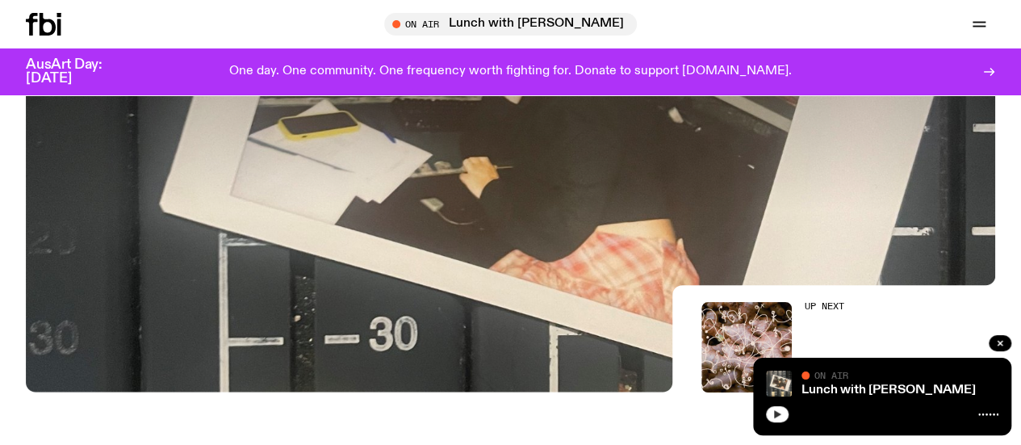
scroll to position [405, 0]
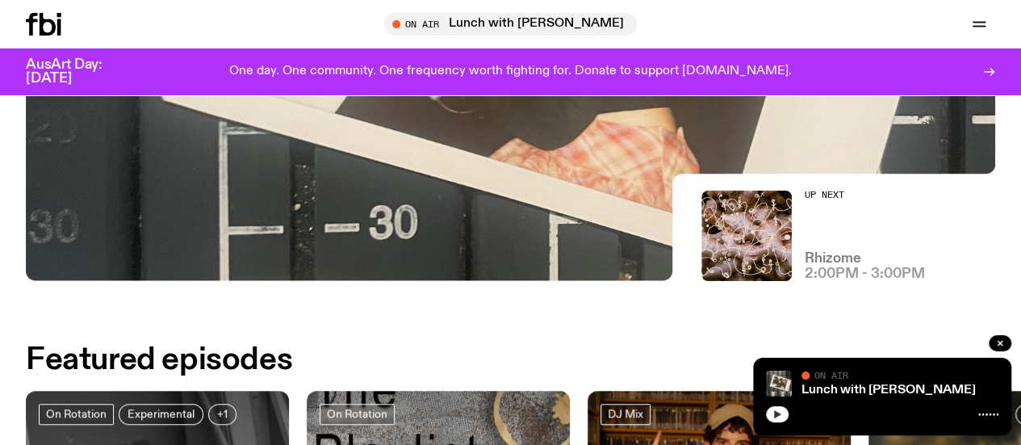
click at [821, 263] on h3 "Rhizome" at bounding box center [833, 259] width 57 height 14
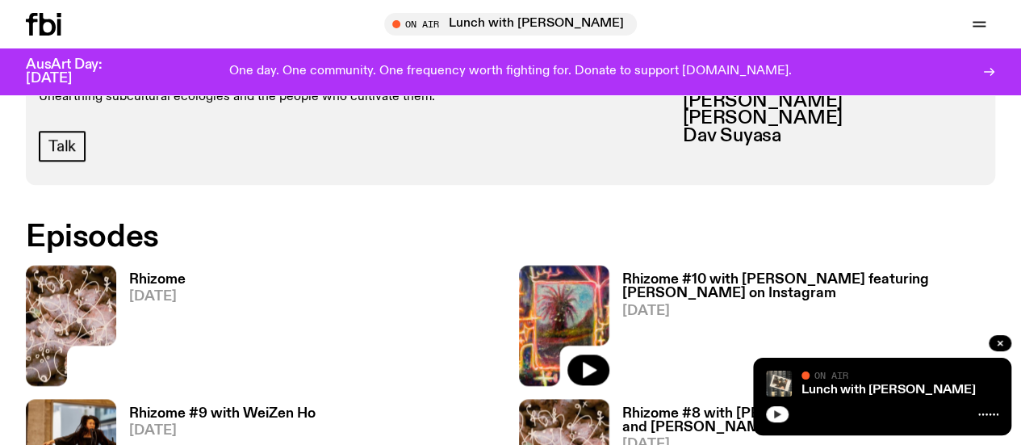
scroll to position [752, 0]
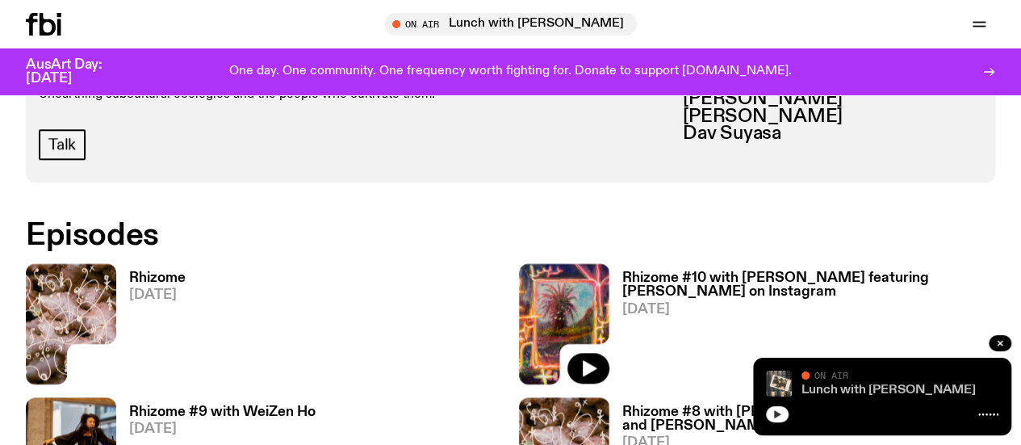
click at [873, 395] on link "Lunch with [PERSON_NAME]" at bounding box center [889, 389] width 174 height 13
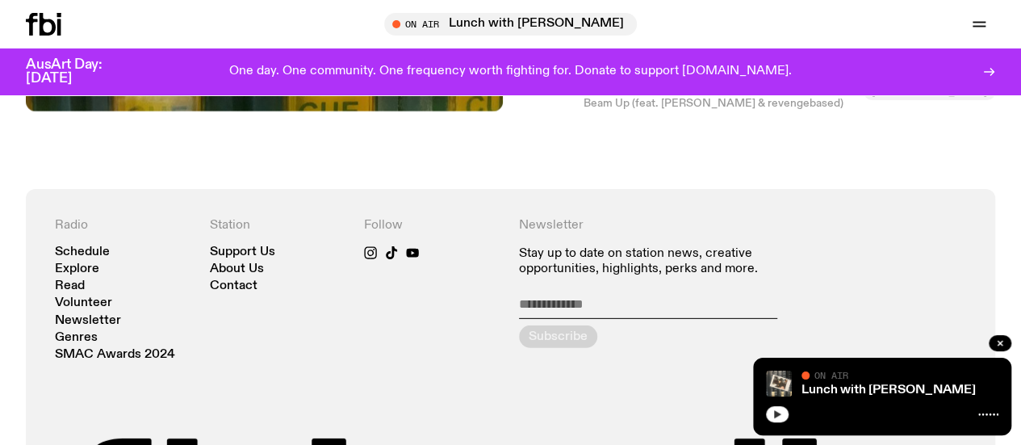
scroll to position [2273, 0]
